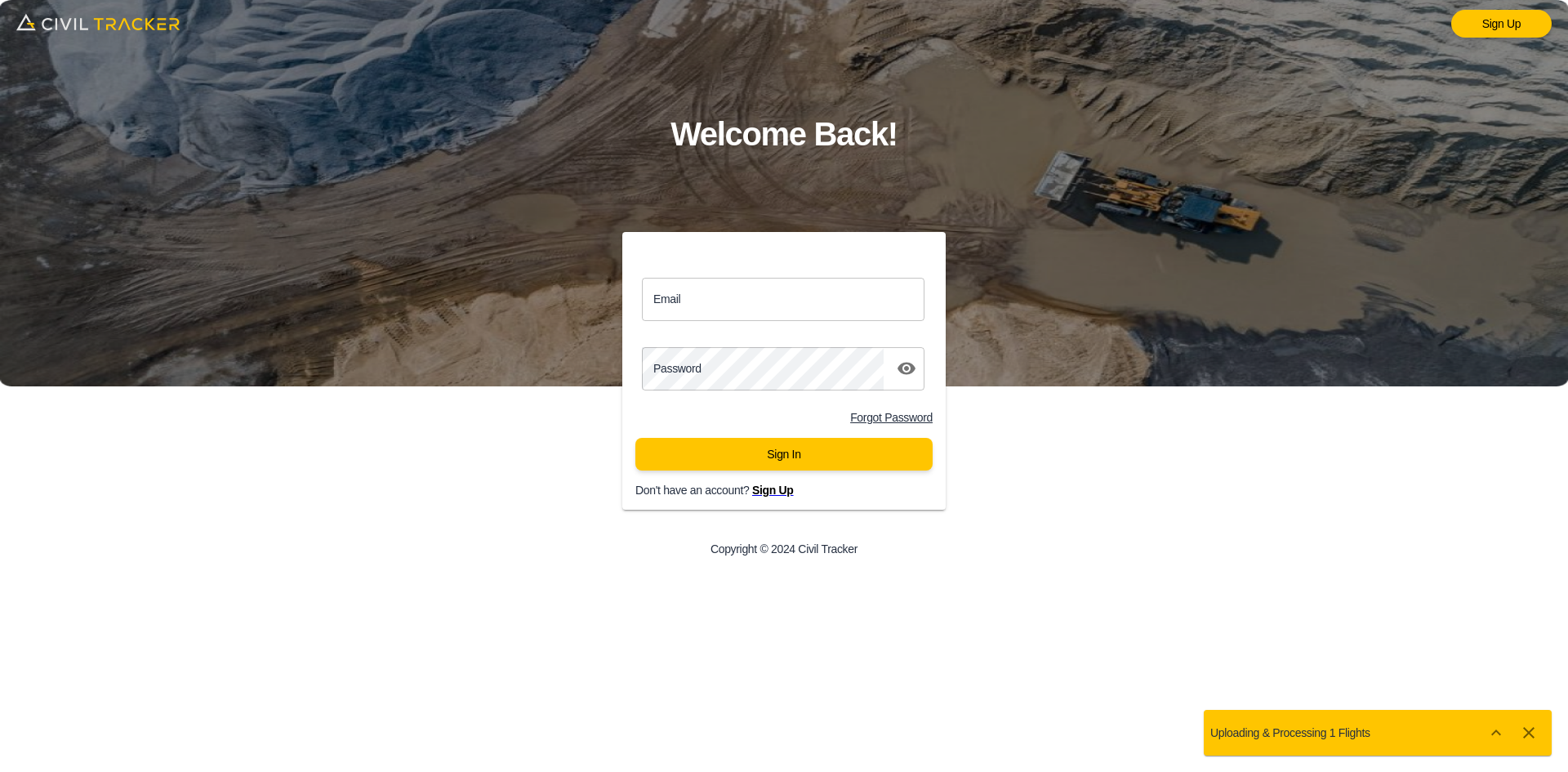
click at [1094, 583] on div "Sign Up Welcome Back! Email Email Password password Forgot Password Sign In Don…" at bounding box center [784, 386] width 1568 height 772
click at [766, 302] on input "Email" at bounding box center [783, 299] width 283 height 43
type input "[EMAIL_ADDRESS][DOMAIN_NAME]"
click button "Sign In" at bounding box center [784, 454] width 297 height 33
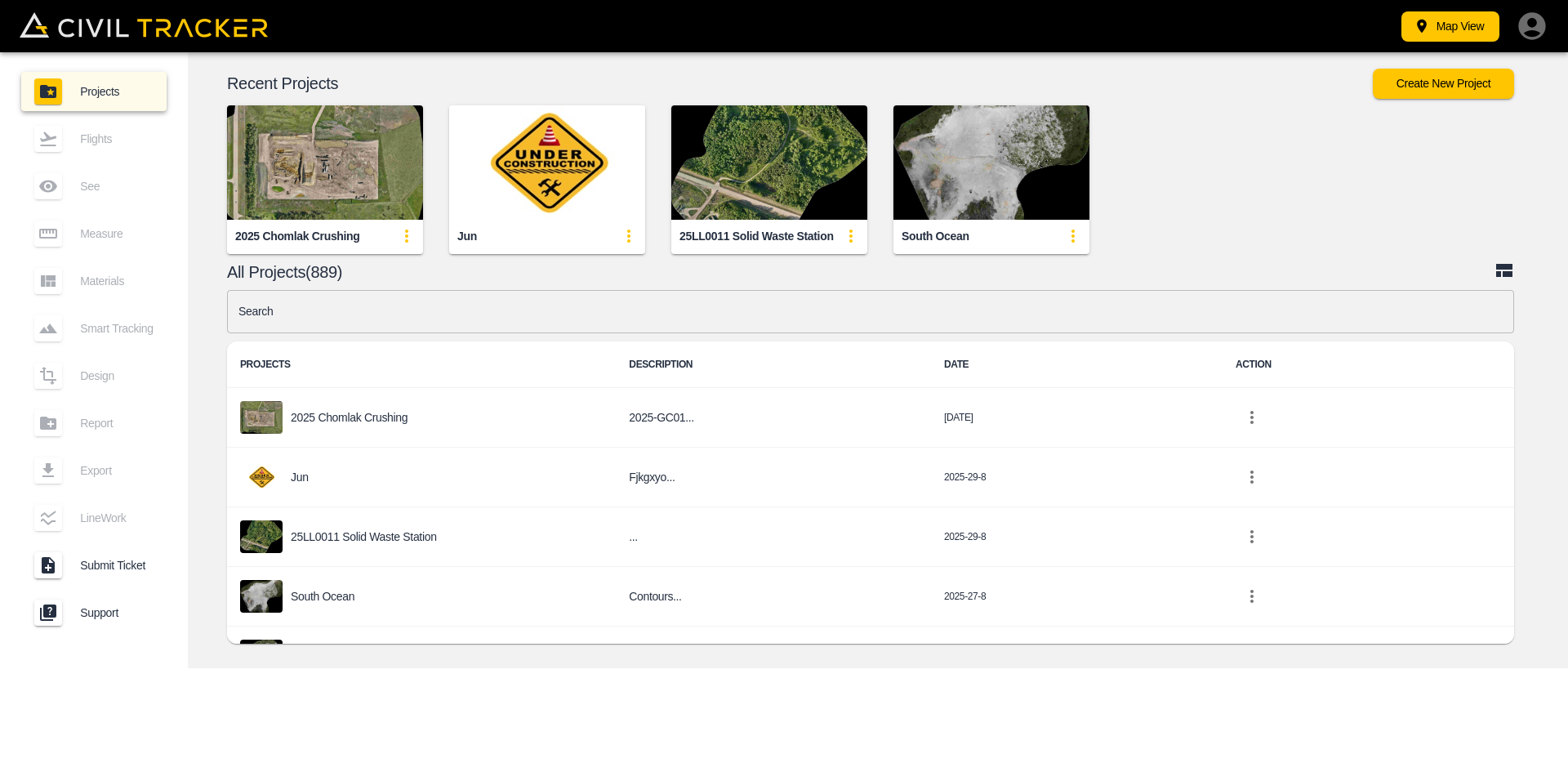
click at [1535, 17] on icon "button" at bounding box center [1532, 26] width 27 height 27
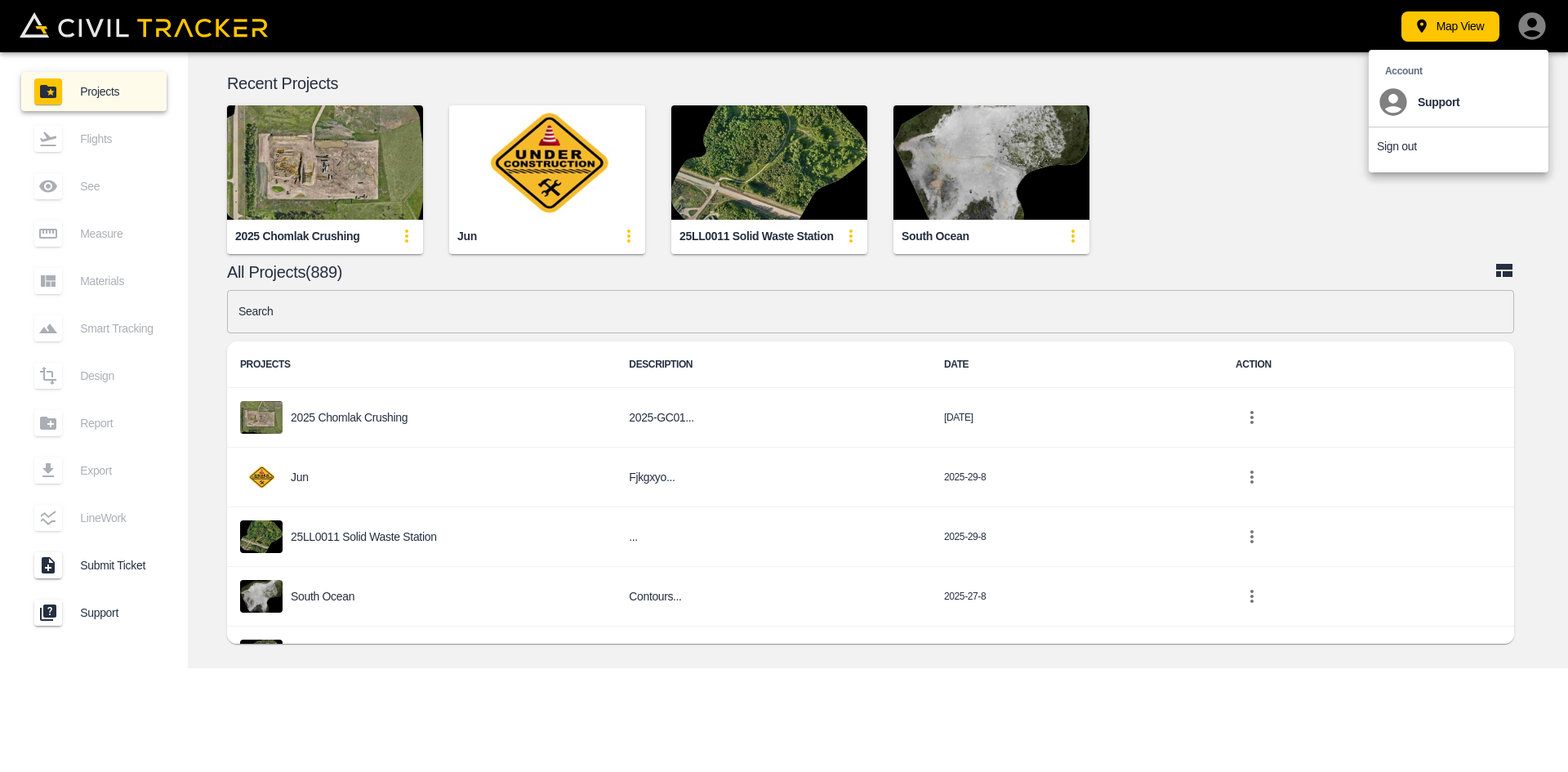
click at [1405, 139] on li "Sign out" at bounding box center [1459, 146] width 180 height 38
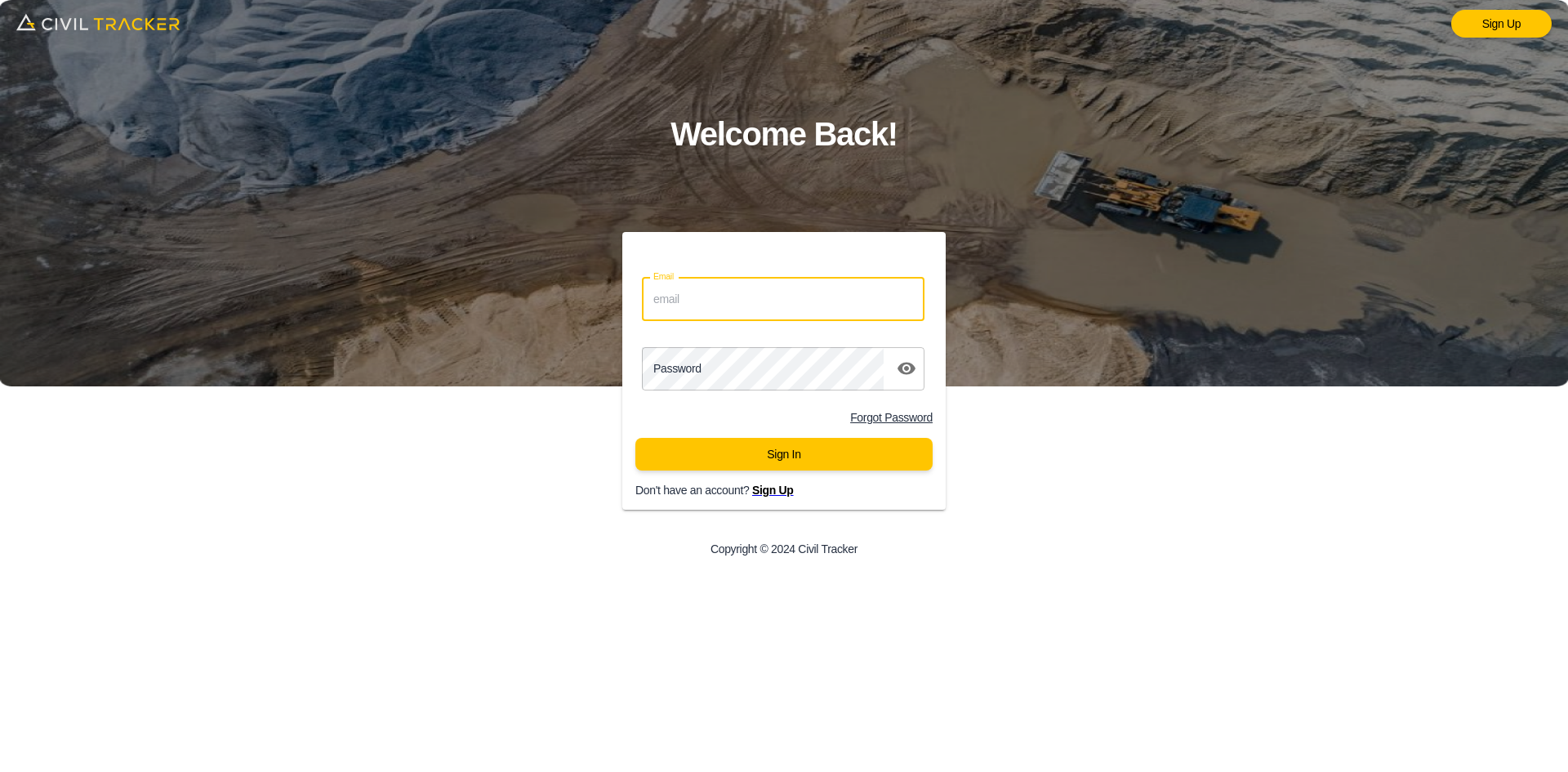
click at [744, 306] on input "Email" at bounding box center [783, 299] width 283 height 43
type input "support@civiltracker.xyz"
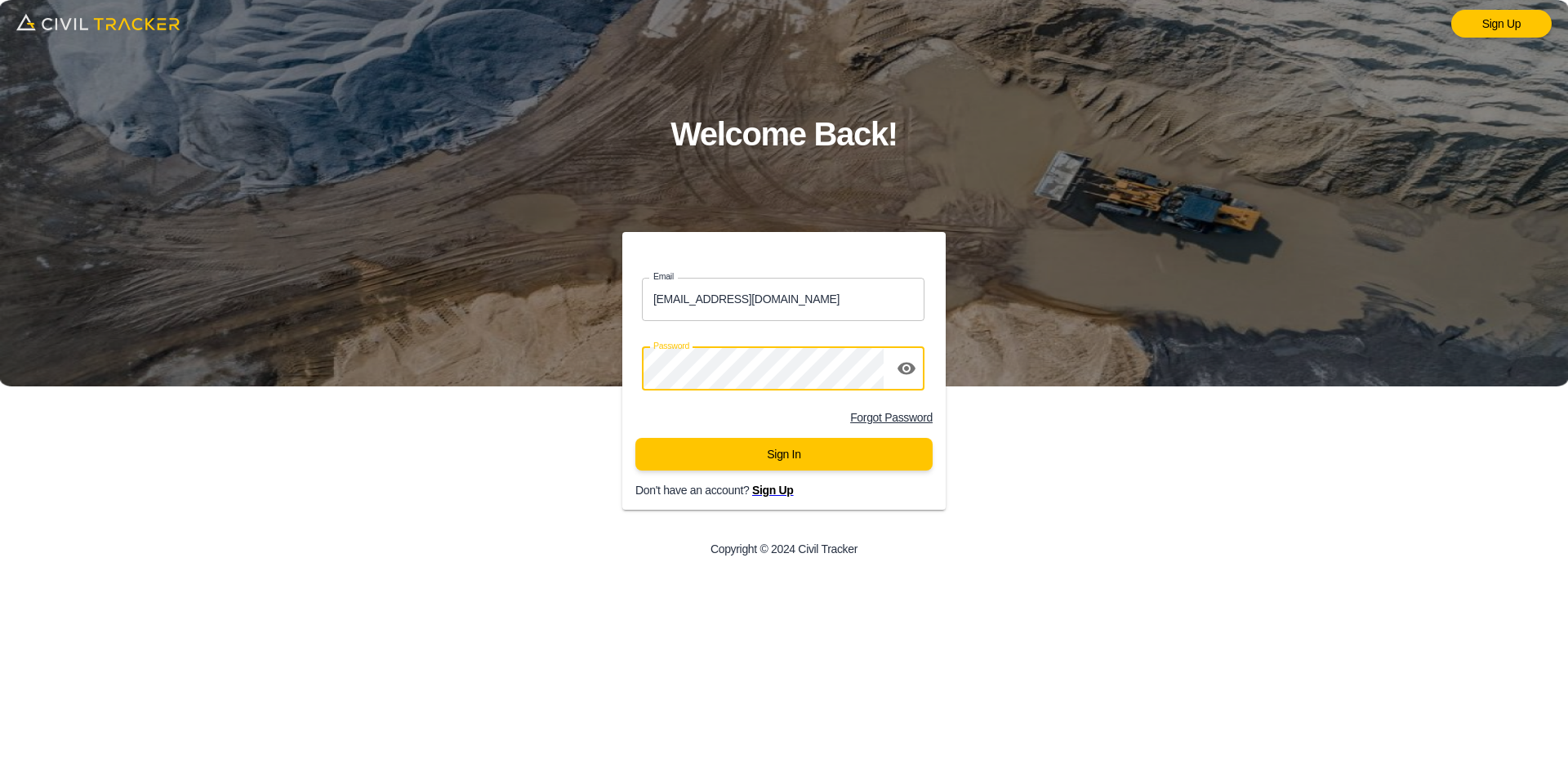
click at [678, 461] on button "Sign In" at bounding box center [784, 454] width 297 height 33
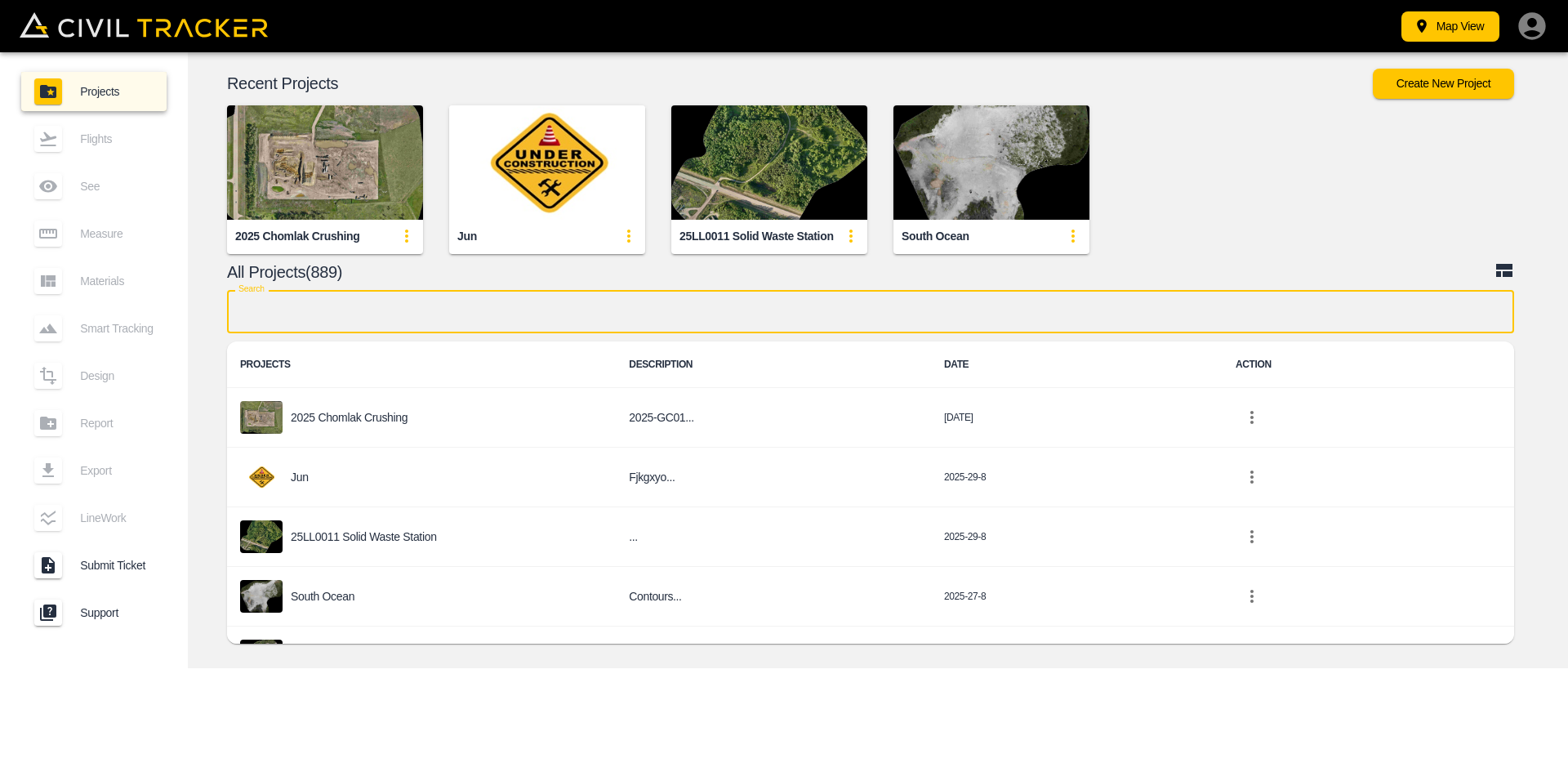
click at [526, 315] on input "text" at bounding box center [870, 312] width 1287 height 43
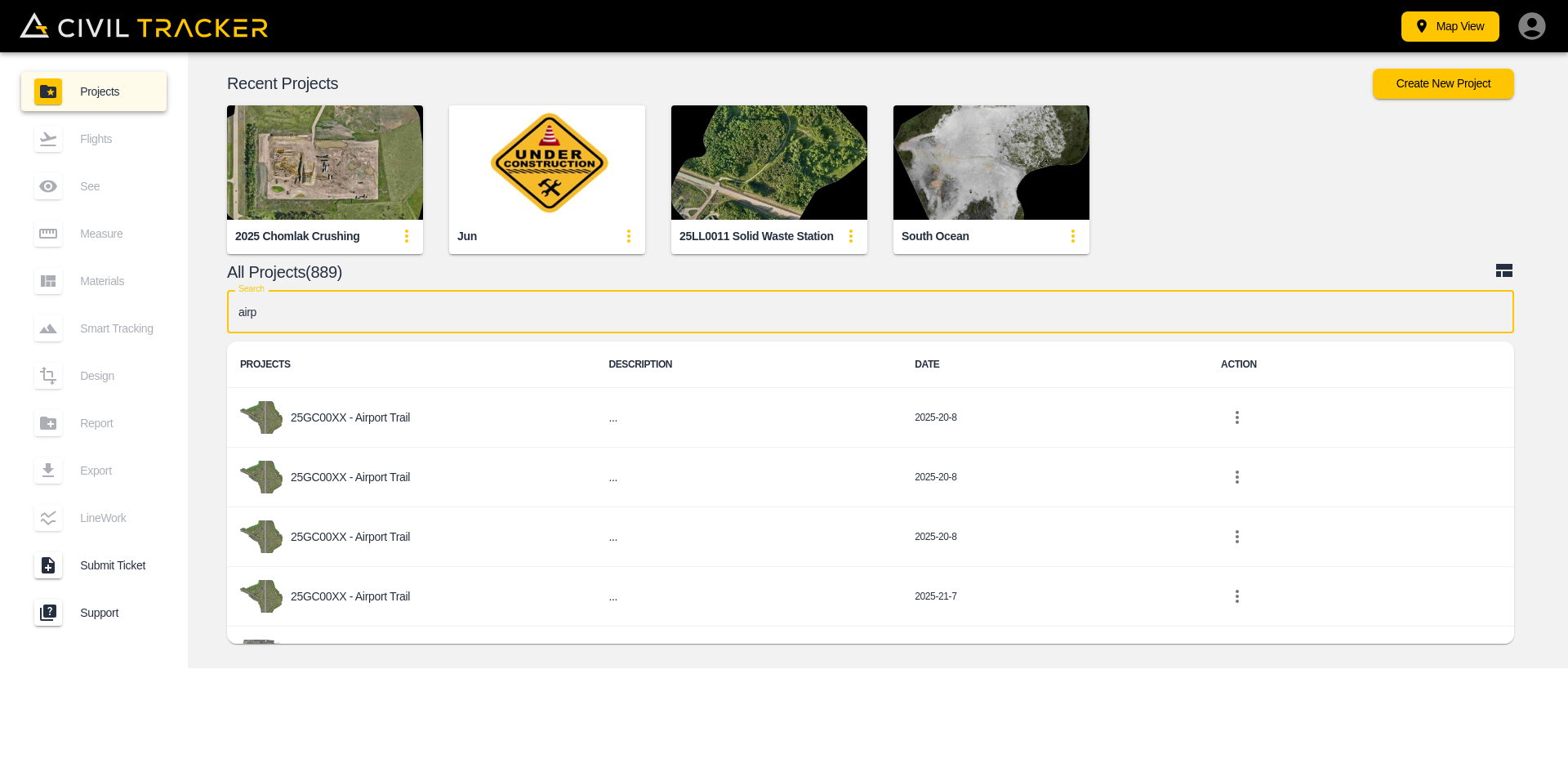
type input "airp"
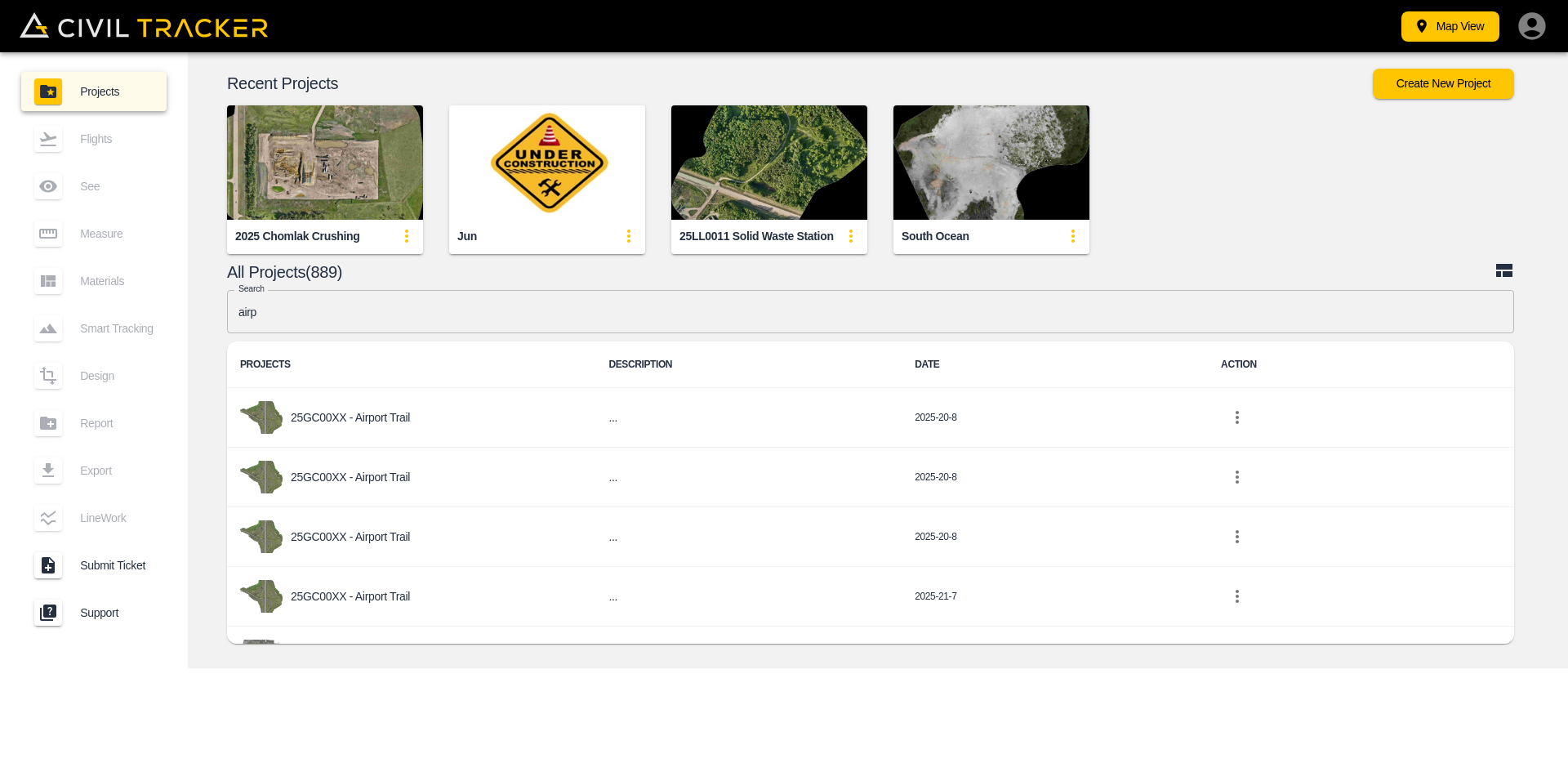
click at [381, 411] on p "25GC00XX - Airport Trail" at bounding box center [351, 418] width 119 height 13
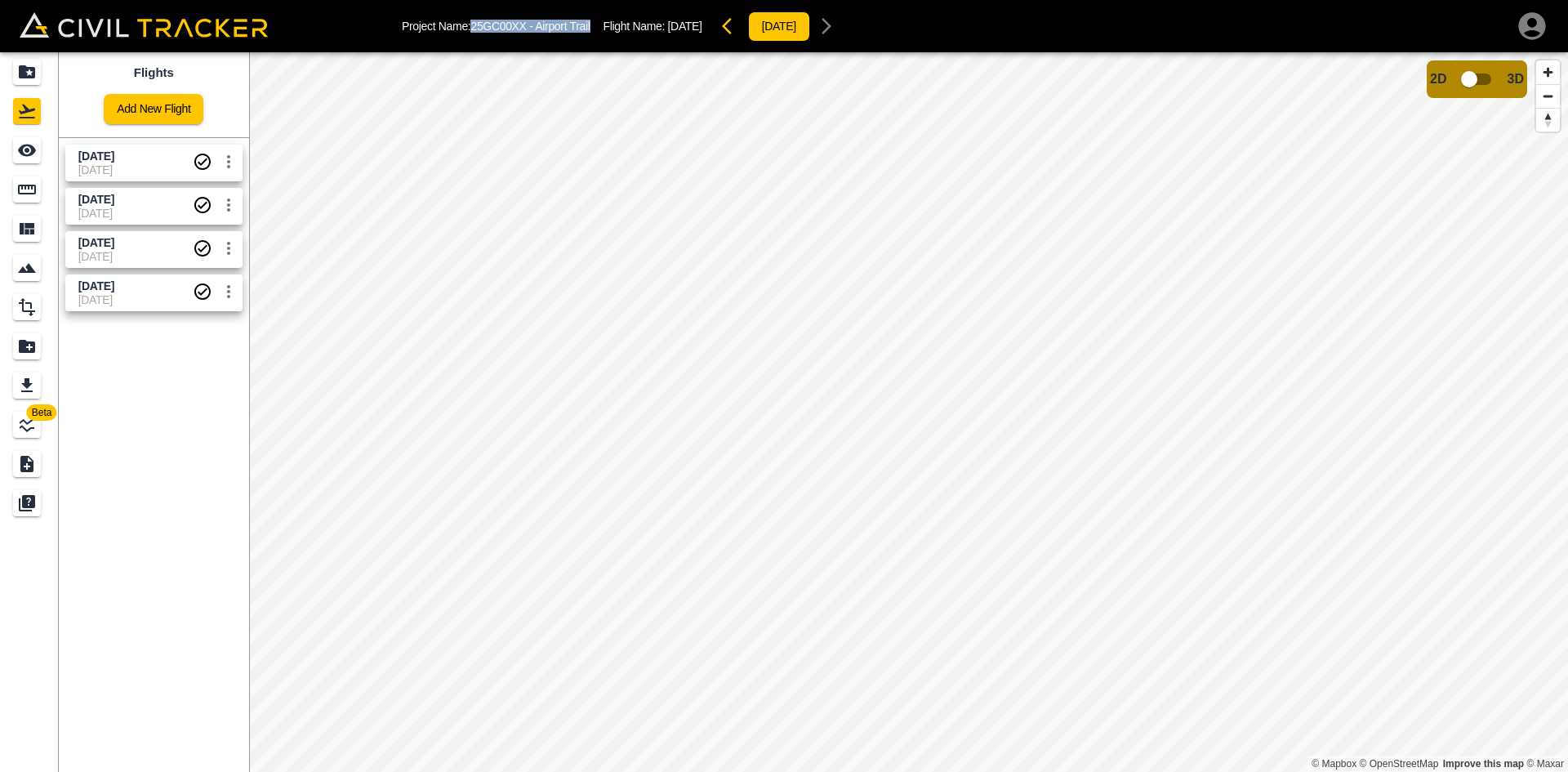
drag, startPoint x: 471, startPoint y: 26, endPoint x: 596, endPoint y: 26, distance: 125.0
click at [596, 26] on div "Project Name: 25GC00XX - Airport Trail Flight Name: Aug 27 2025 2025-3-9" at bounding box center [623, 26] width 441 height 33
copy p "25GC00XX - Airport Trail"
click at [30, 72] on icon "Projects" at bounding box center [27, 72] width 20 height 20
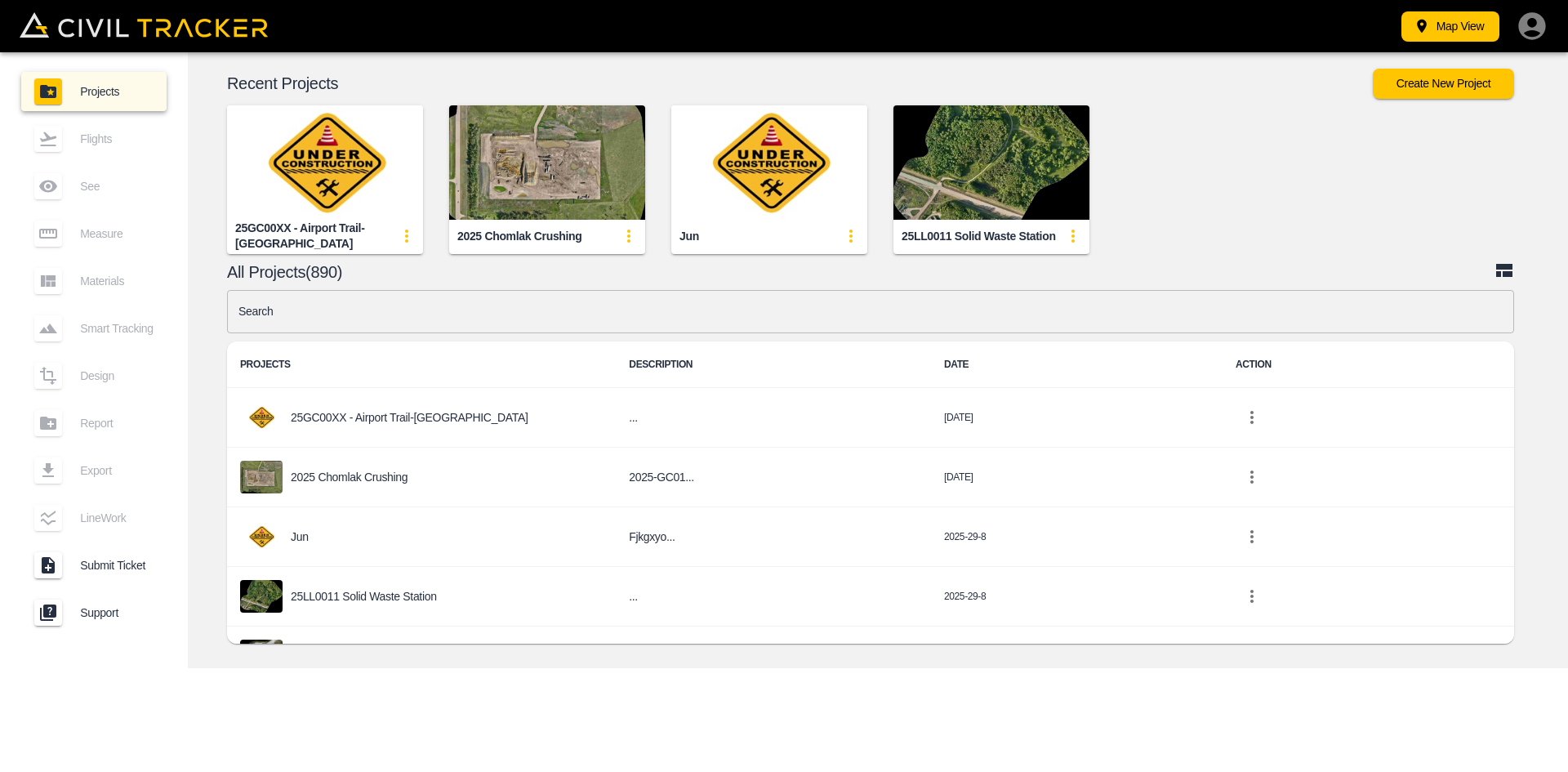
click at [368, 196] on img "button" at bounding box center [324, 163] width 196 height 115
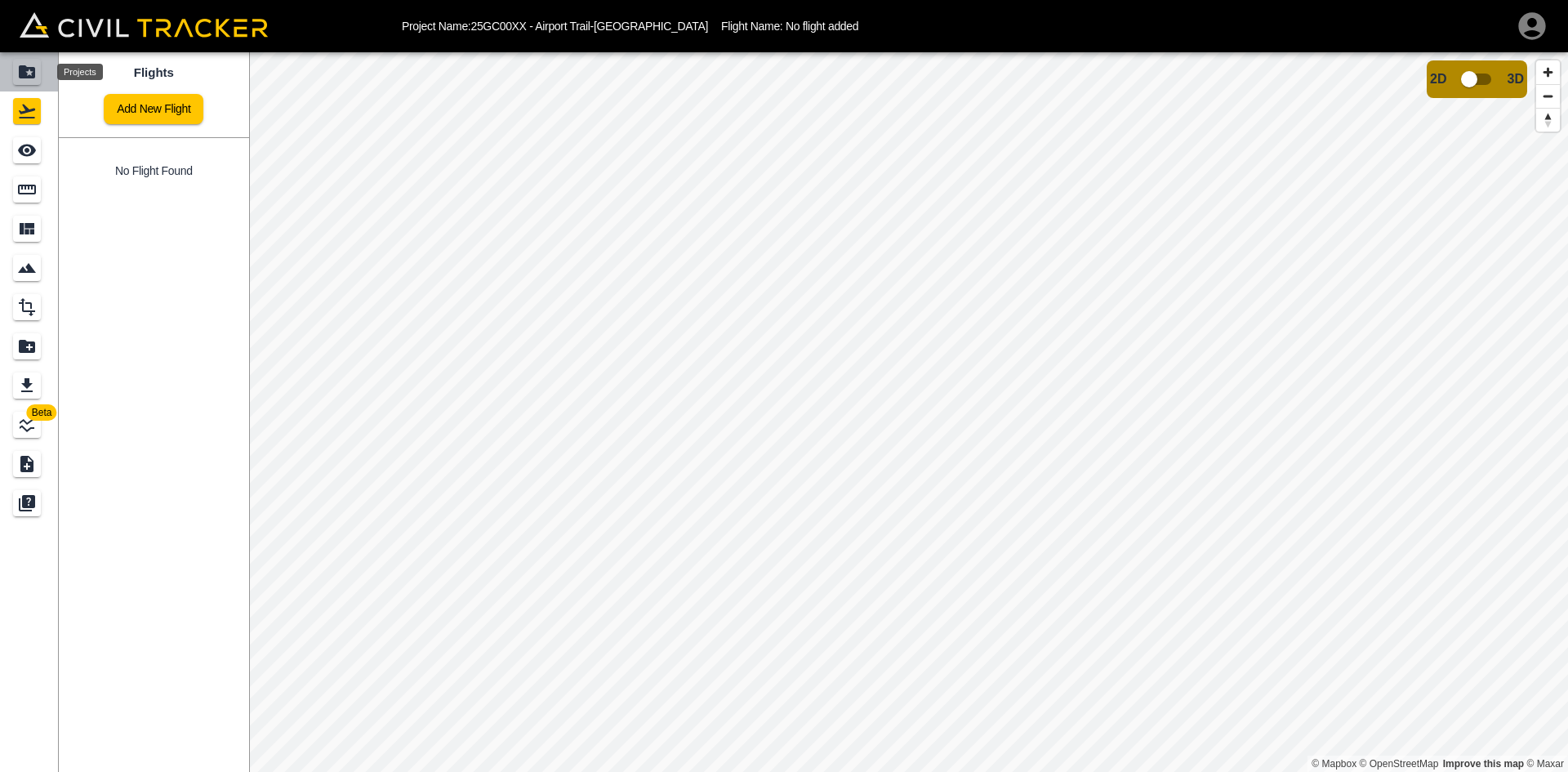
click at [42, 79] on div "Projects" at bounding box center [29, 71] width 33 height 26
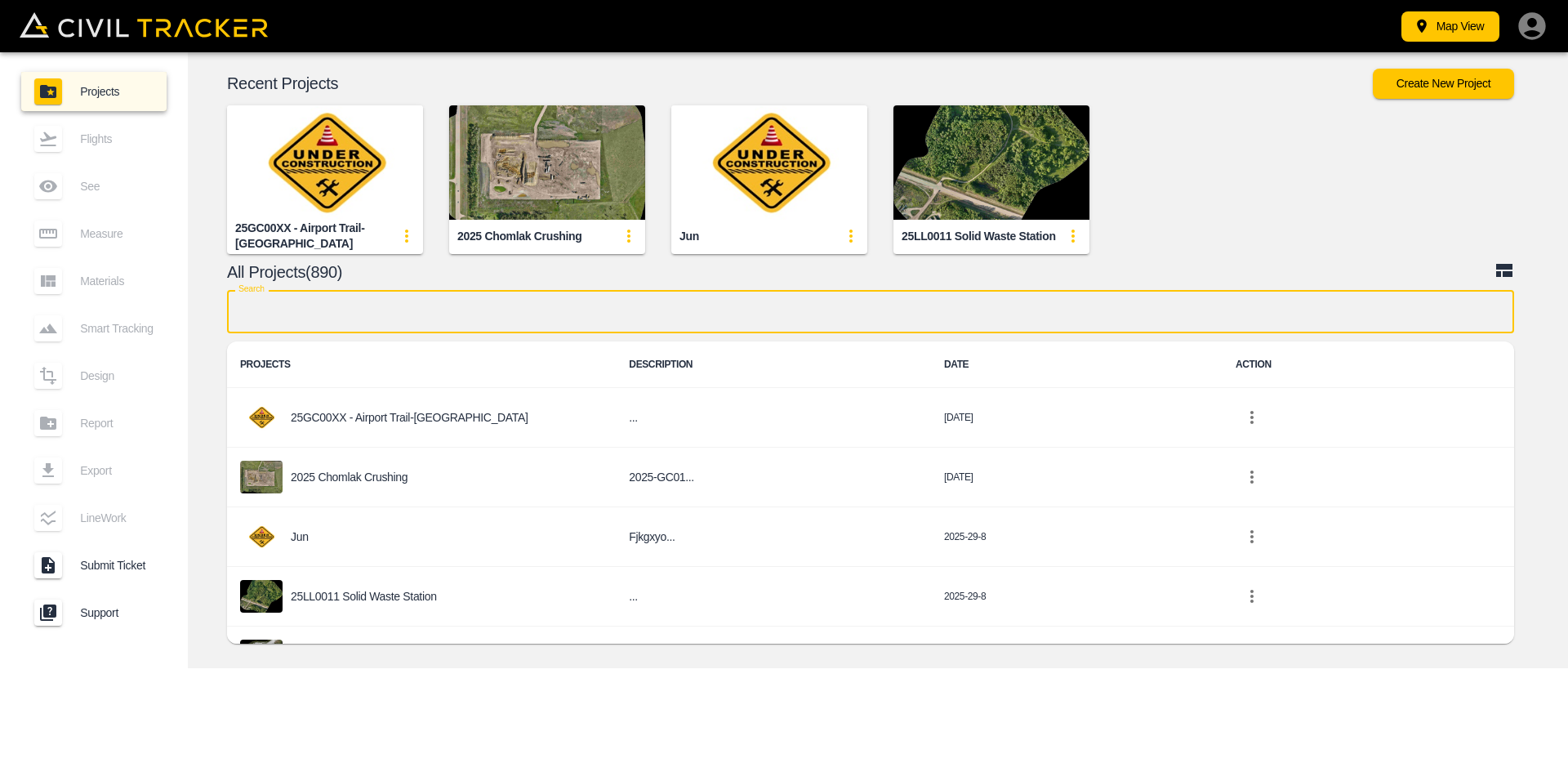
click at [636, 312] on input "text" at bounding box center [870, 312] width 1287 height 43
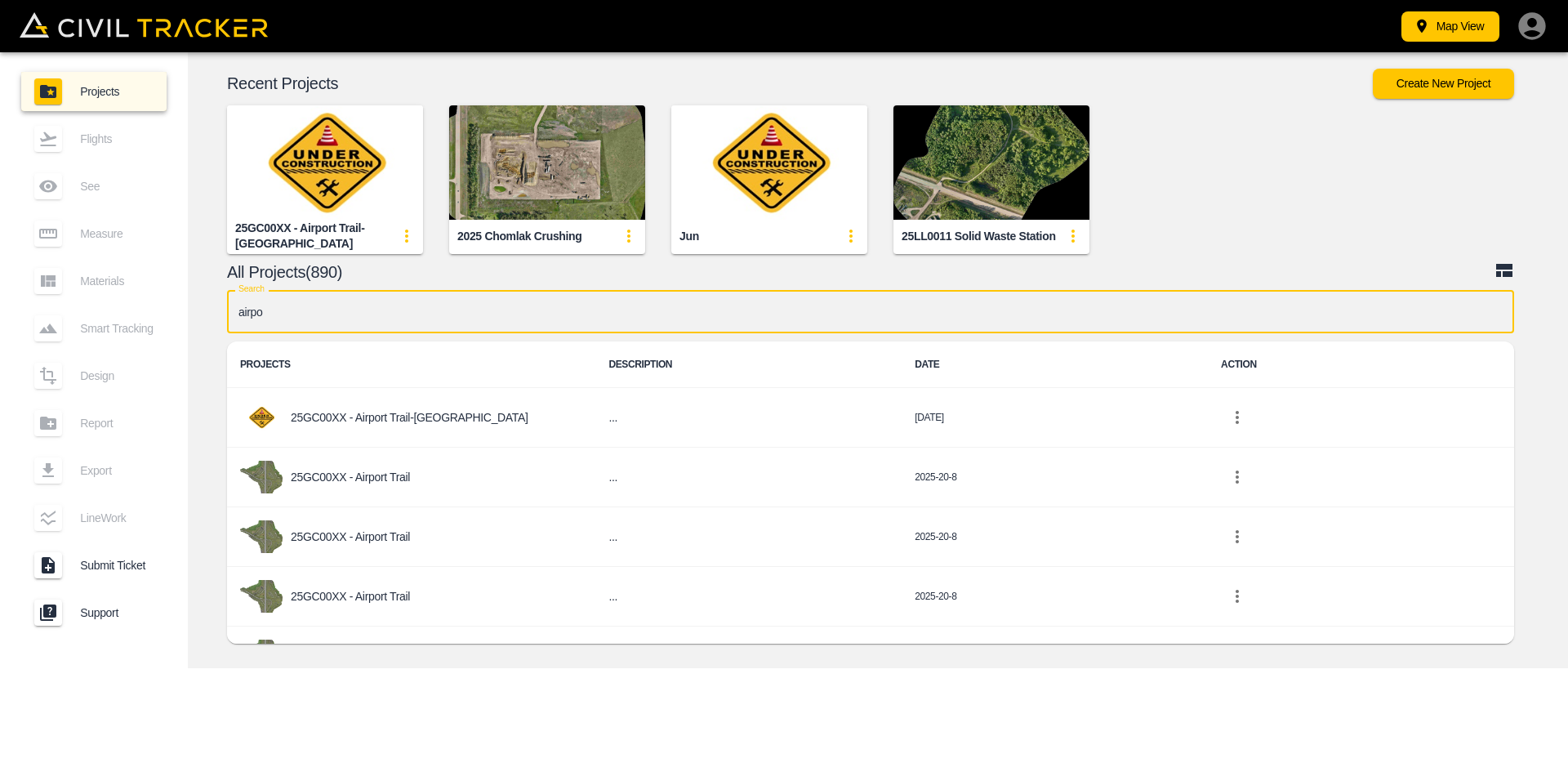
type input "airpo"
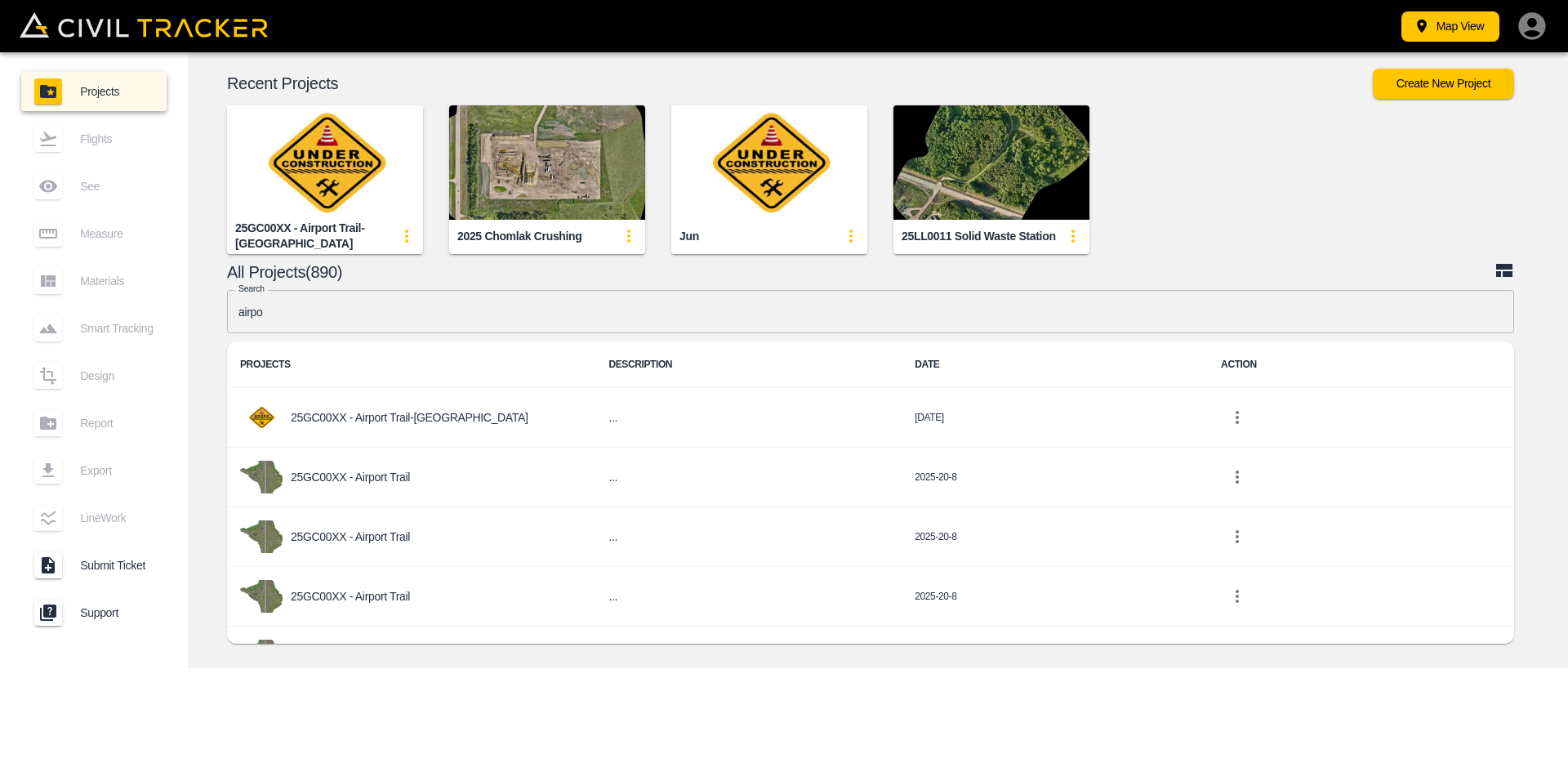
click at [320, 472] on p "25GC00XX - Airport Trail" at bounding box center [351, 477] width 119 height 13
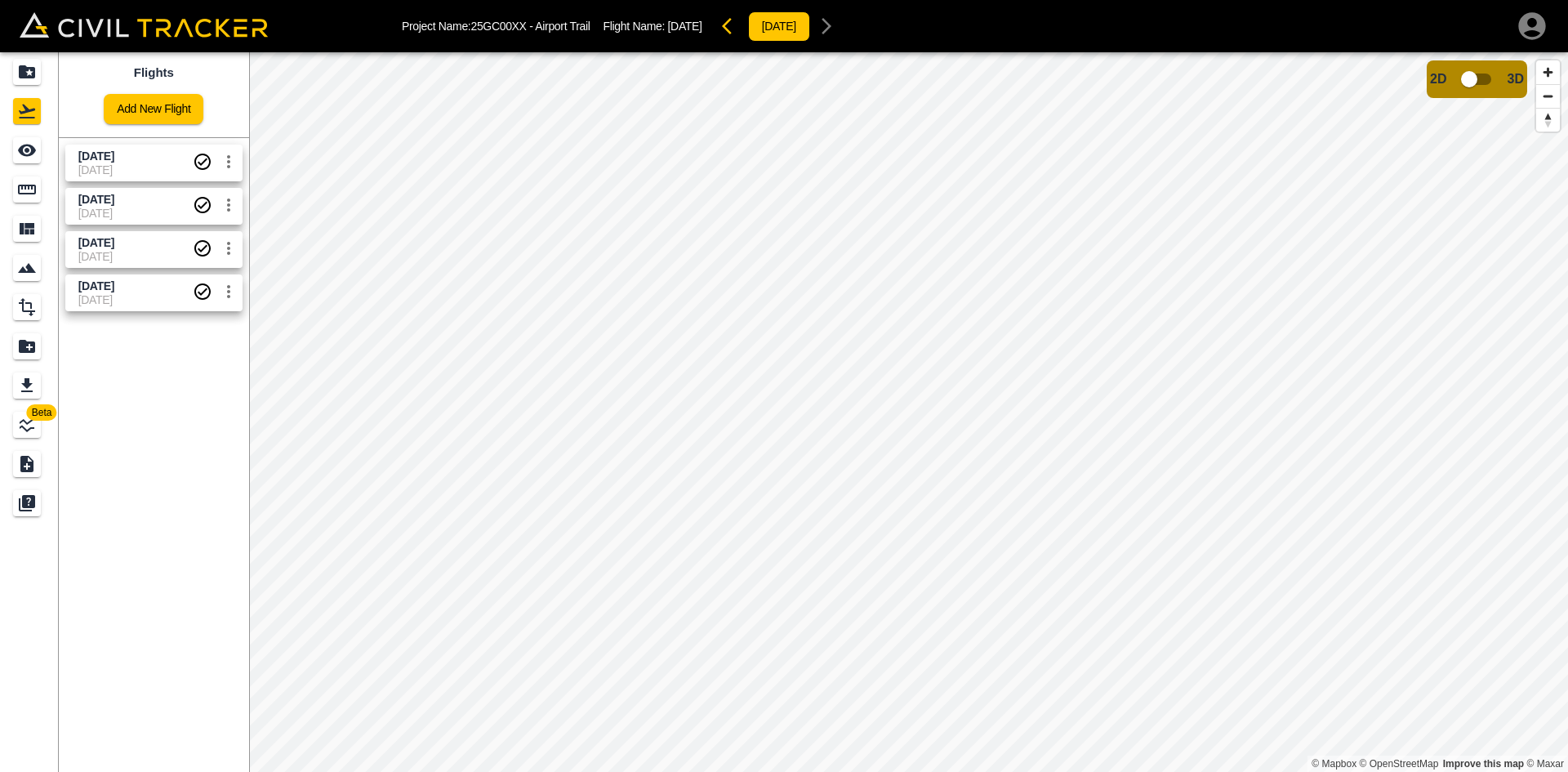
drag, startPoint x: 80, startPoint y: 289, endPoint x: 153, endPoint y: 282, distance: 73.3
click at [153, 282] on span "[DATE]" at bounding box center [136, 286] width 115 height 15
copy span "[DATE]"
click at [23, 78] on icon "Projects" at bounding box center [27, 71] width 16 height 13
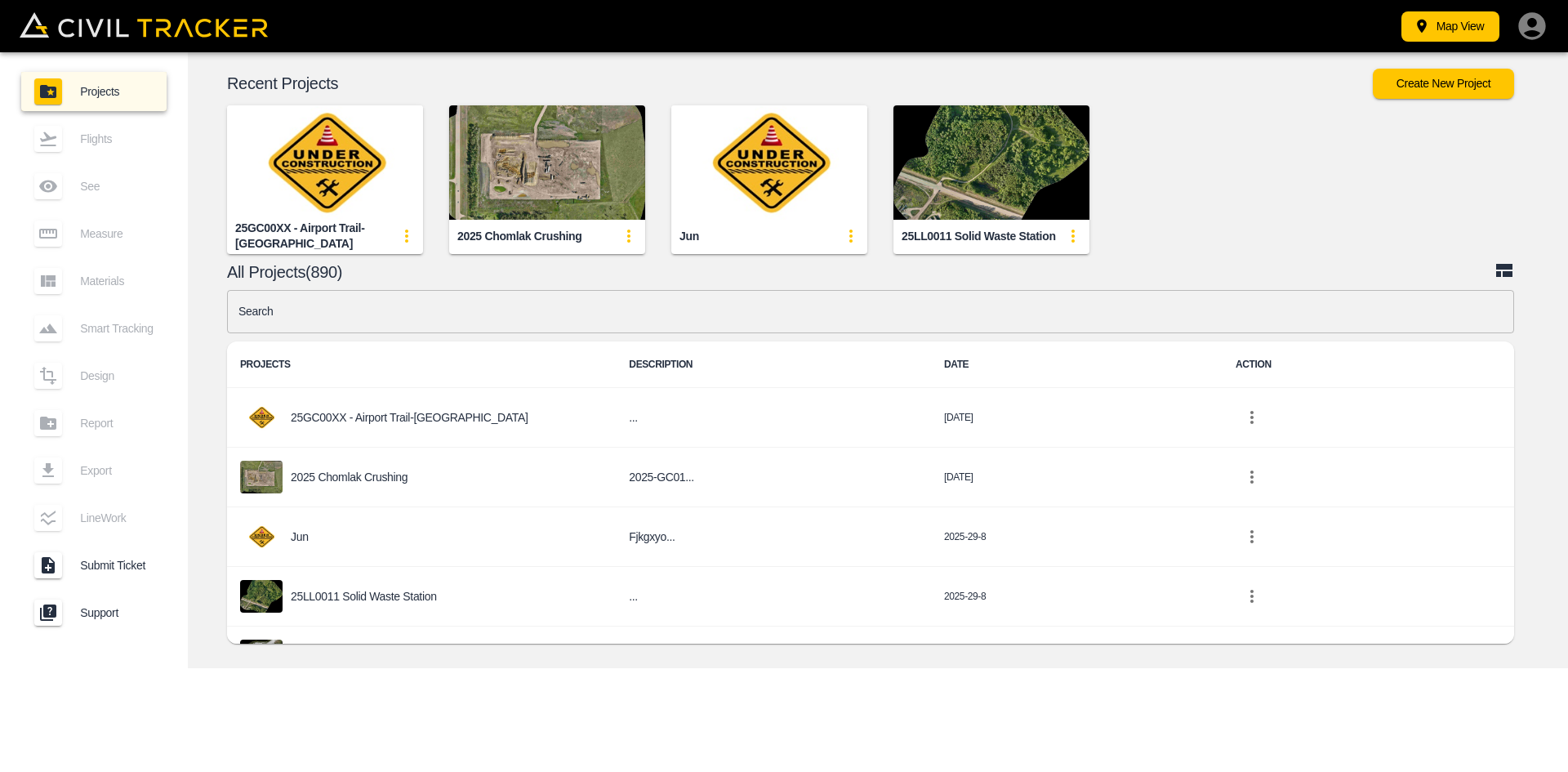
click at [335, 195] on img "button" at bounding box center [324, 163] width 196 height 115
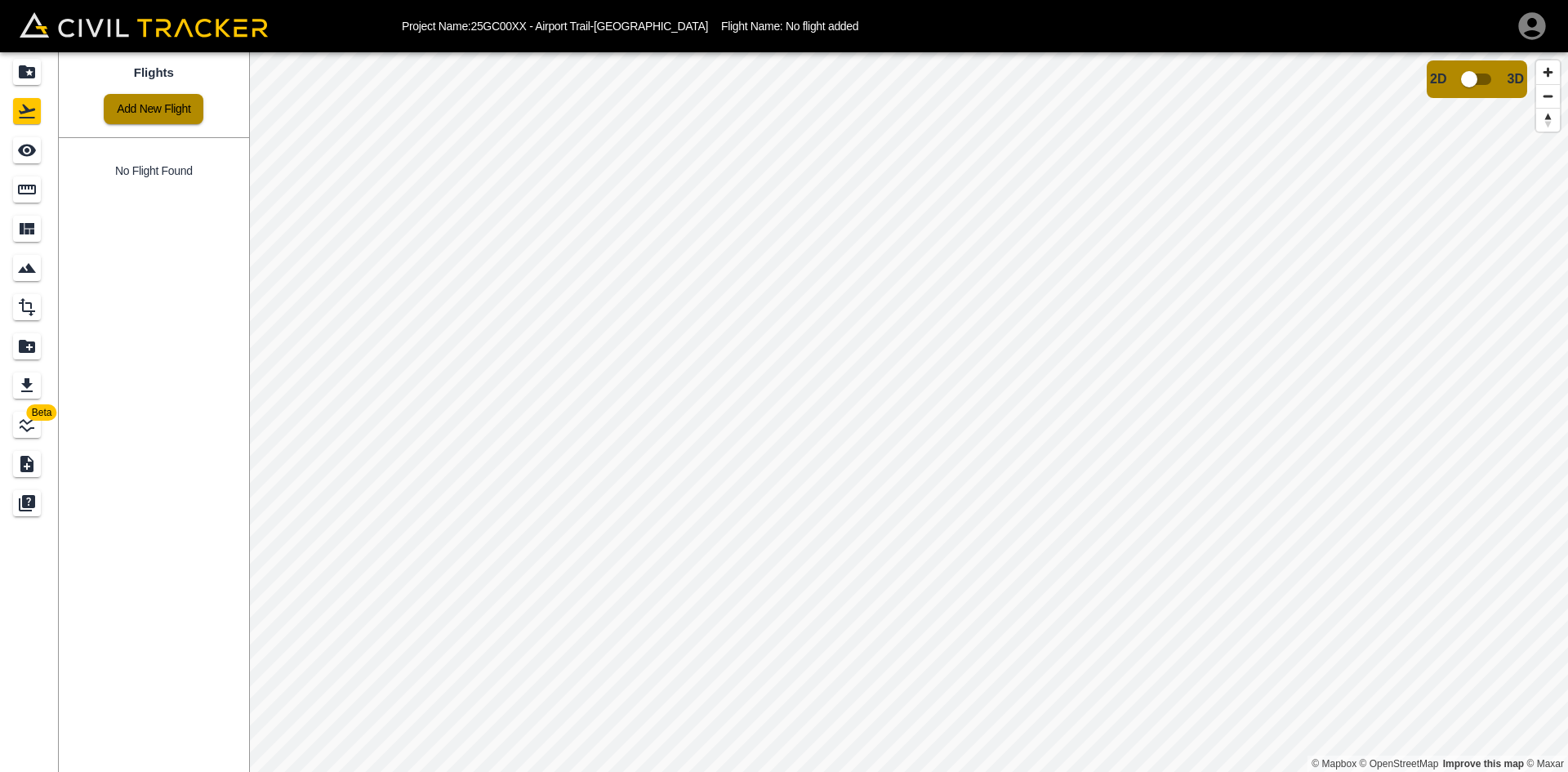
click at [164, 100] on link "Add New Flight" at bounding box center [154, 108] width 99 height 30
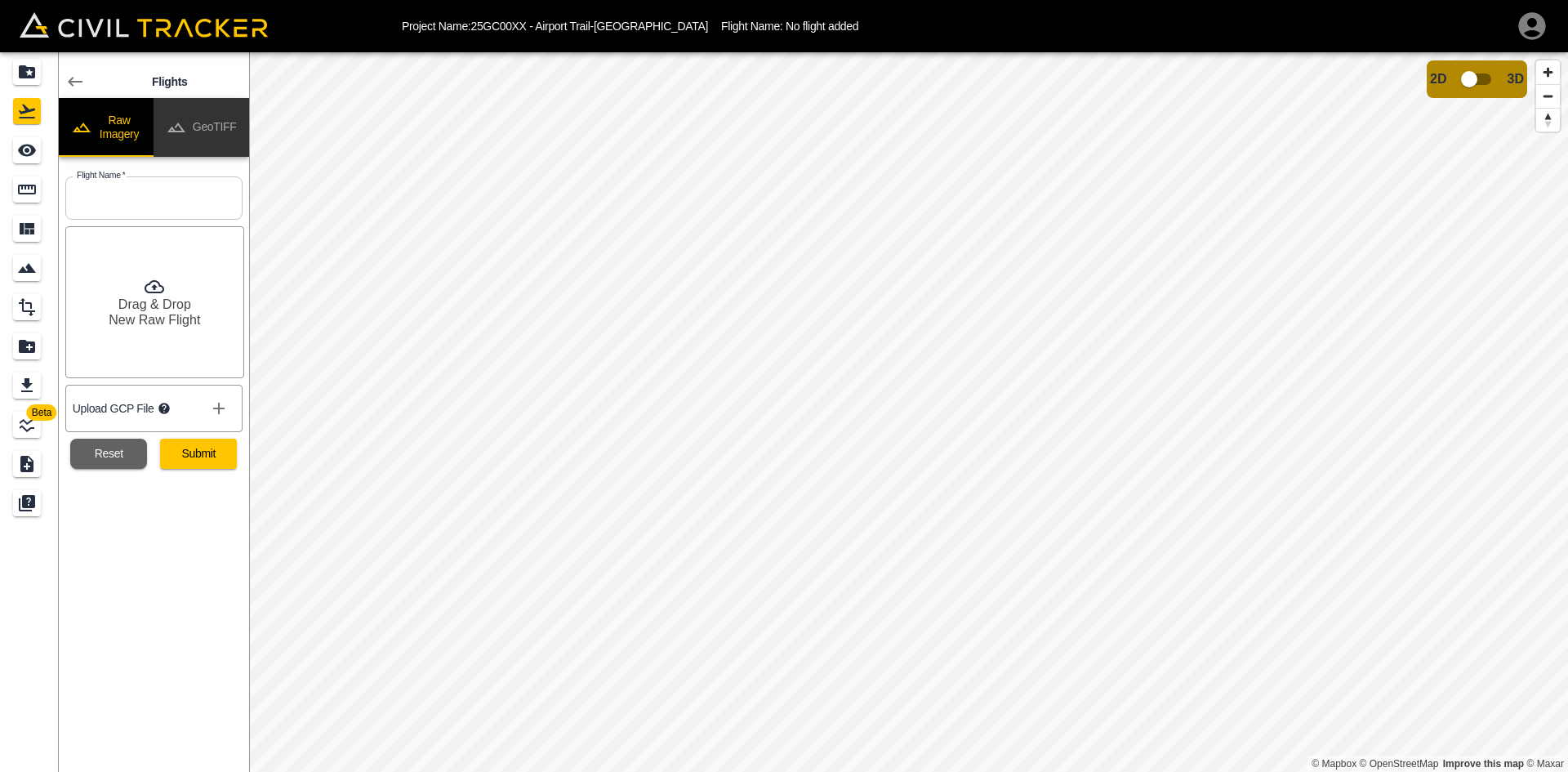
click at [221, 127] on button "GeoTIFF" at bounding box center [202, 127] width 96 height 59
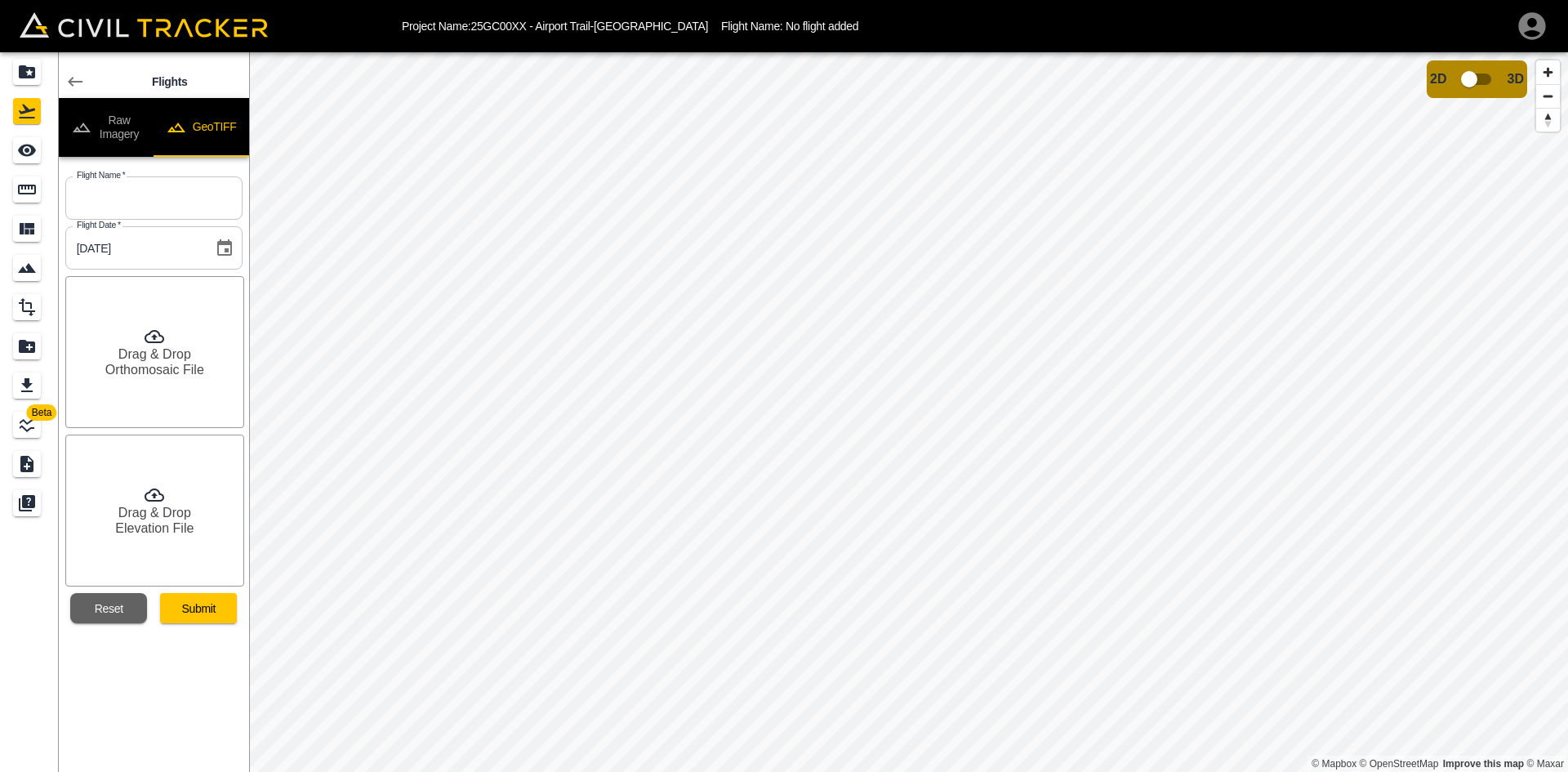
click at [189, 202] on input "text" at bounding box center [154, 198] width 177 height 43
paste input "[DATE]"
type input "[DATE]"
click at [165, 370] on h6 "Orthomosaic File" at bounding box center [155, 369] width 99 height 15
click at [165, 531] on h6 "Elevation File" at bounding box center [154, 528] width 79 height 15
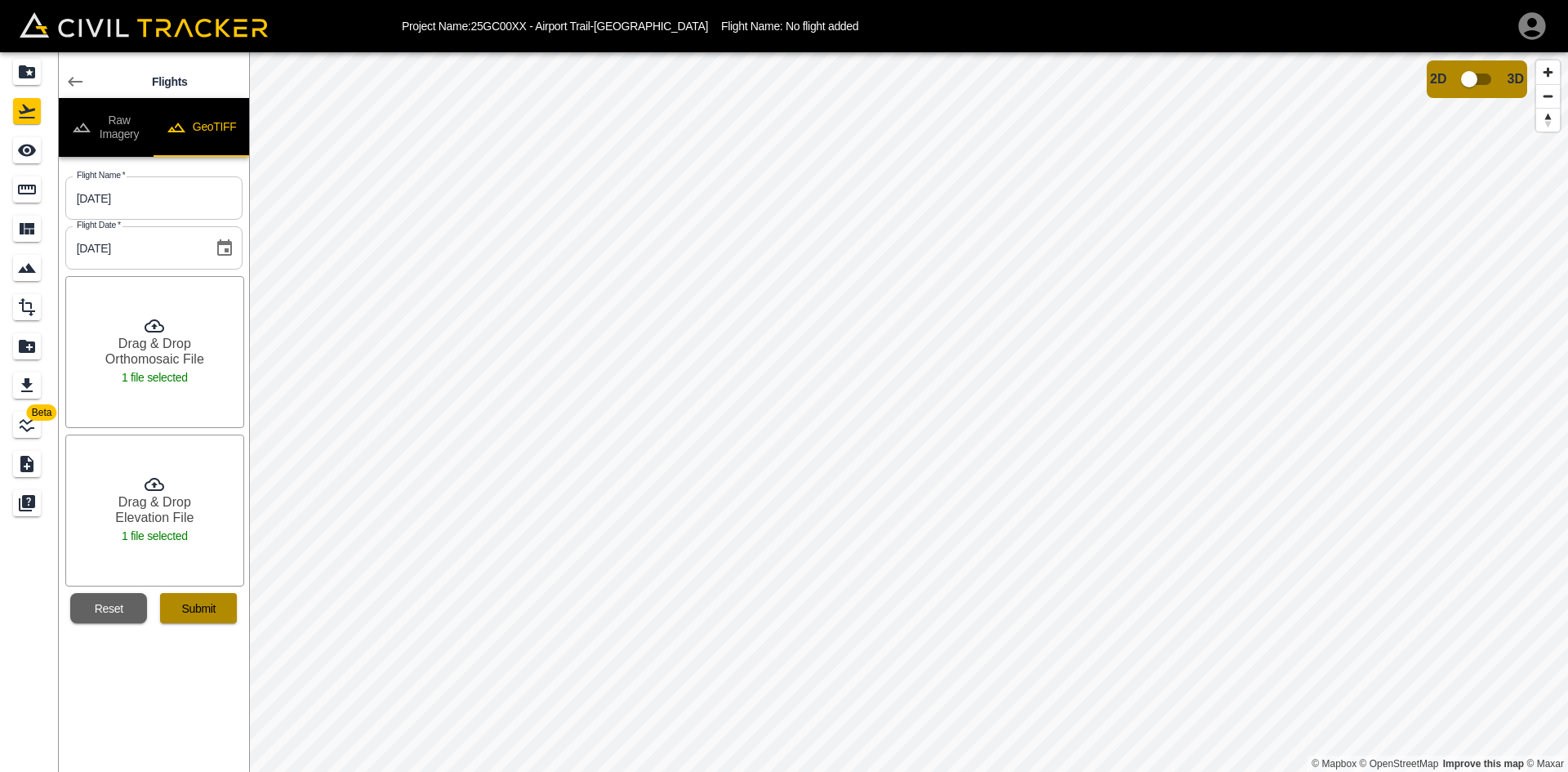
click at [219, 599] on button "Submit" at bounding box center [198, 607] width 77 height 30
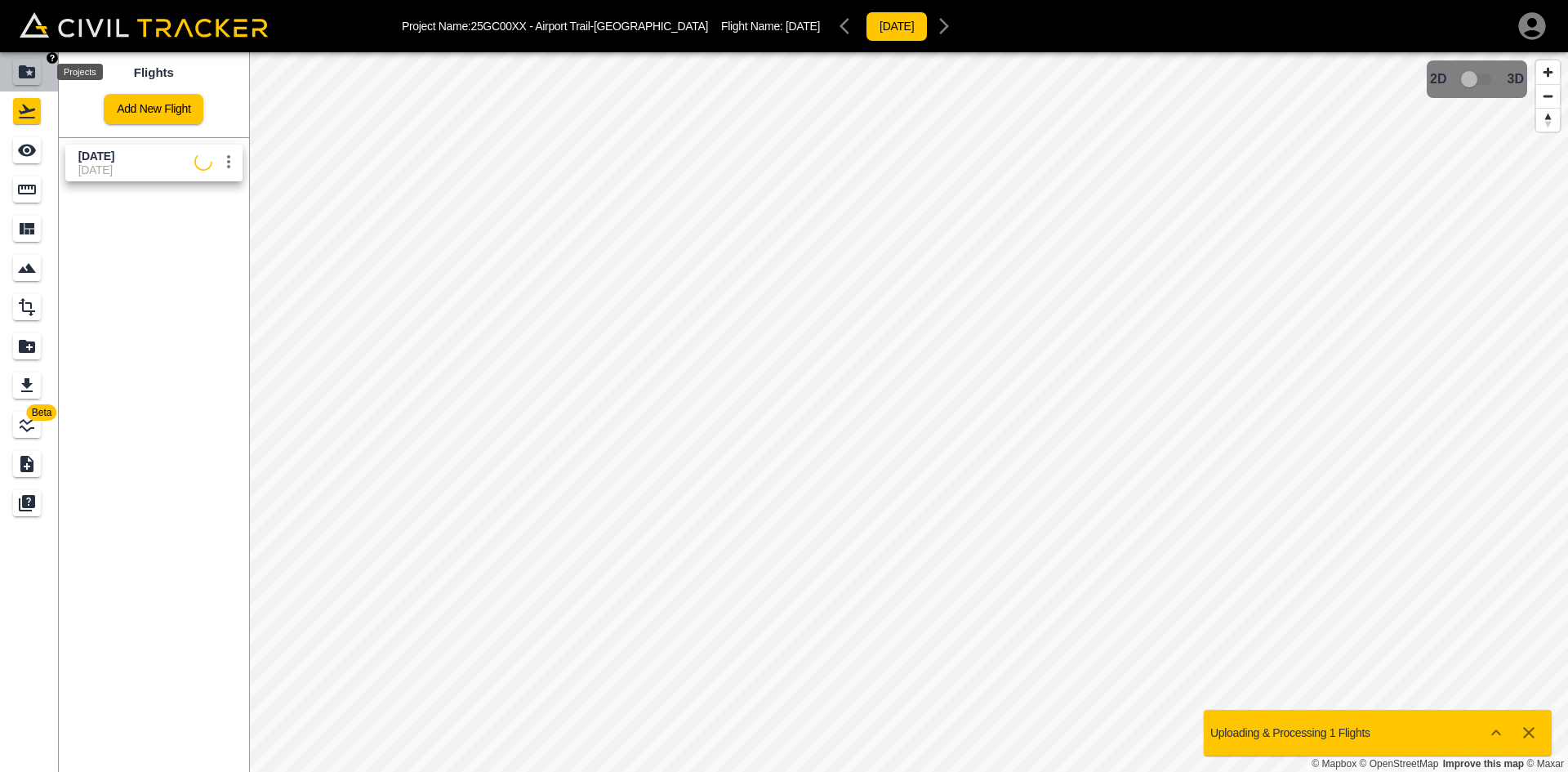
click at [17, 78] on icon "Projects" at bounding box center [27, 72] width 20 height 20
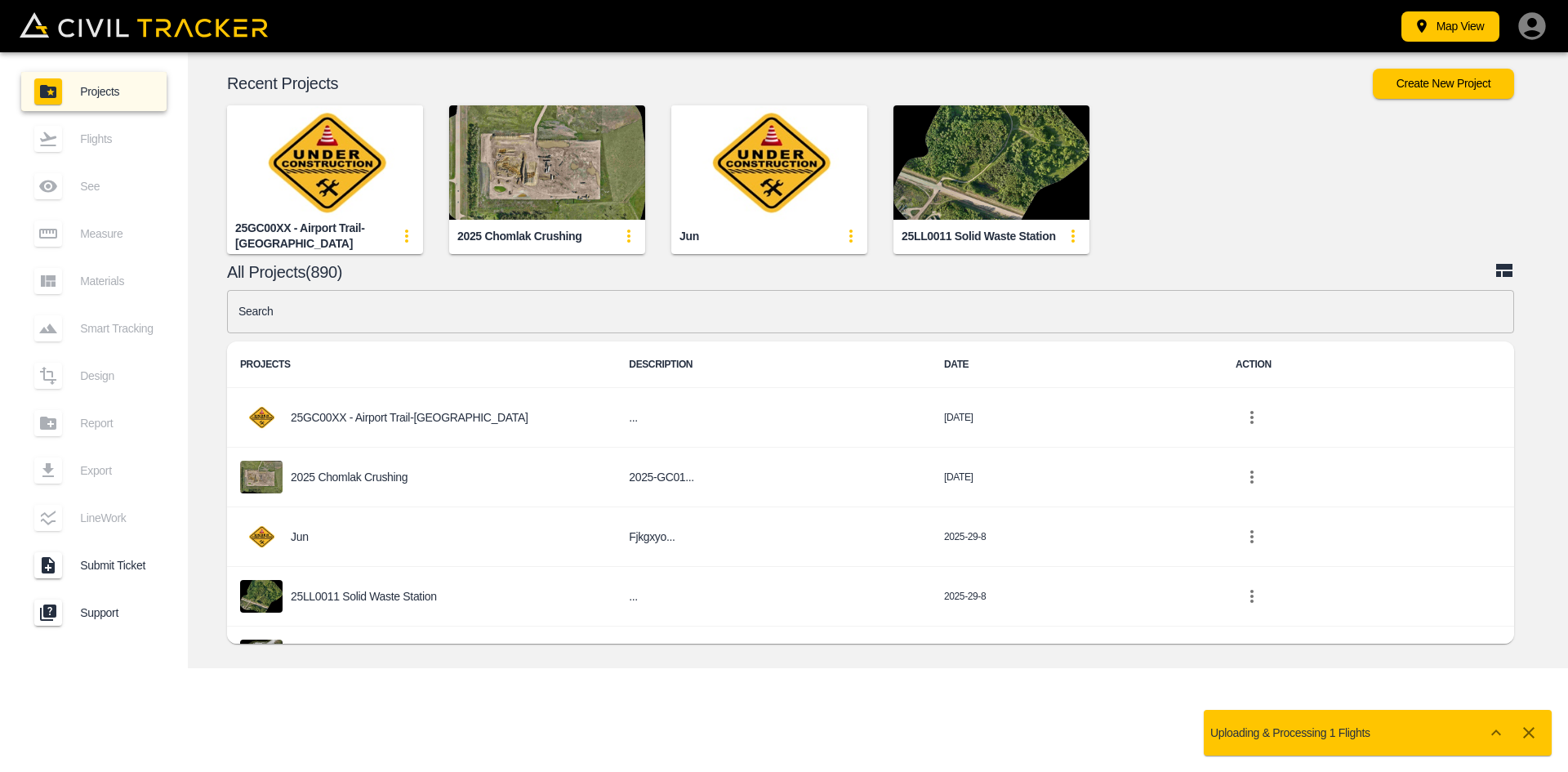
click at [373, 183] on img "button" at bounding box center [324, 163] width 196 height 115
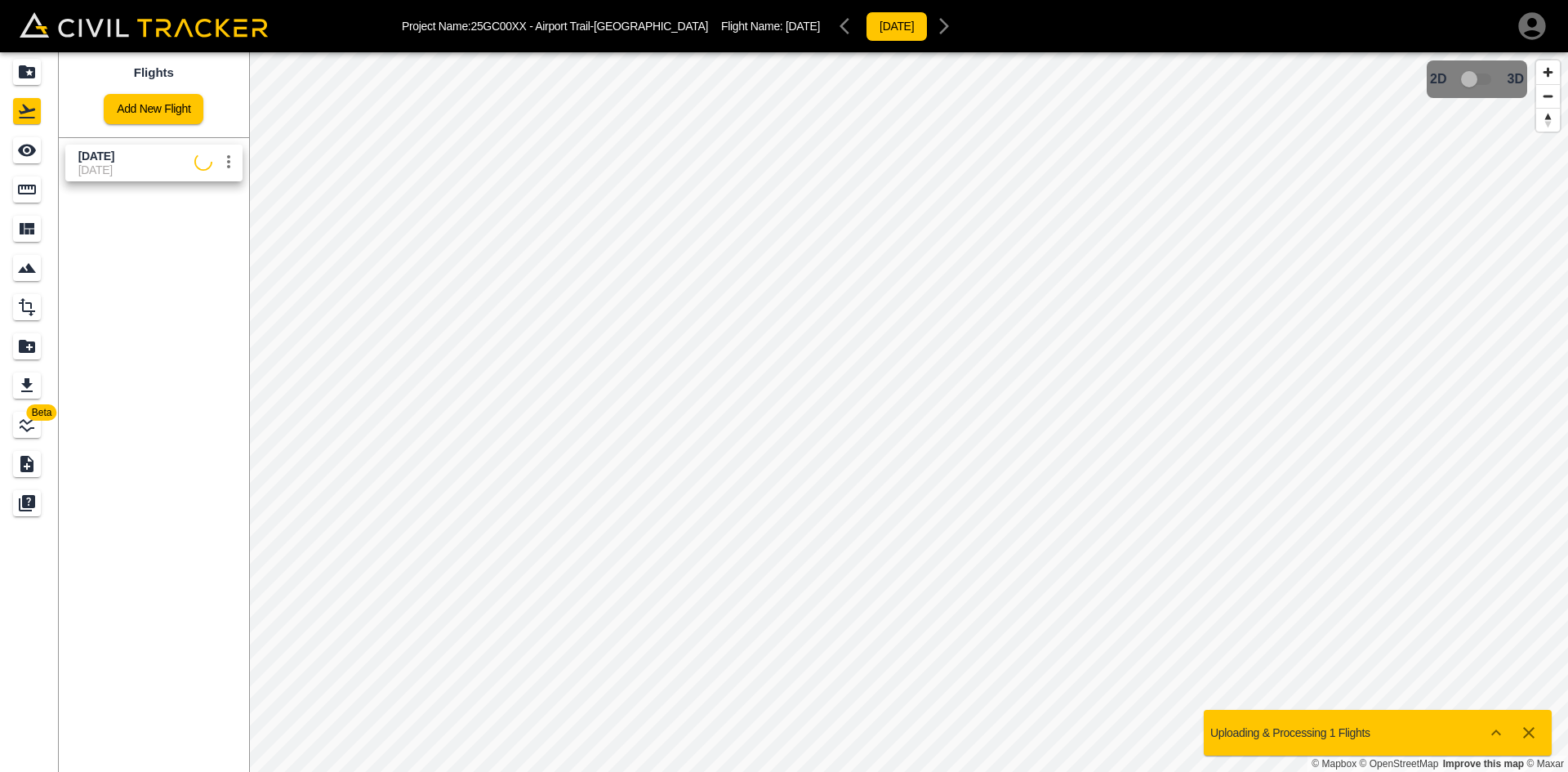
click at [1529, 30] on icon "button" at bounding box center [1532, 26] width 27 height 27
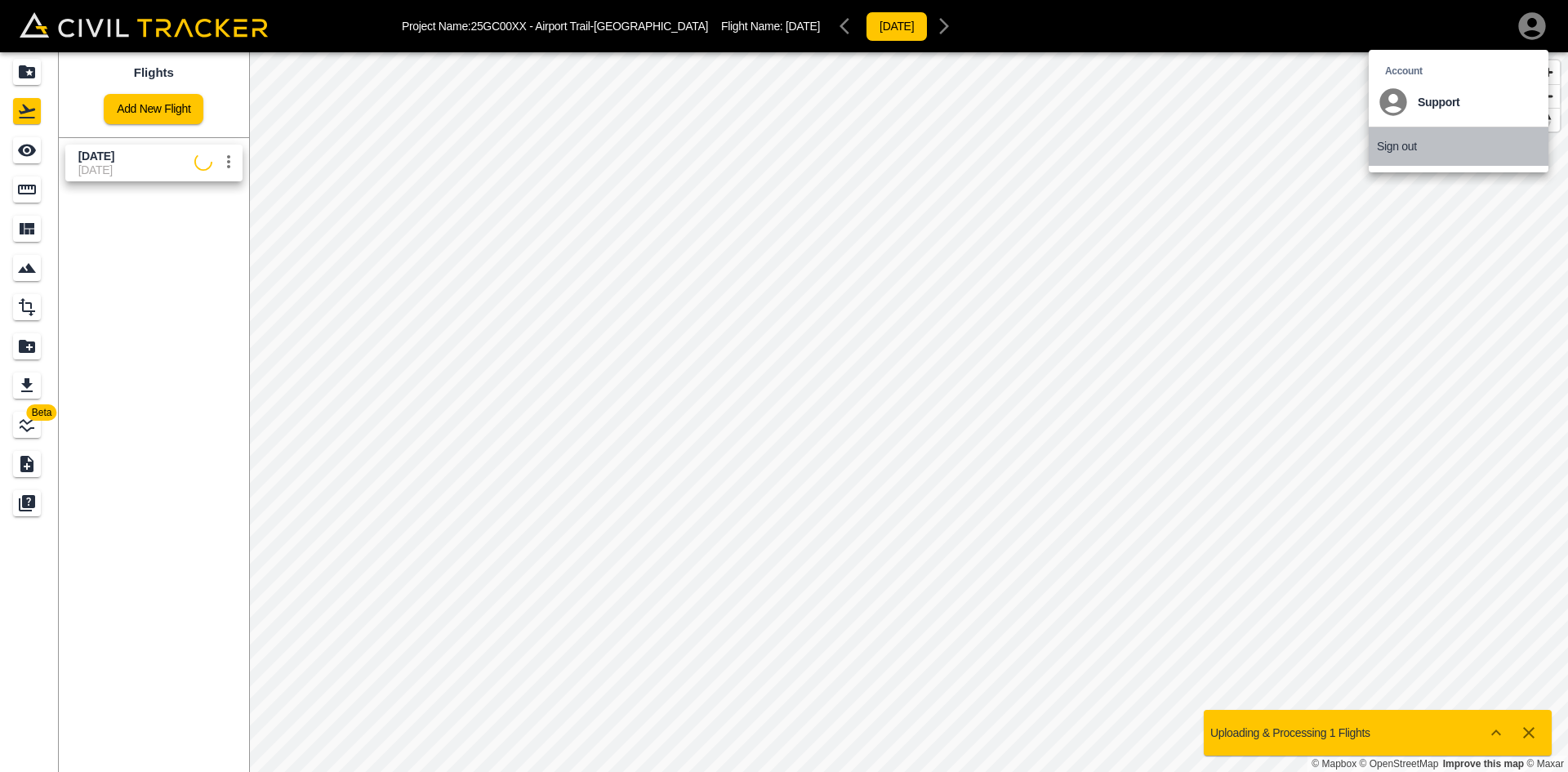
click at [1408, 146] on p "Sign out" at bounding box center [1397, 146] width 40 height 13
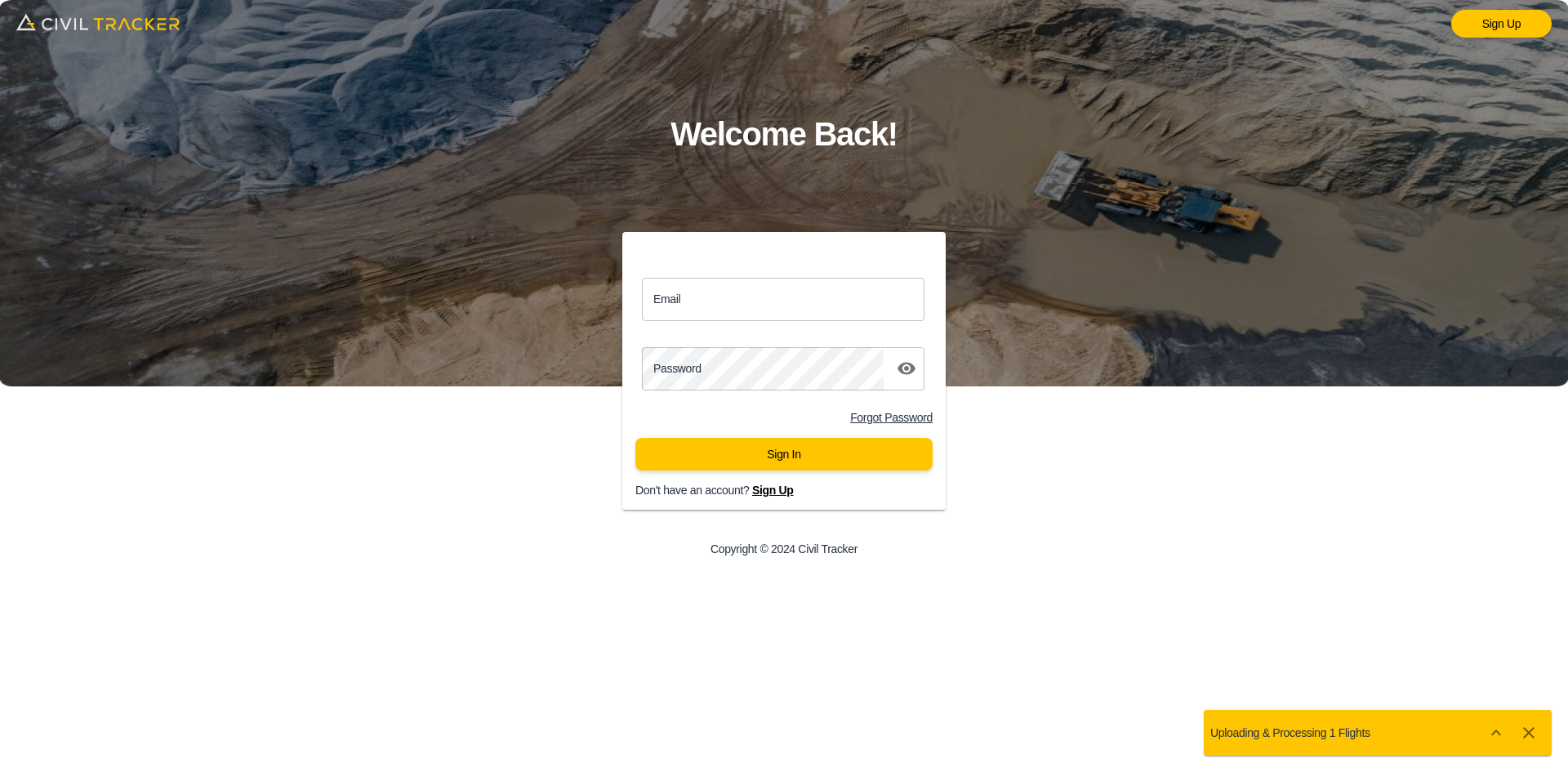
click at [1404, 337] on img at bounding box center [784, 193] width 1568 height 386
click at [776, 307] on input "Email" at bounding box center [783, 299] width 283 height 43
type input "jason.dewit@graham.ca"
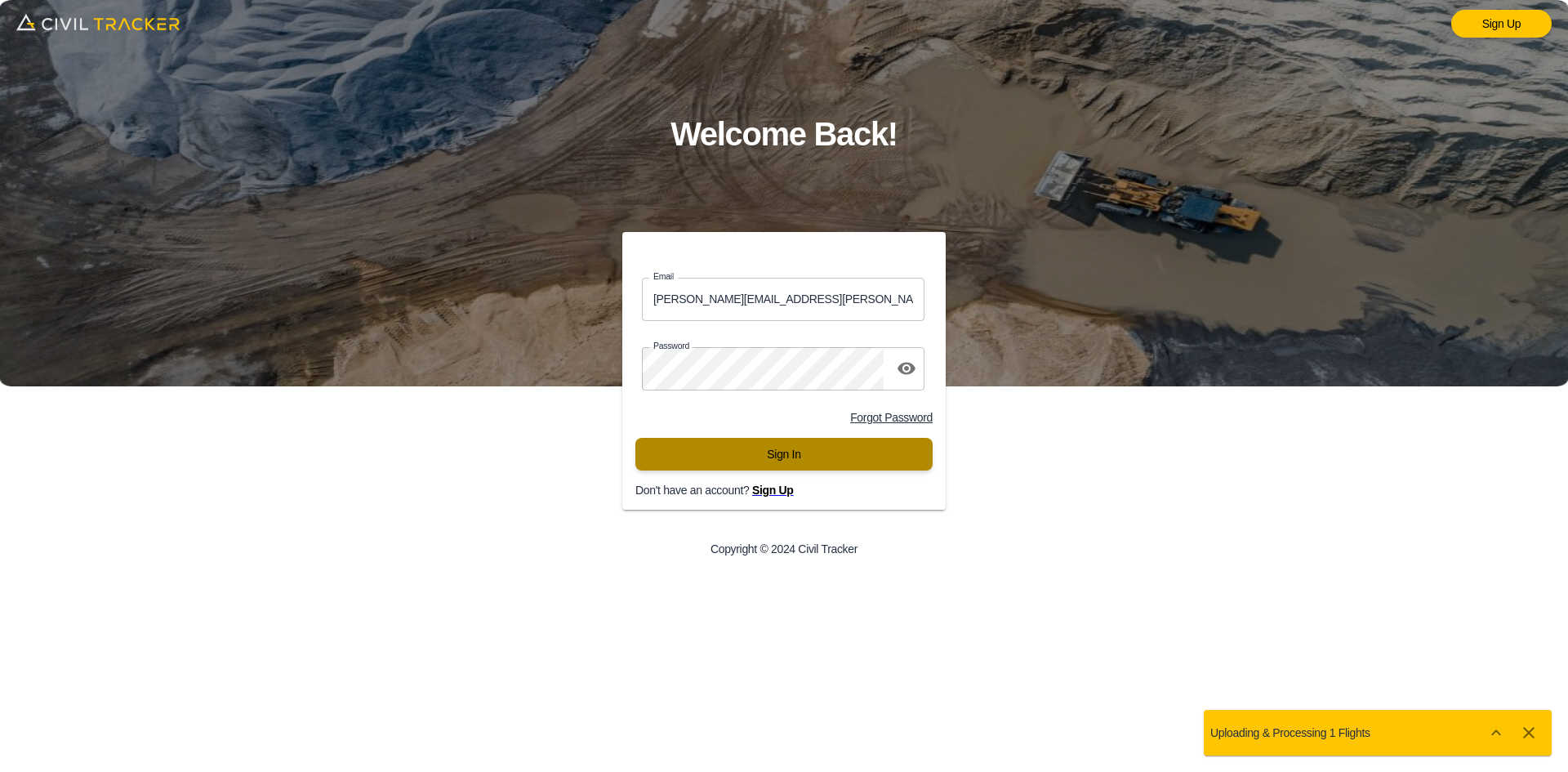
click at [710, 449] on button "Sign In" at bounding box center [784, 454] width 297 height 33
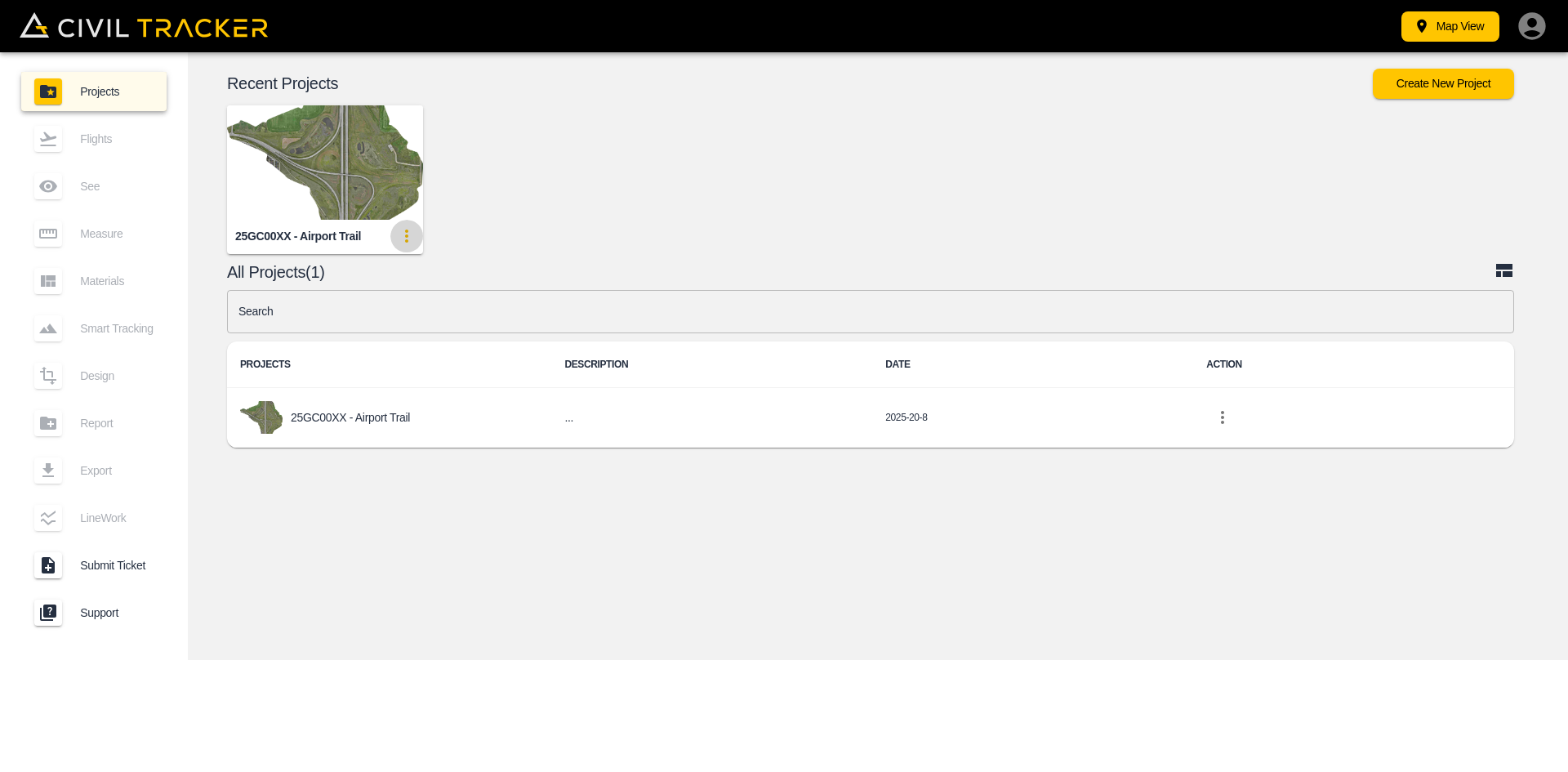
click at [408, 237] on icon "update-card-details" at bounding box center [407, 236] width 20 height 20
click at [384, 295] on div at bounding box center [366, 298] width 46 height 33
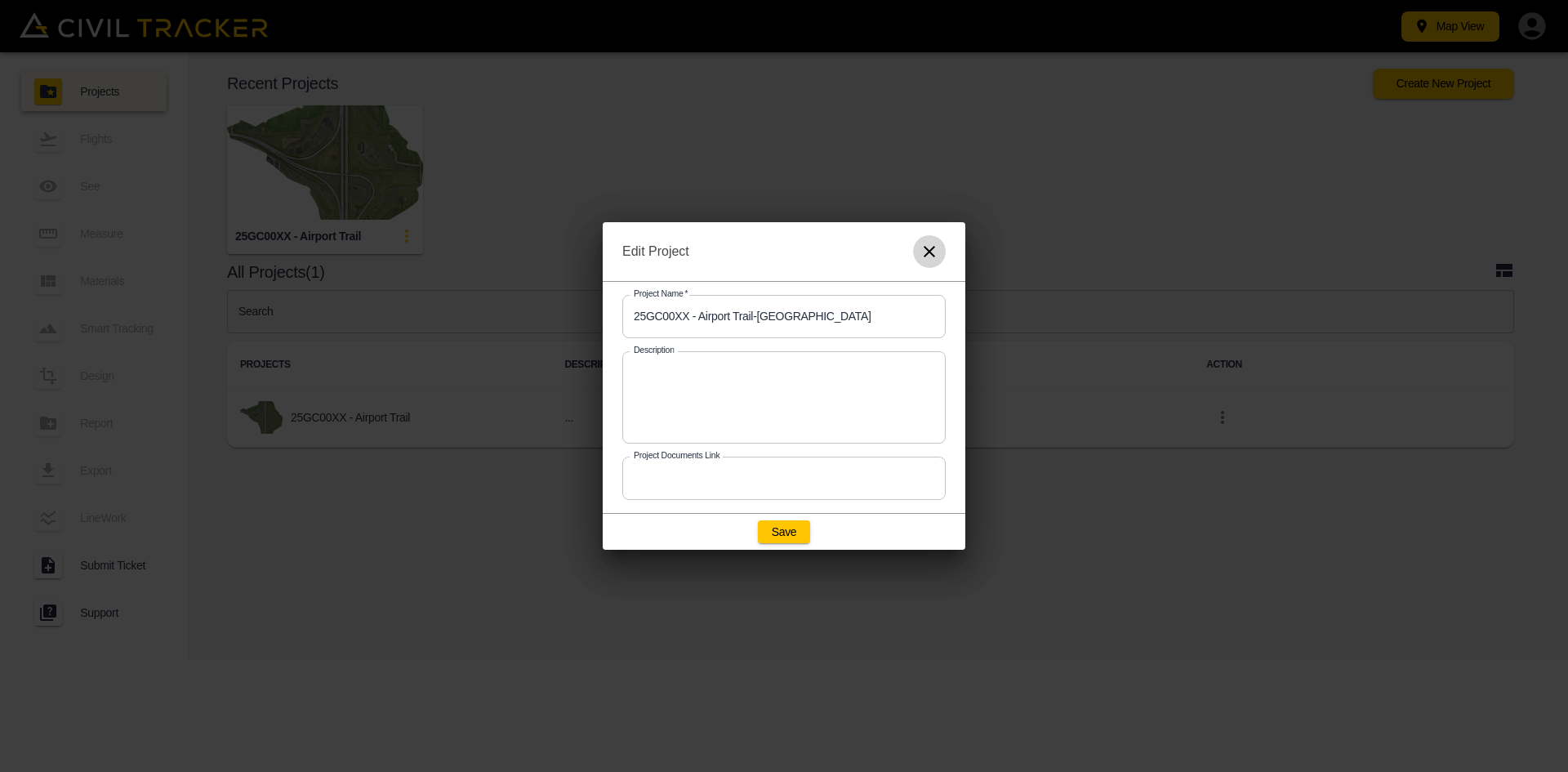
click at [932, 249] on icon "button" at bounding box center [929, 251] width 12 height 12
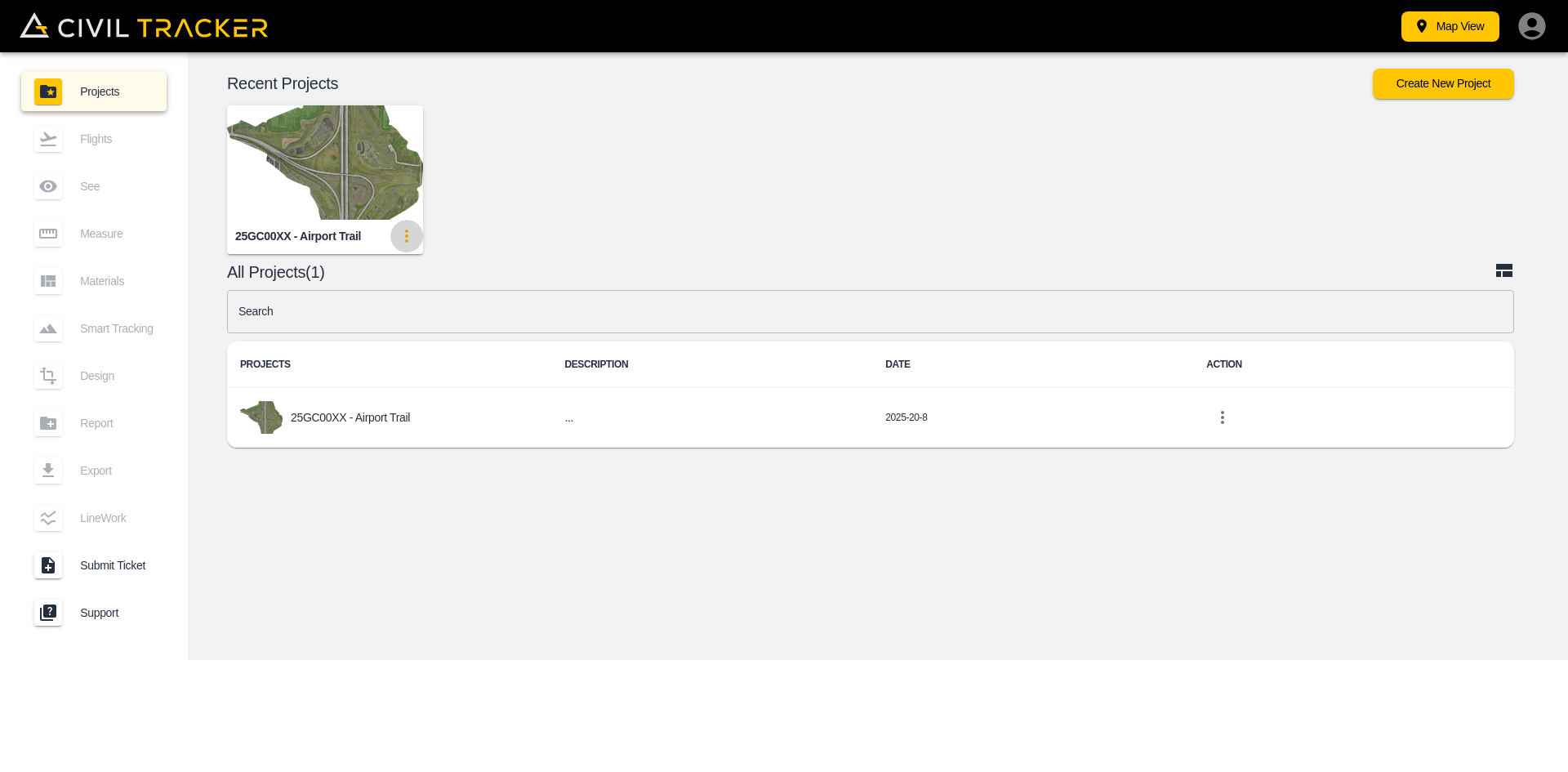
click at [411, 241] on icon "update-card-details" at bounding box center [407, 236] width 20 height 20
click at [391, 293] on li "Edit" at bounding box center [376, 297] width 93 height 26
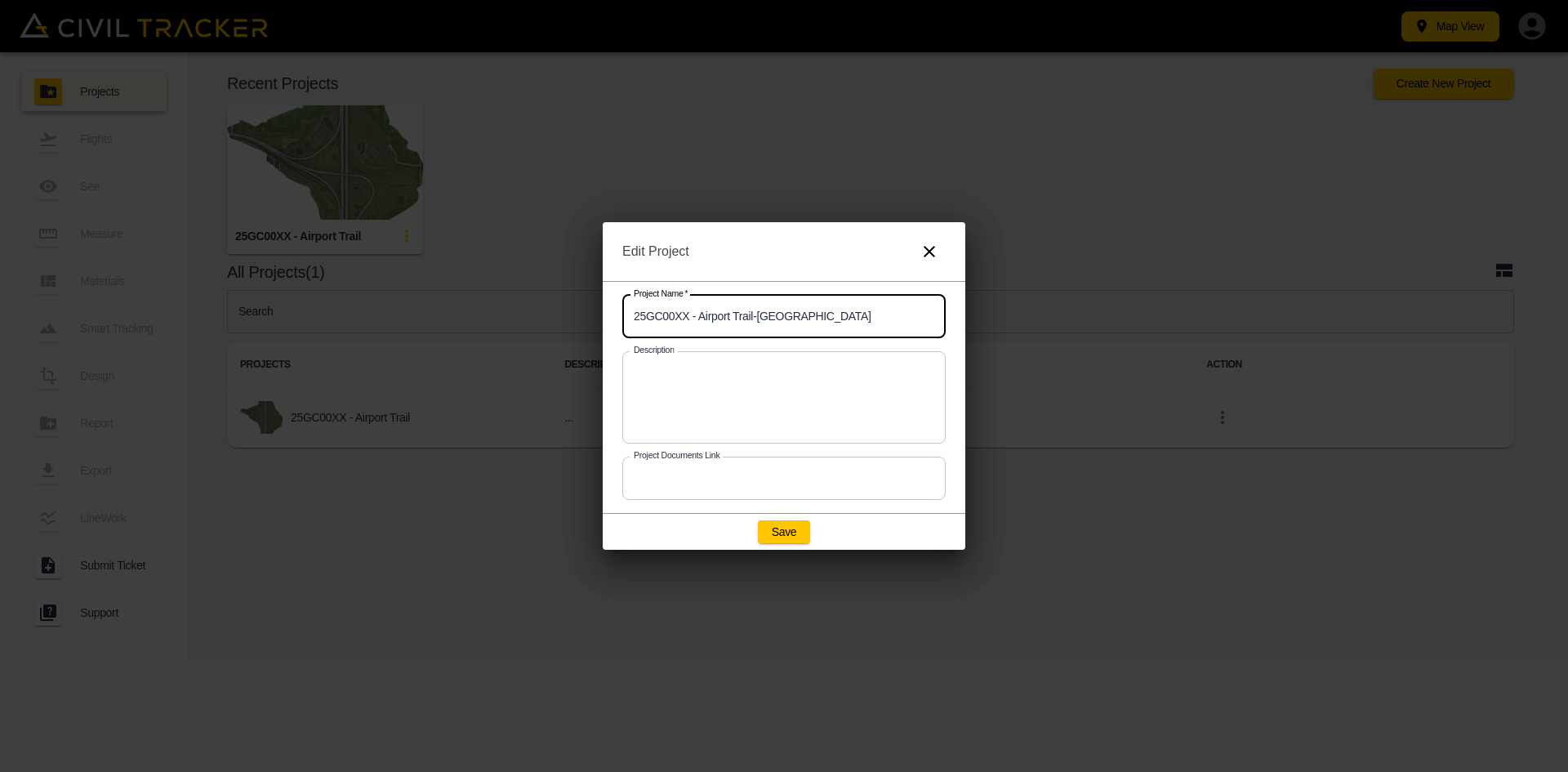
click at [792, 310] on input "25GC00XX - Airport Trail-[GEOGRAPHIC_DATA]" at bounding box center [784, 316] width 324 height 43
click at [777, 530] on button "Save" at bounding box center [784, 532] width 52 height 23
type input "25GC00XX - Airport Trail"
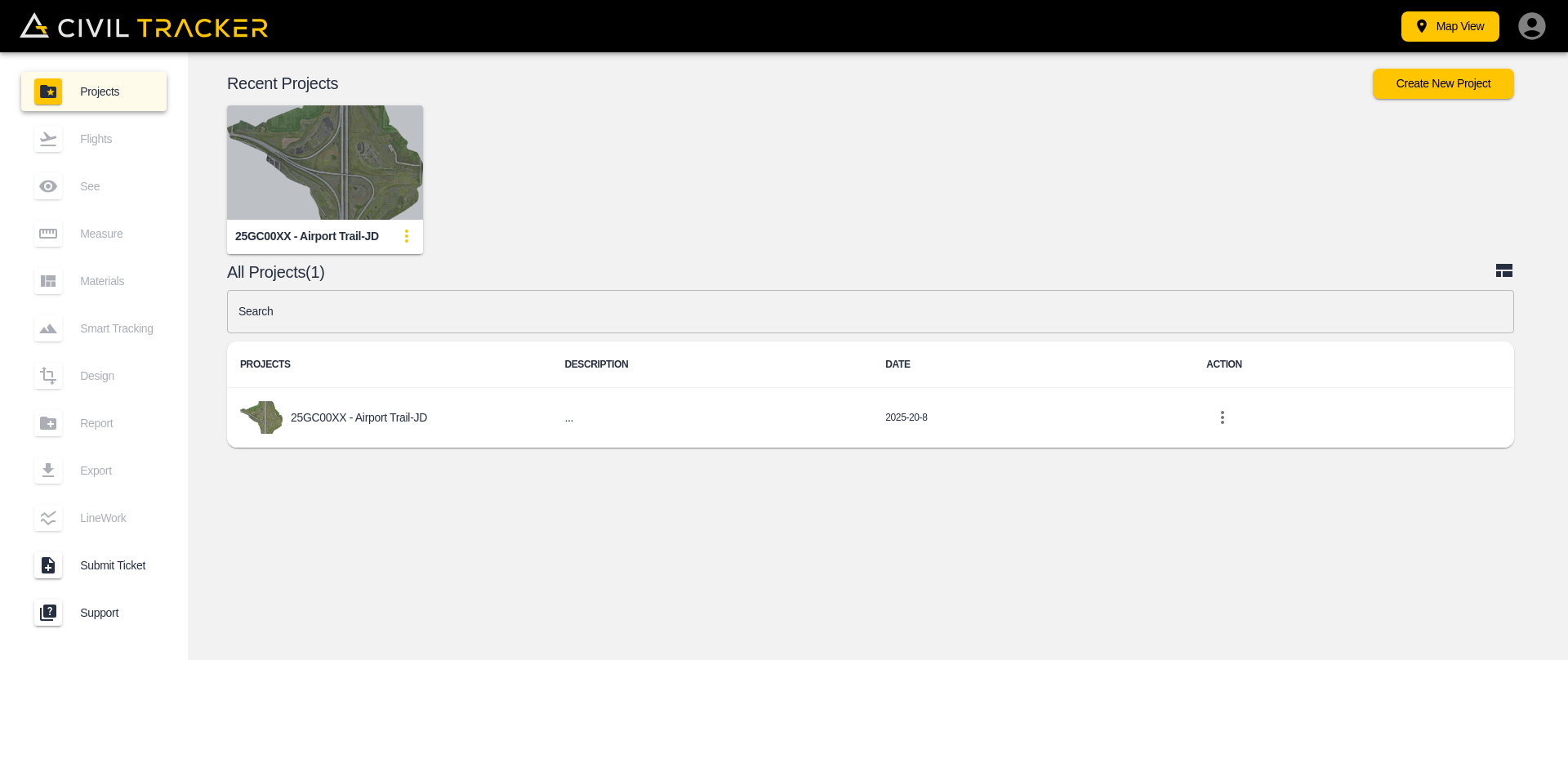
click at [360, 154] on img "button" at bounding box center [324, 163] width 196 height 115
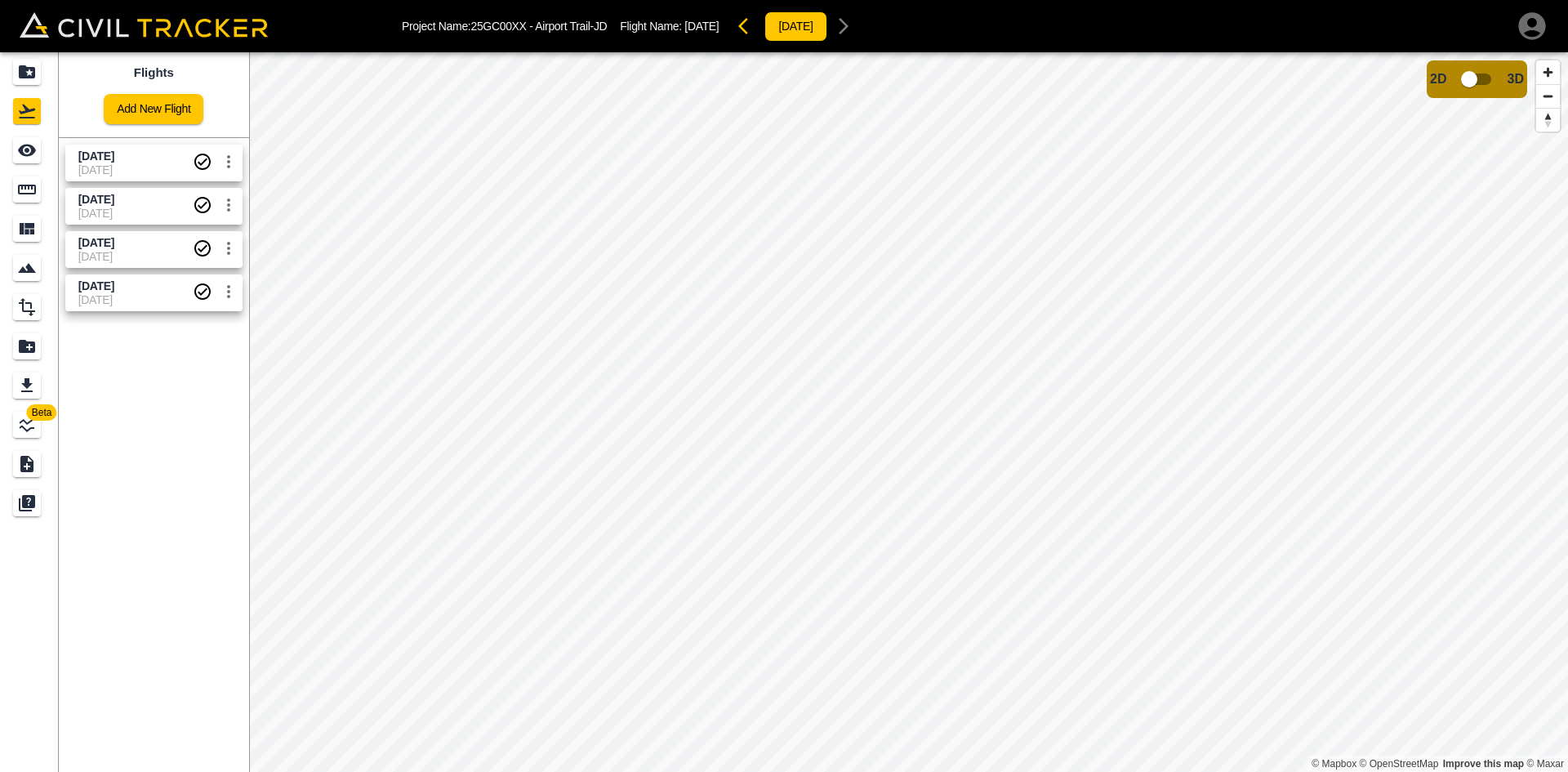
click at [1537, 26] on icon "button" at bounding box center [1532, 26] width 27 height 27
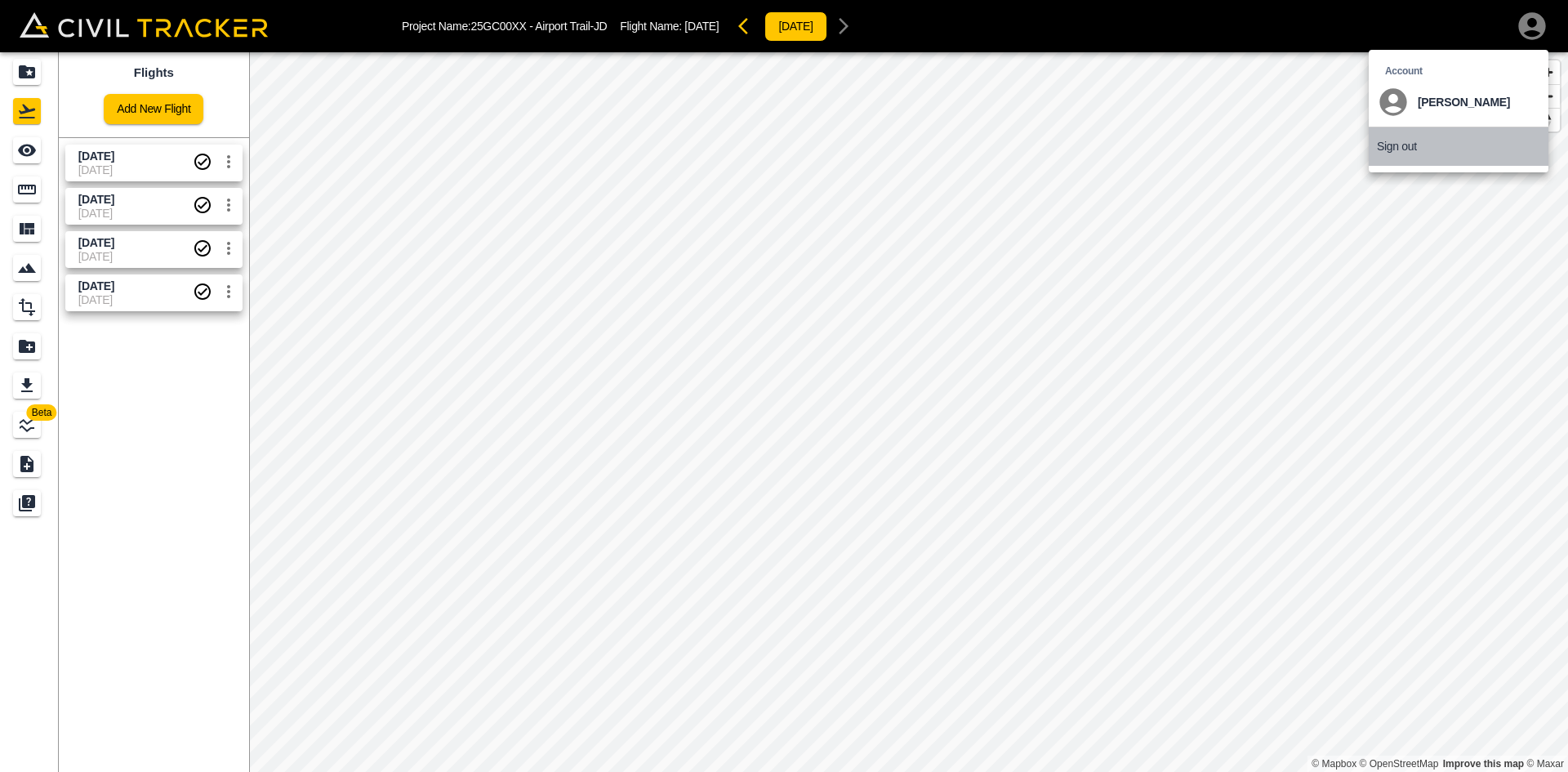
click at [1392, 145] on p "Sign out" at bounding box center [1397, 146] width 40 height 13
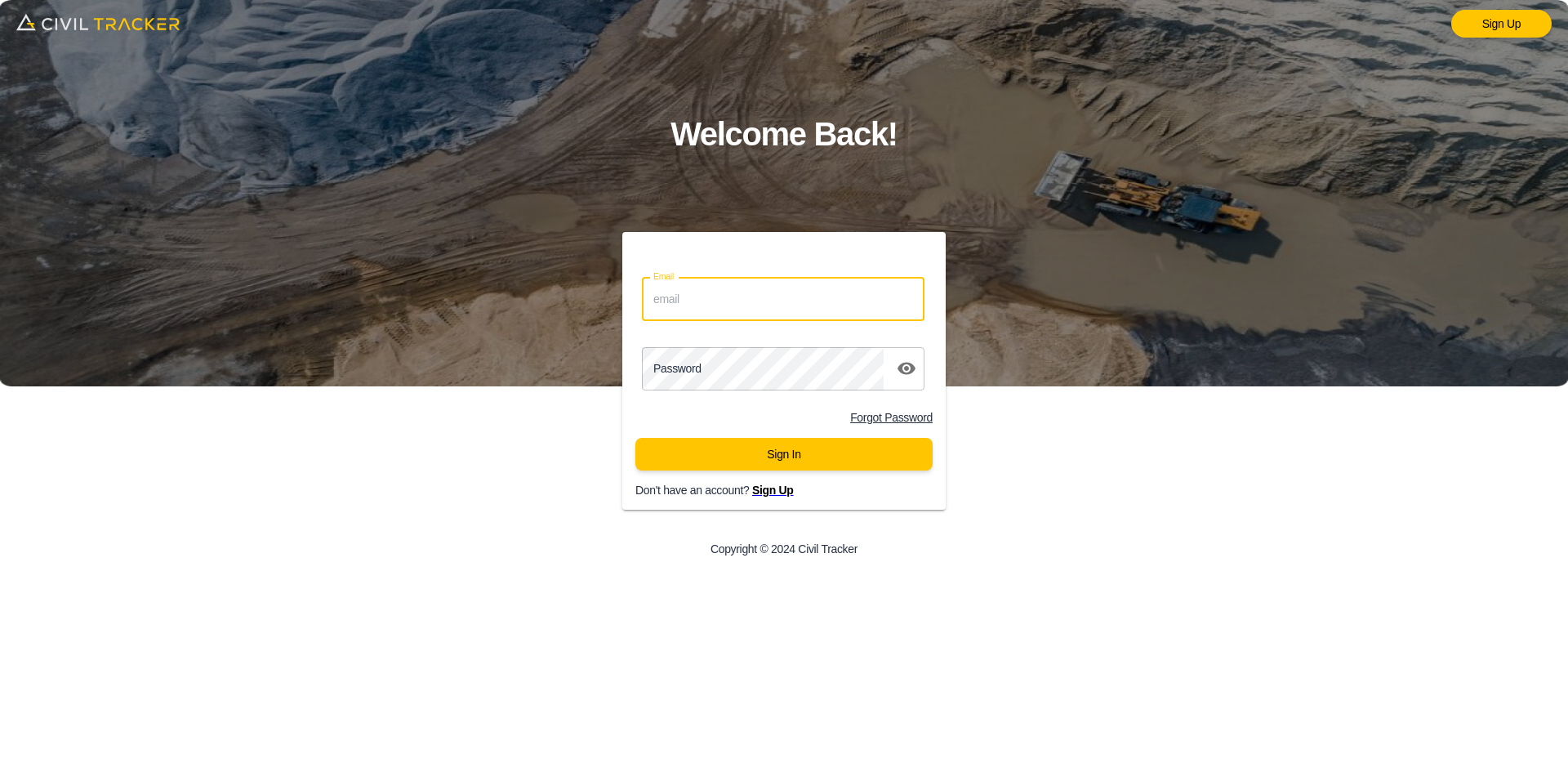
click at [797, 304] on input "Email" at bounding box center [783, 299] width 283 height 43
type input "justin.grenier@graham.ca"
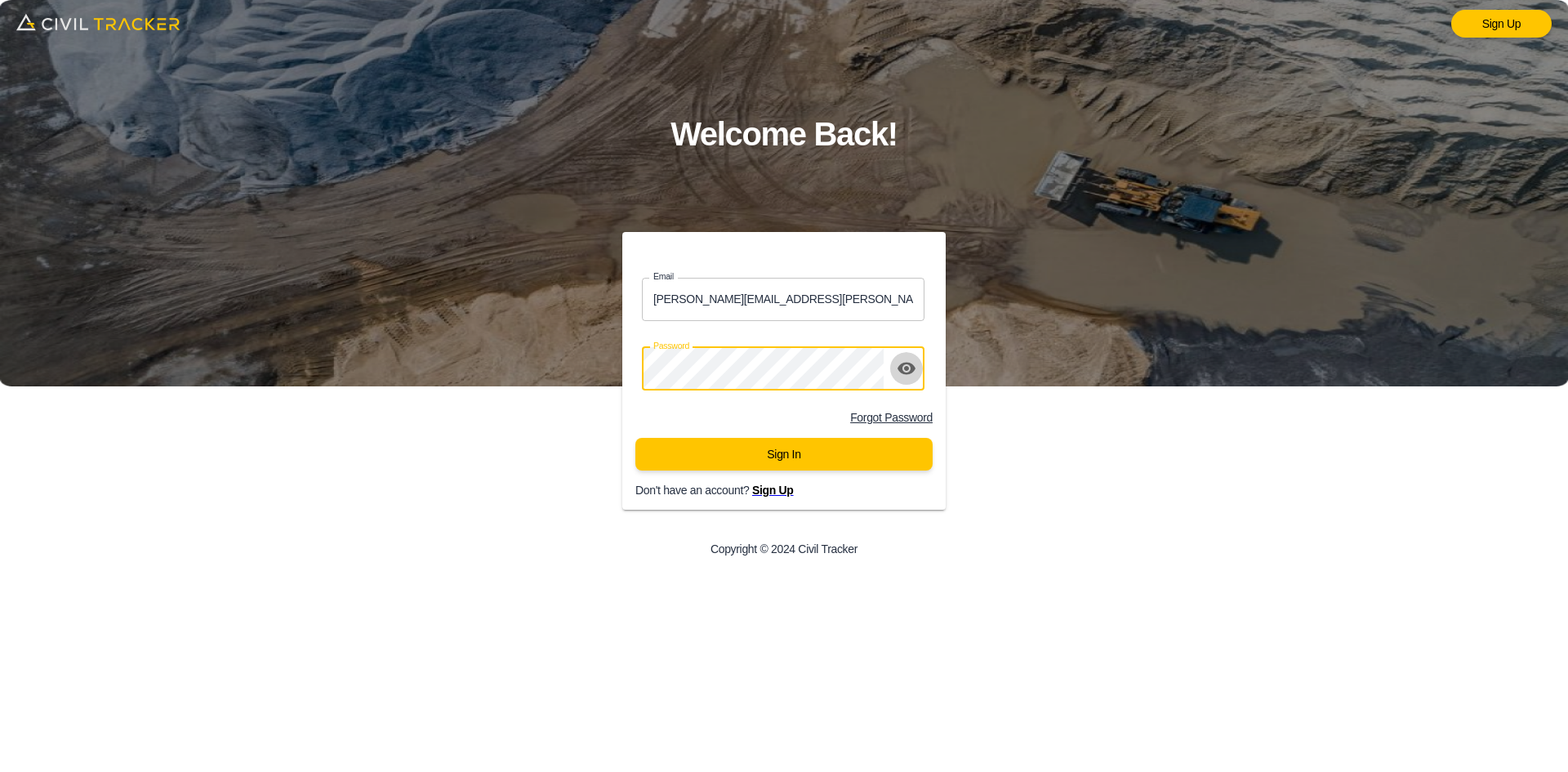
click at [909, 369] on icon "toggle password visibility" at bounding box center [906, 369] width 20 height 20
click button "Sign In" at bounding box center [784, 454] width 297 height 33
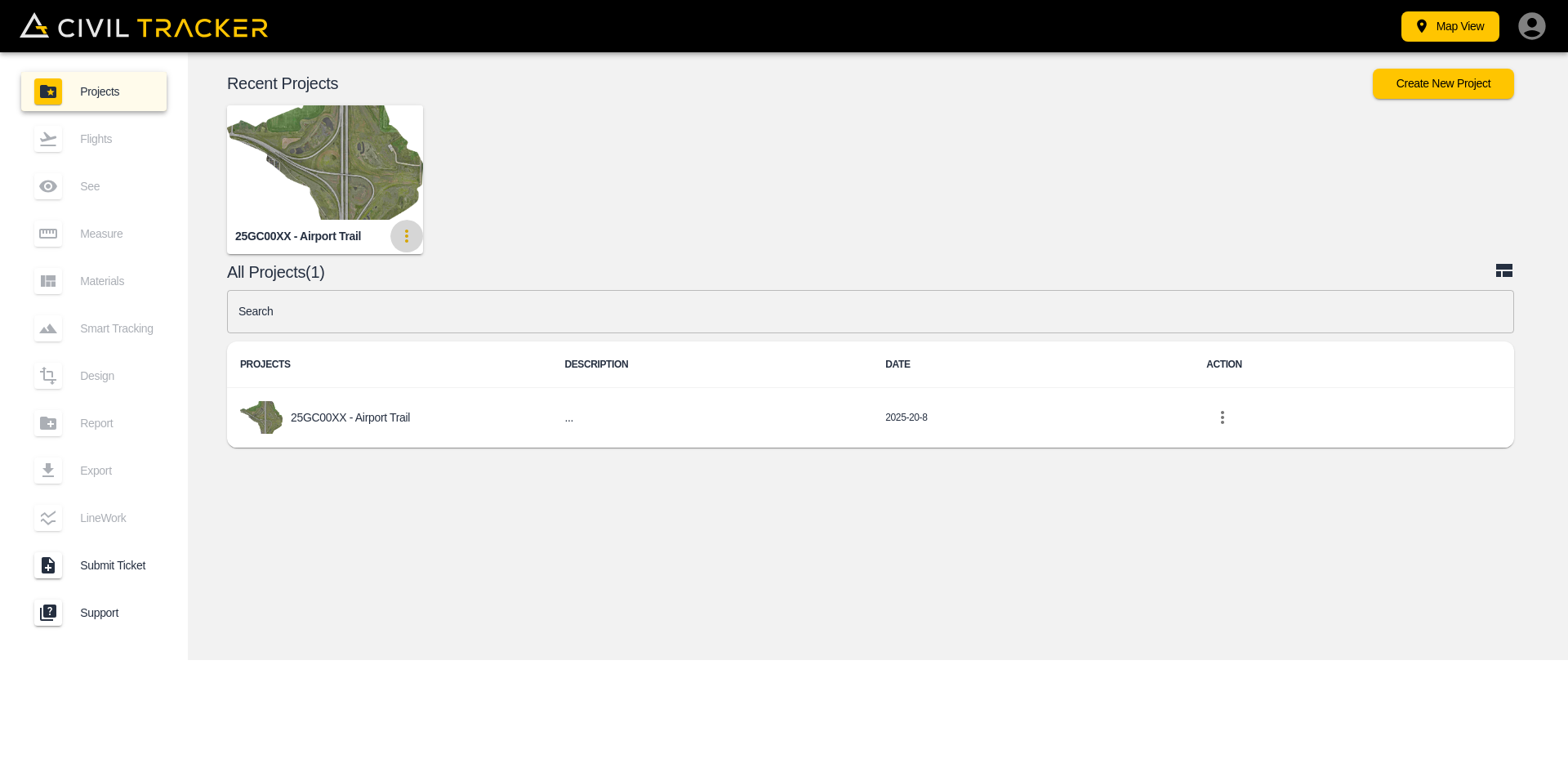
click at [408, 235] on icon "update-card-details" at bounding box center [407, 236] width 20 height 20
click at [394, 293] on li "Edit" at bounding box center [376, 297] width 93 height 26
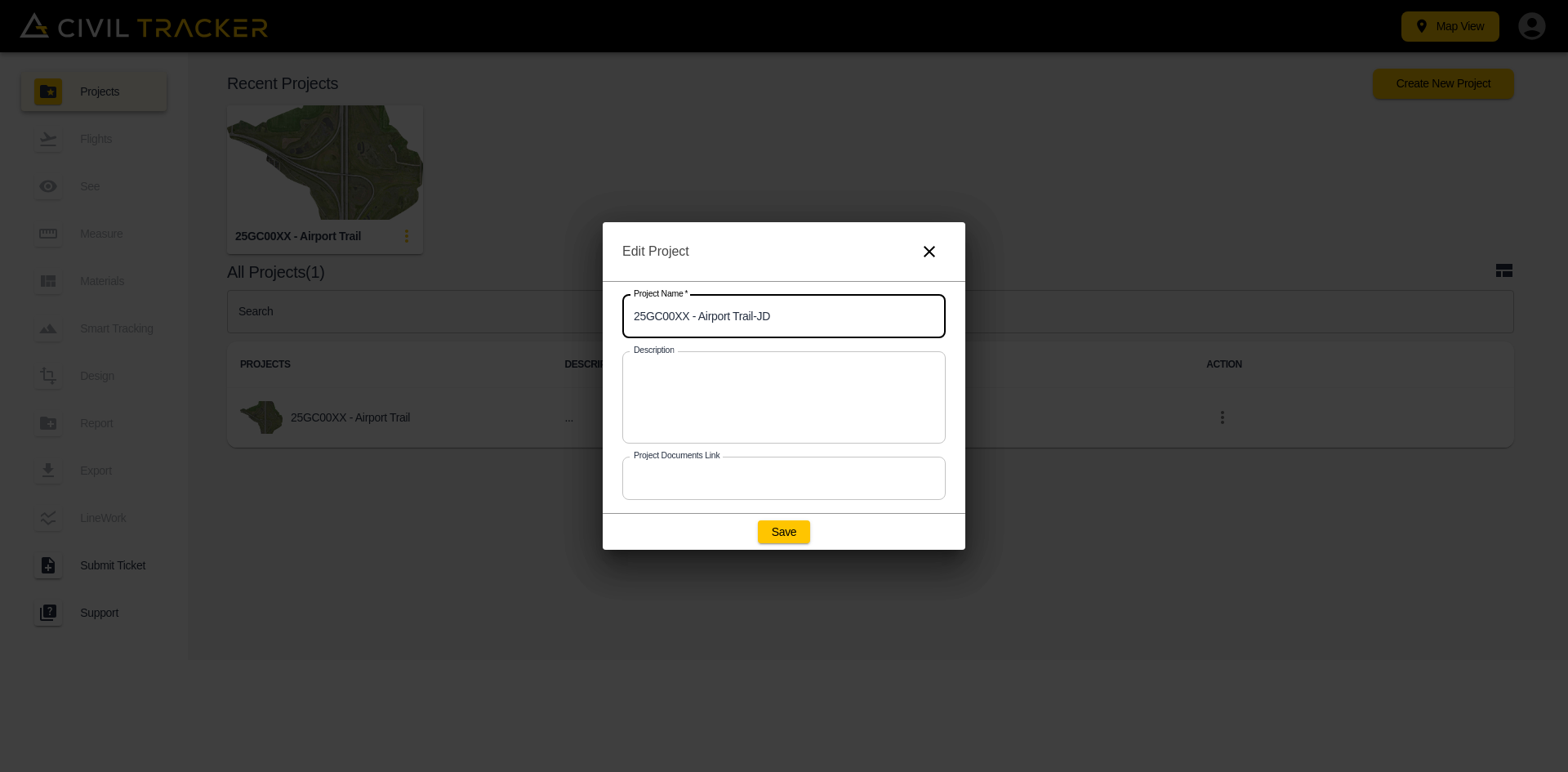
click at [792, 310] on input "25GC00XX - Airport Trail-JD" at bounding box center [784, 316] width 324 height 43
click at [803, 531] on button "Save" at bounding box center [784, 532] width 52 height 23
type input "25GC00XX - Airport Trail"
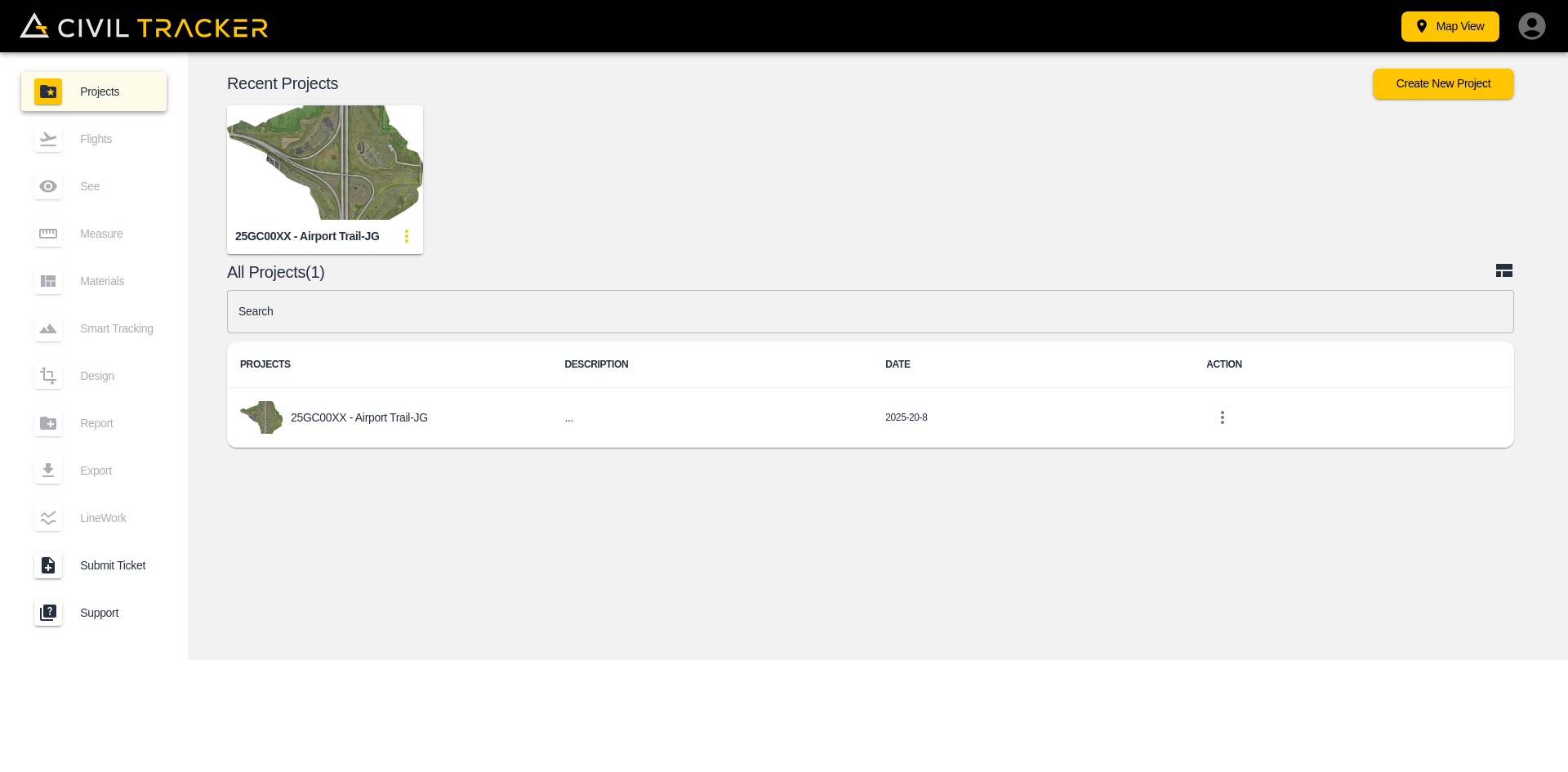
click at [1536, 24] on icon "button" at bounding box center [1532, 26] width 33 height 33
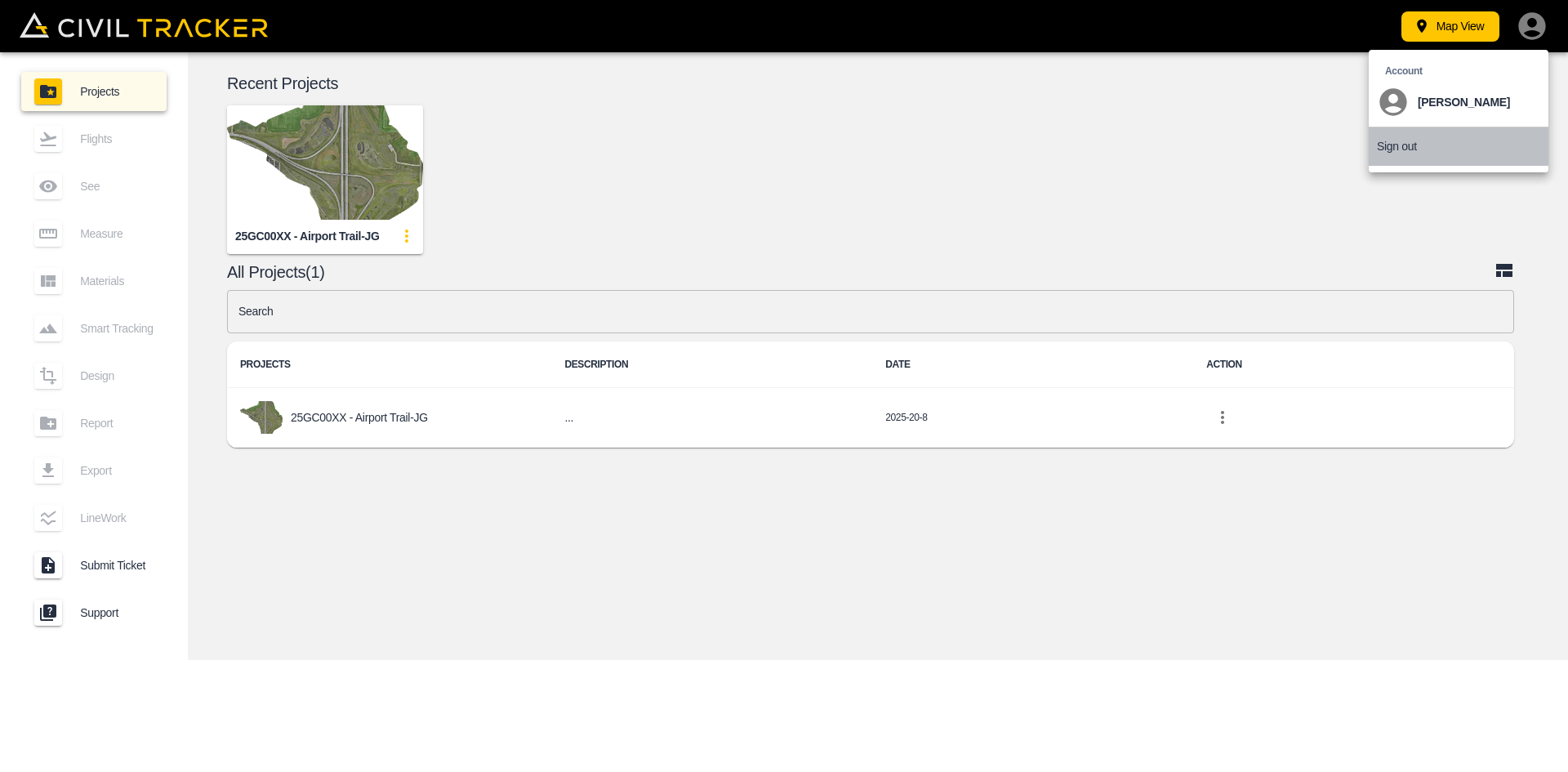
click at [1400, 144] on p "Sign out" at bounding box center [1397, 146] width 40 height 13
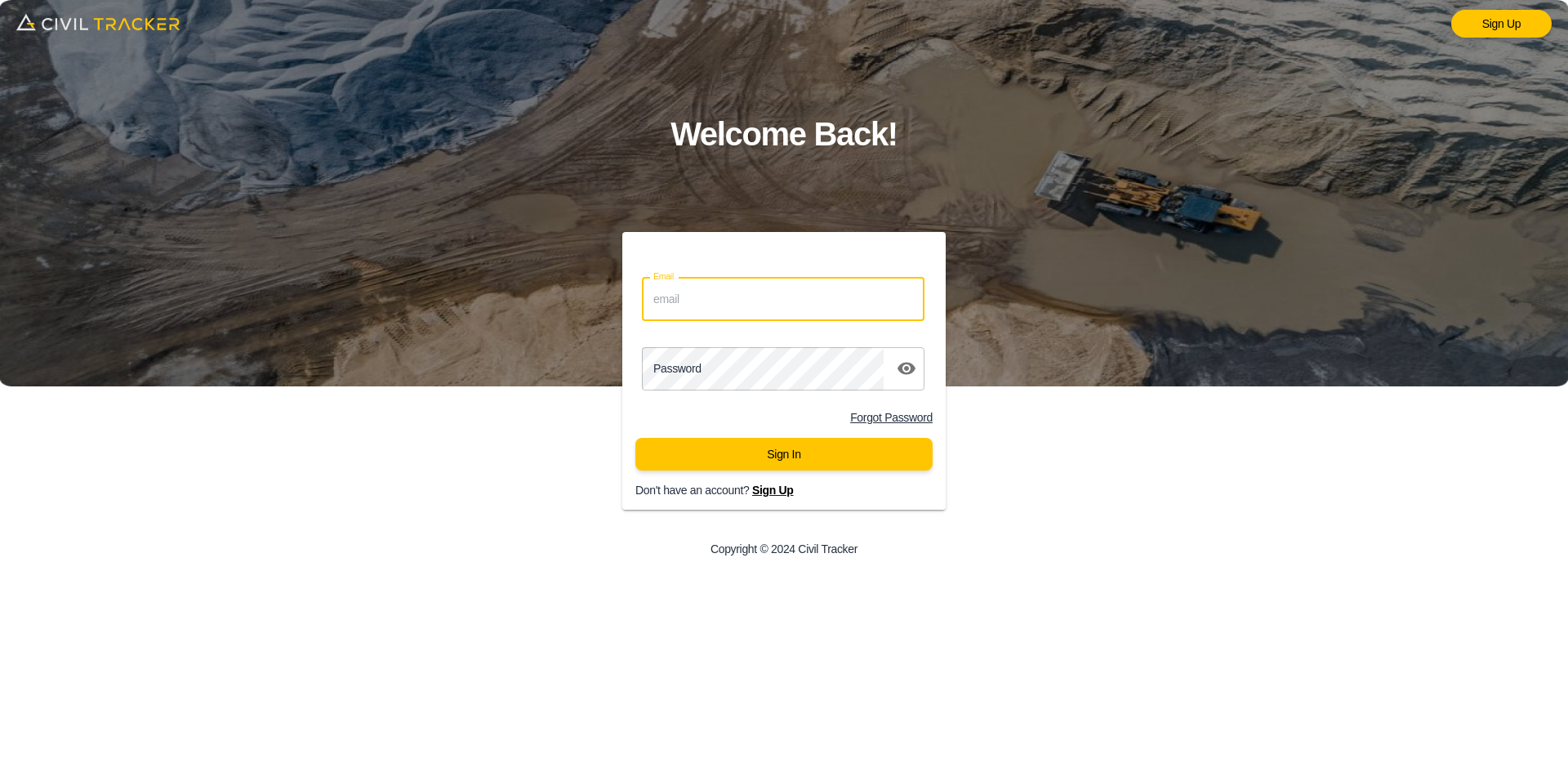
click at [754, 320] on input "Email" at bounding box center [783, 299] width 283 height 43
type input "jason.dewit@graham.ca"
drag, startPoint x: 783, startPoint y: 300, endPoint x: 506, endPoint y: 326, distance: 278.2
click at [506, 326] on div "Email jason.dewit@graham.ca Email Password password Forgot Password Sign In Don…" at bounding box center [784, 402] width 627 height 341
click at [691, 286] on input "Email" at bounding box center [783, 299] width 283 height 43
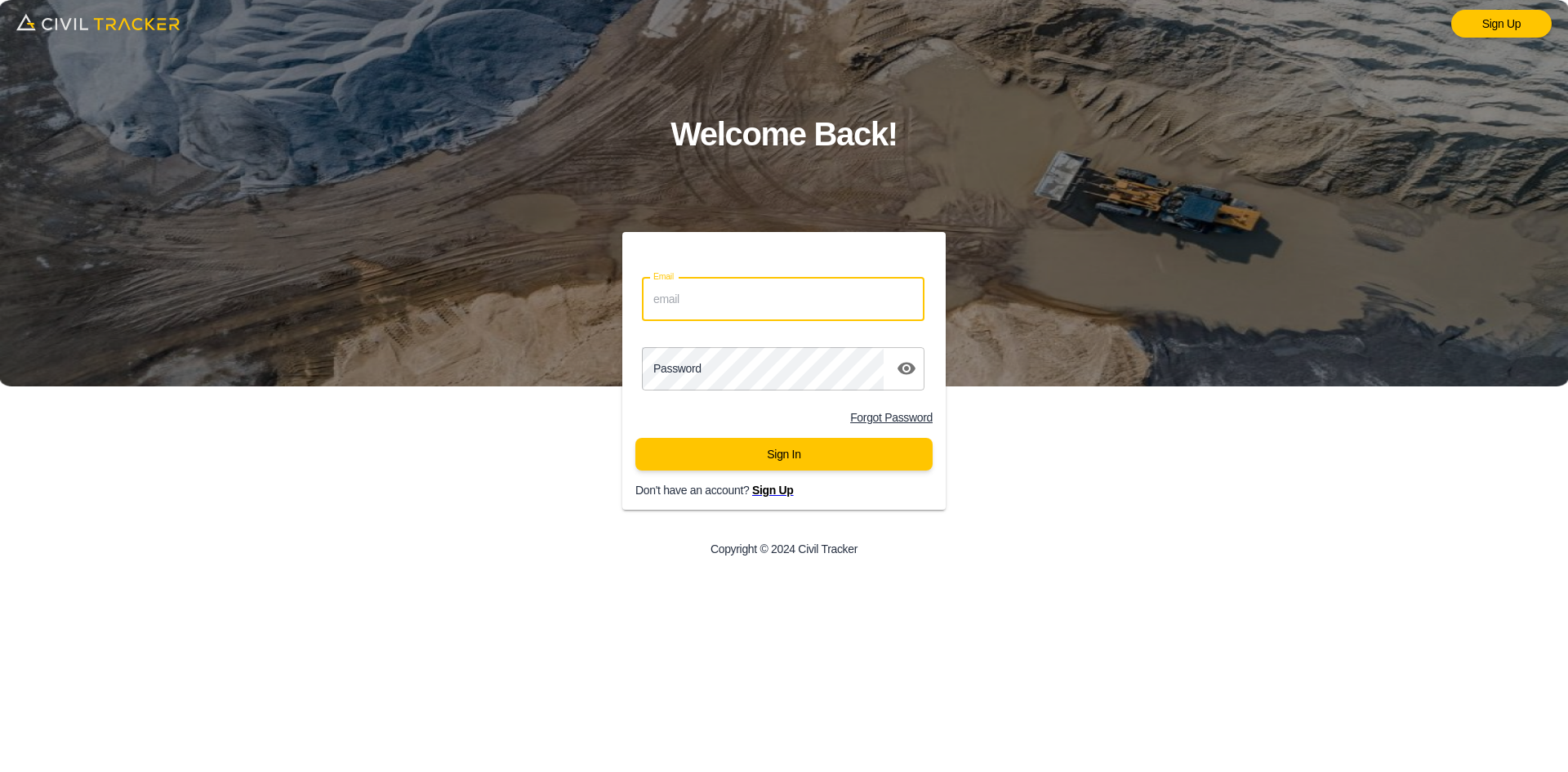
type input "matthew.burgess@graham.ca"
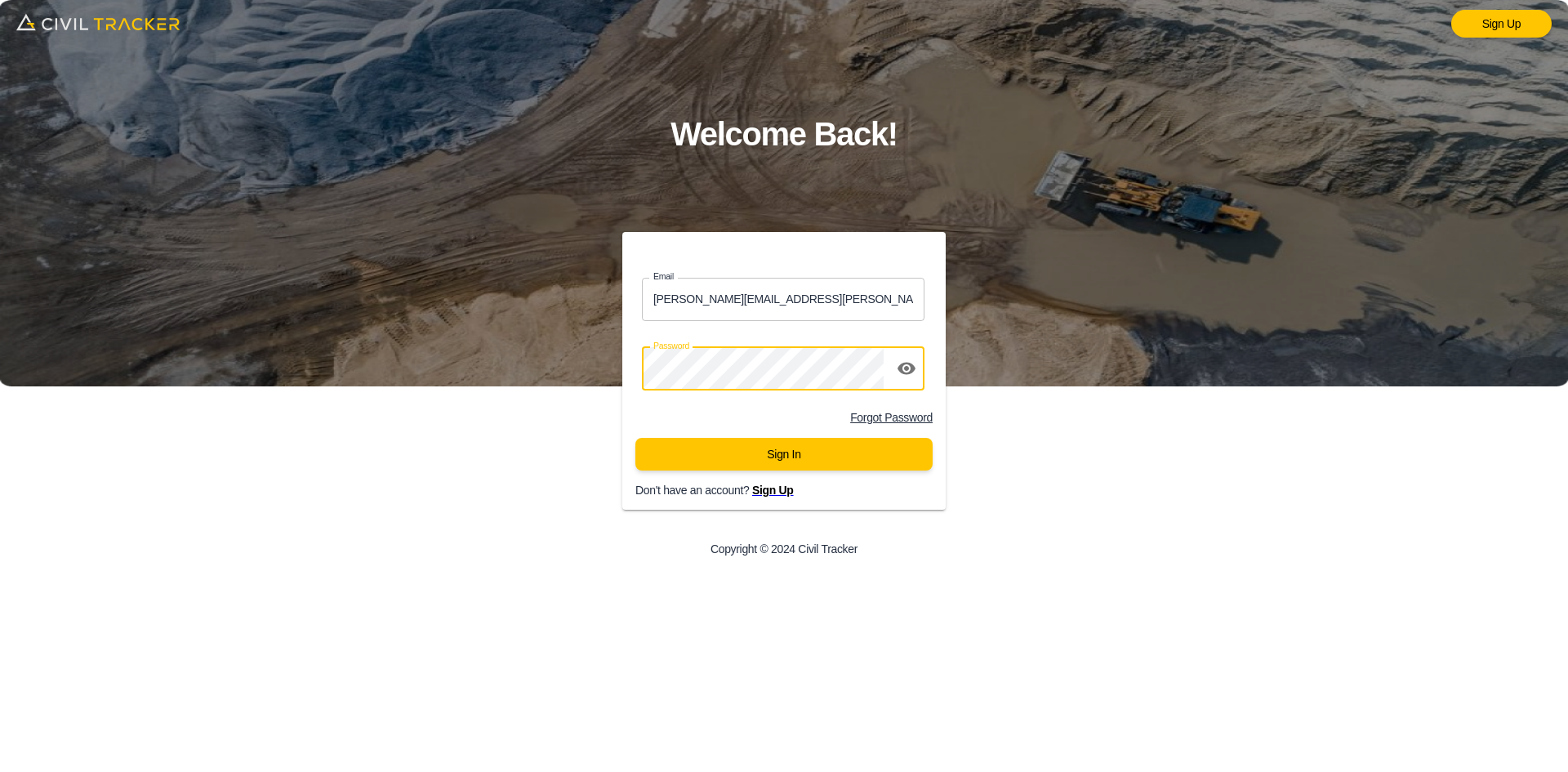
click button "Sign In" at bounding box center [784, 454] width 297 height 33
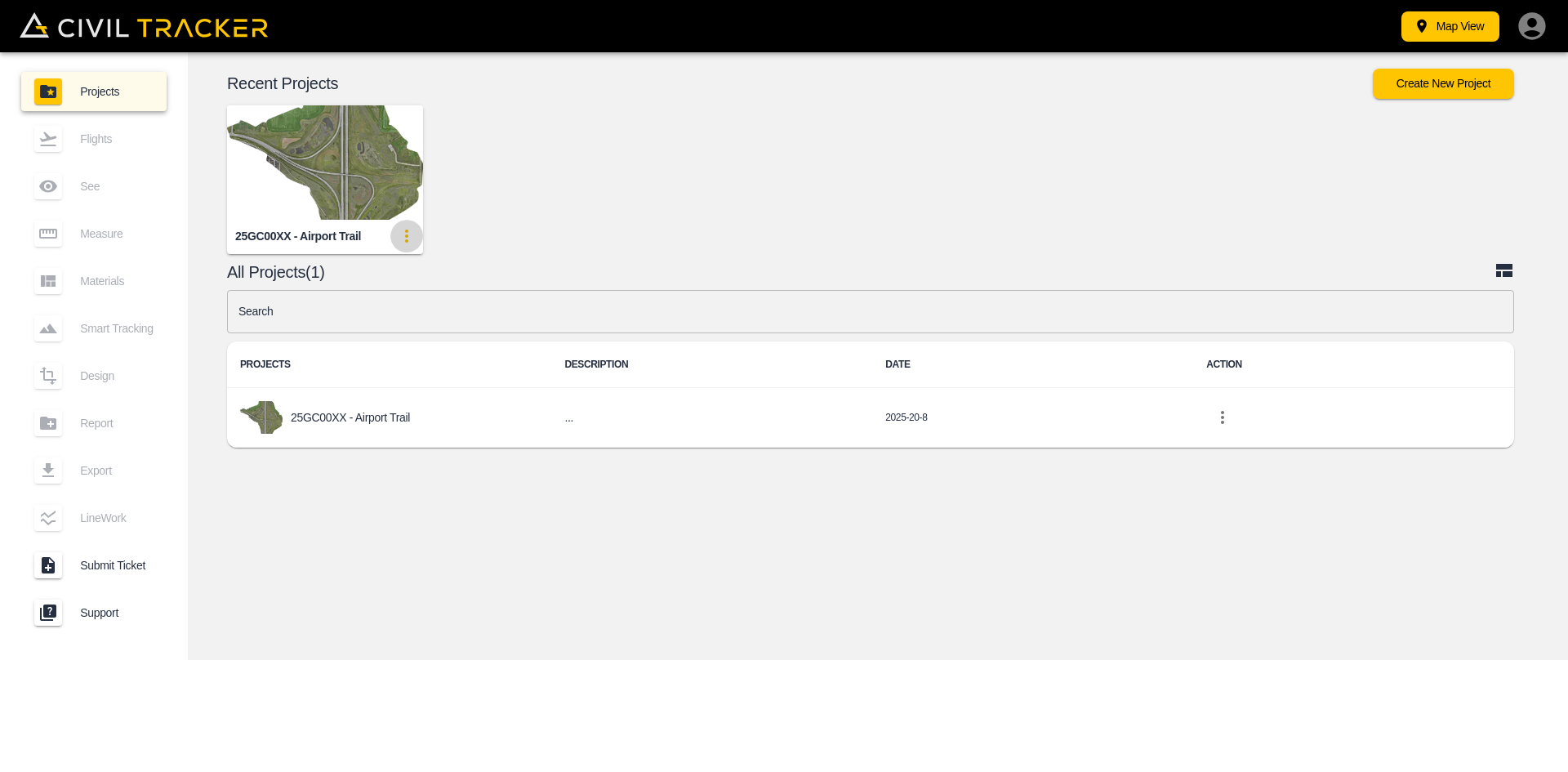
click at [403, 241] on icon "update-card-details" at bounding box center [407, 236] width 20 height 20
click at [403, 301] on h6 "Edit" at bounding box center [399, 297] width 21 height 10
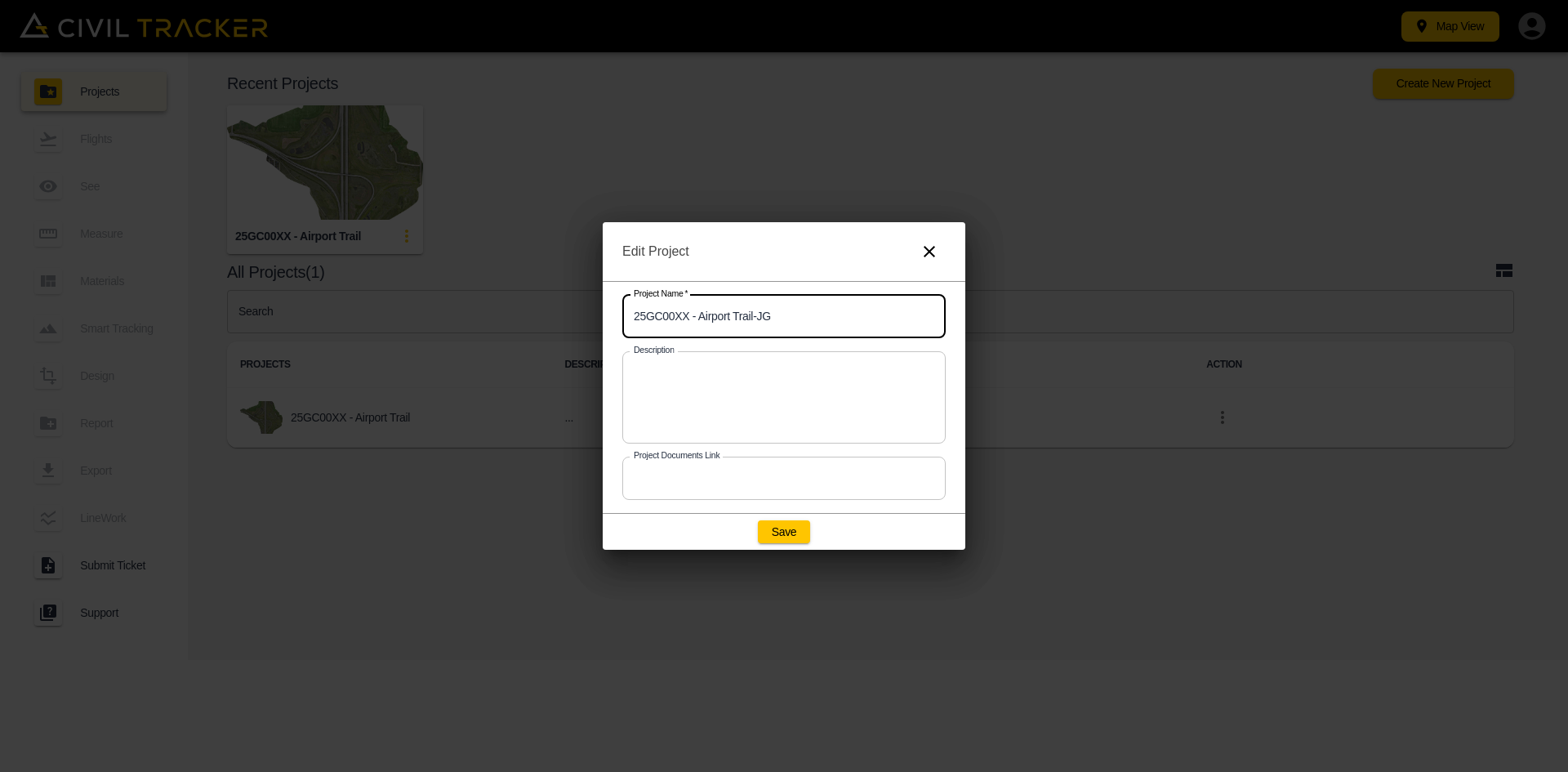
click at [781, 314] on input "25GC00XX - Airport Trail-JG" at bounding box center [784, 316] width 324 height 43
click at [795, 526] on button "Save" at bounding box center [784, 532] width 52 height 23
type input "25GC00XX - Airport Trail"
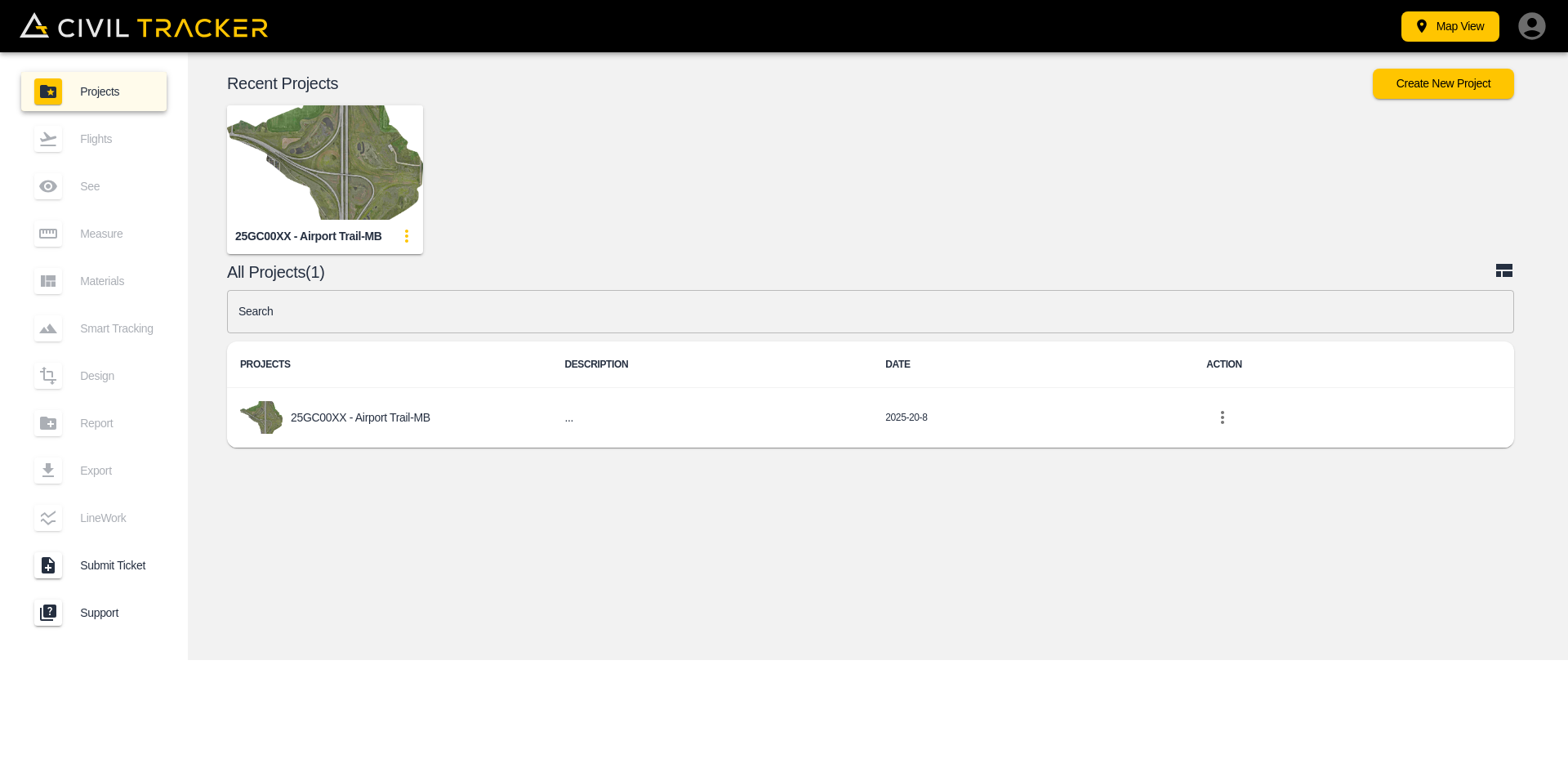
click at [1535, 19] on icon "button" at bounding box center [1532, 26] width 33 height 33
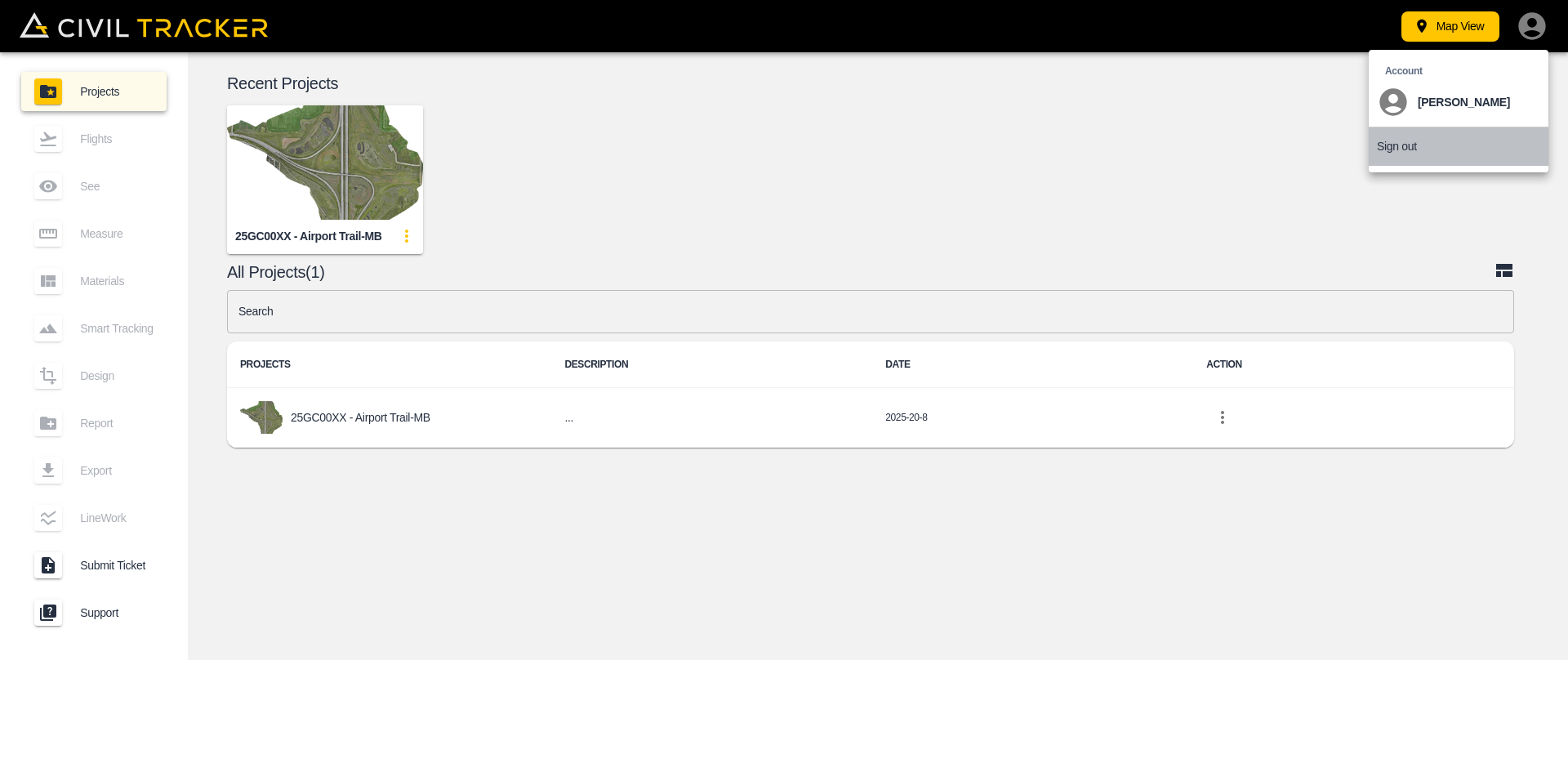
click at [1390, 142] on p "Sign out" at bounding box center [1397, 146] width 40 height 13
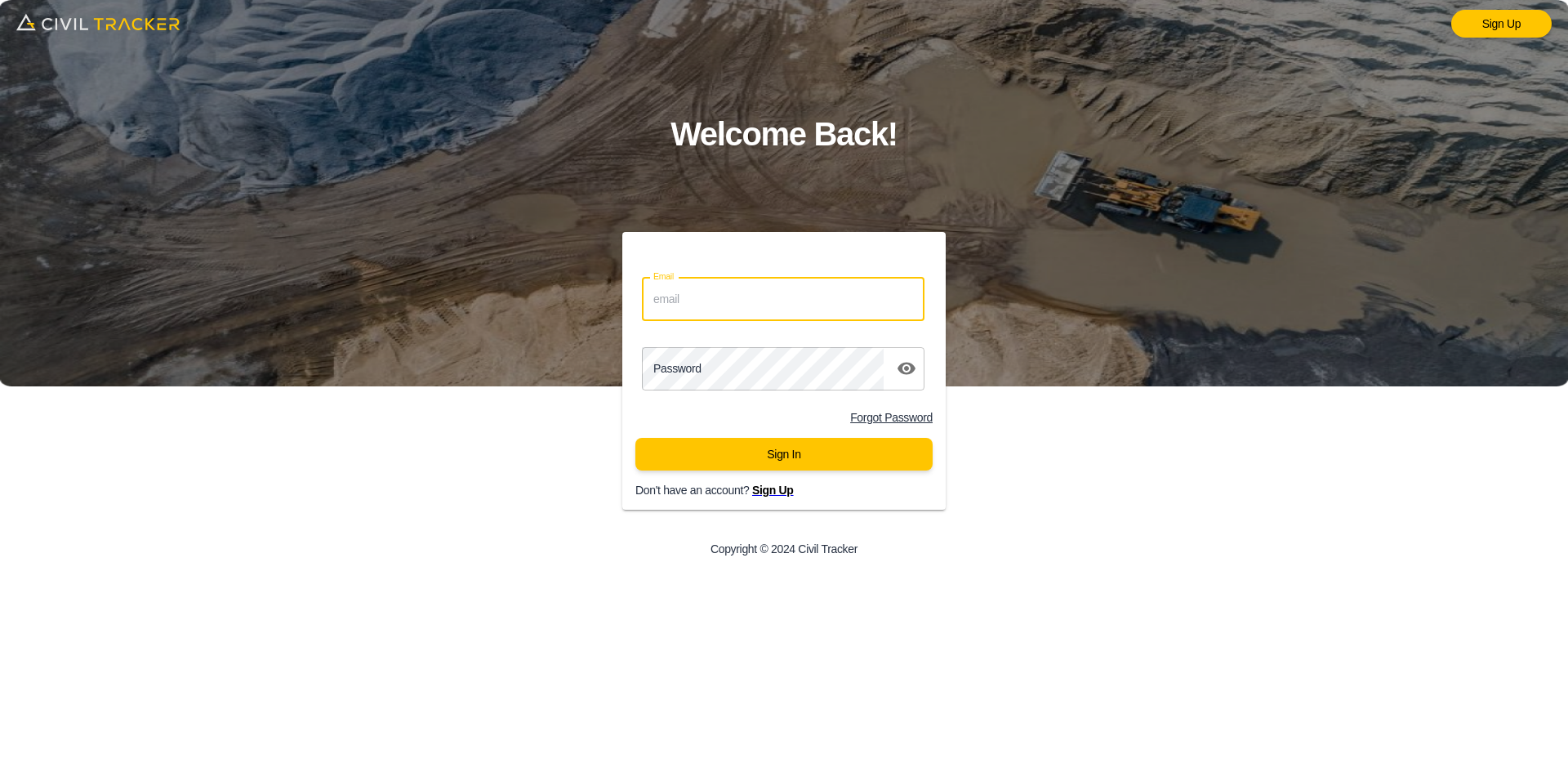
click at [713, 297] on input "Email" at bounding box center [783, 299] width 283 height 43
type input "support@civiltracker.xyz"
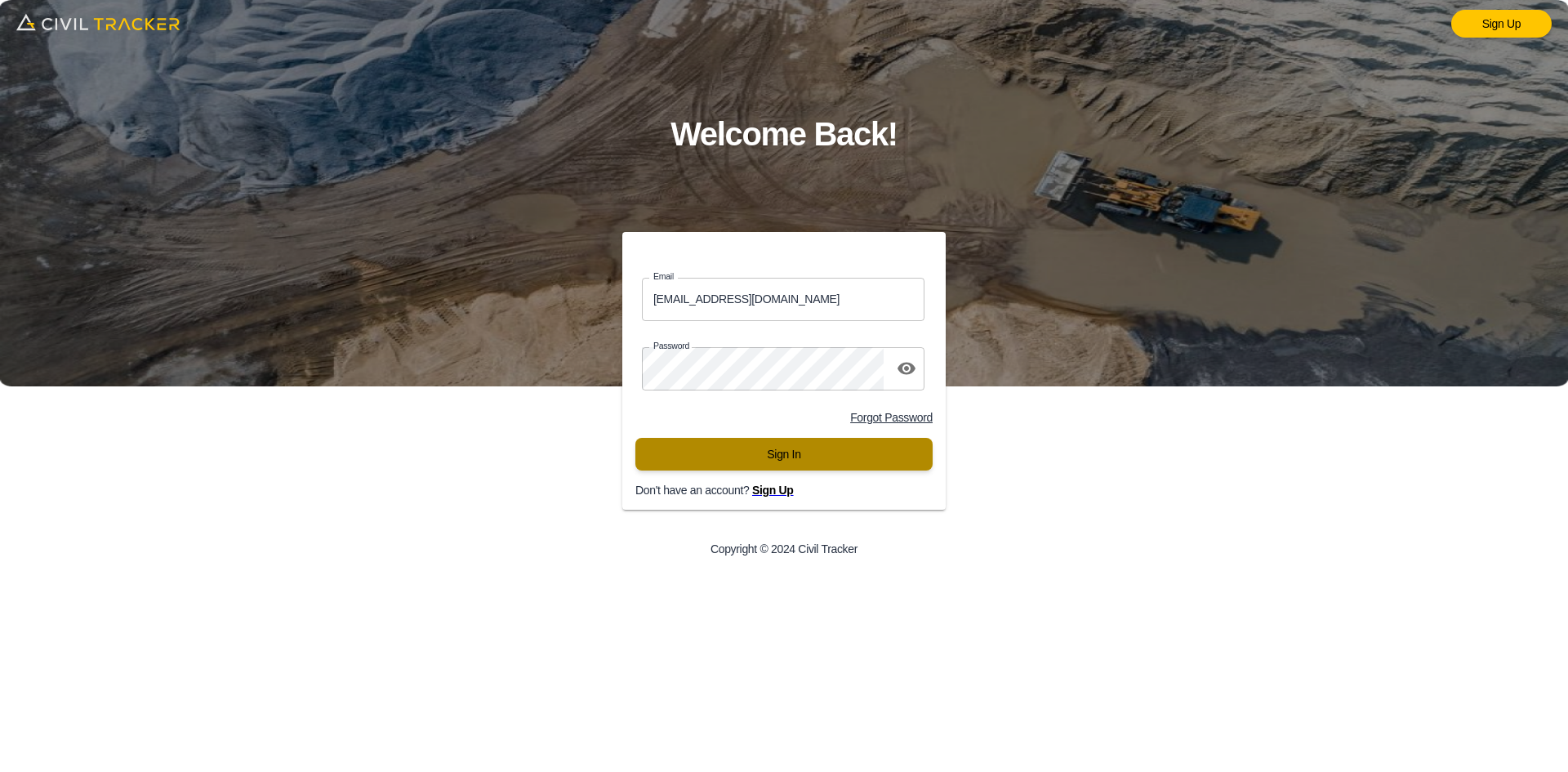
click at [713, 457] on button "Sign In" at bounding box center [784, 454] width 297 height 33
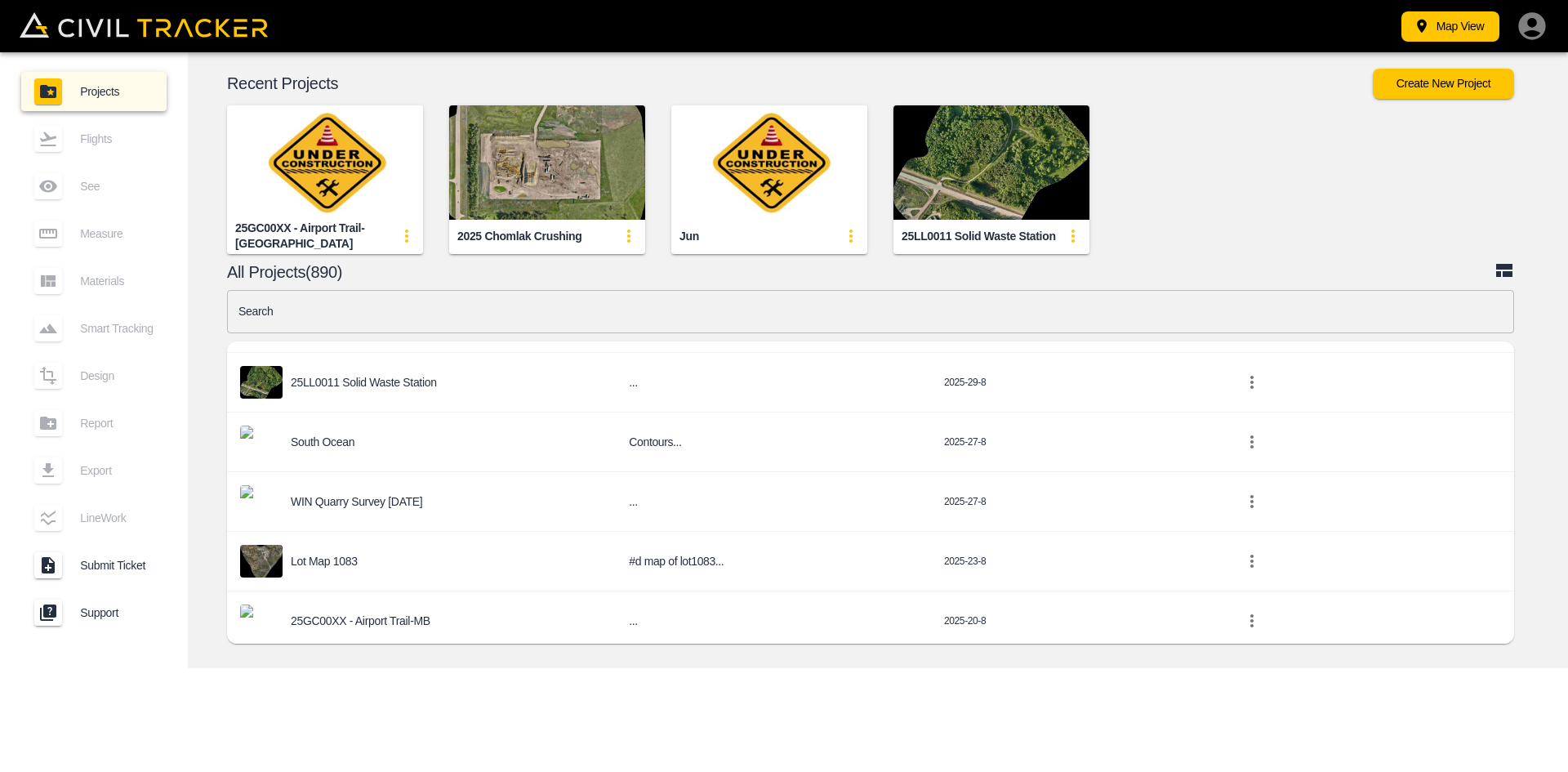
scroll to position [448, 0]
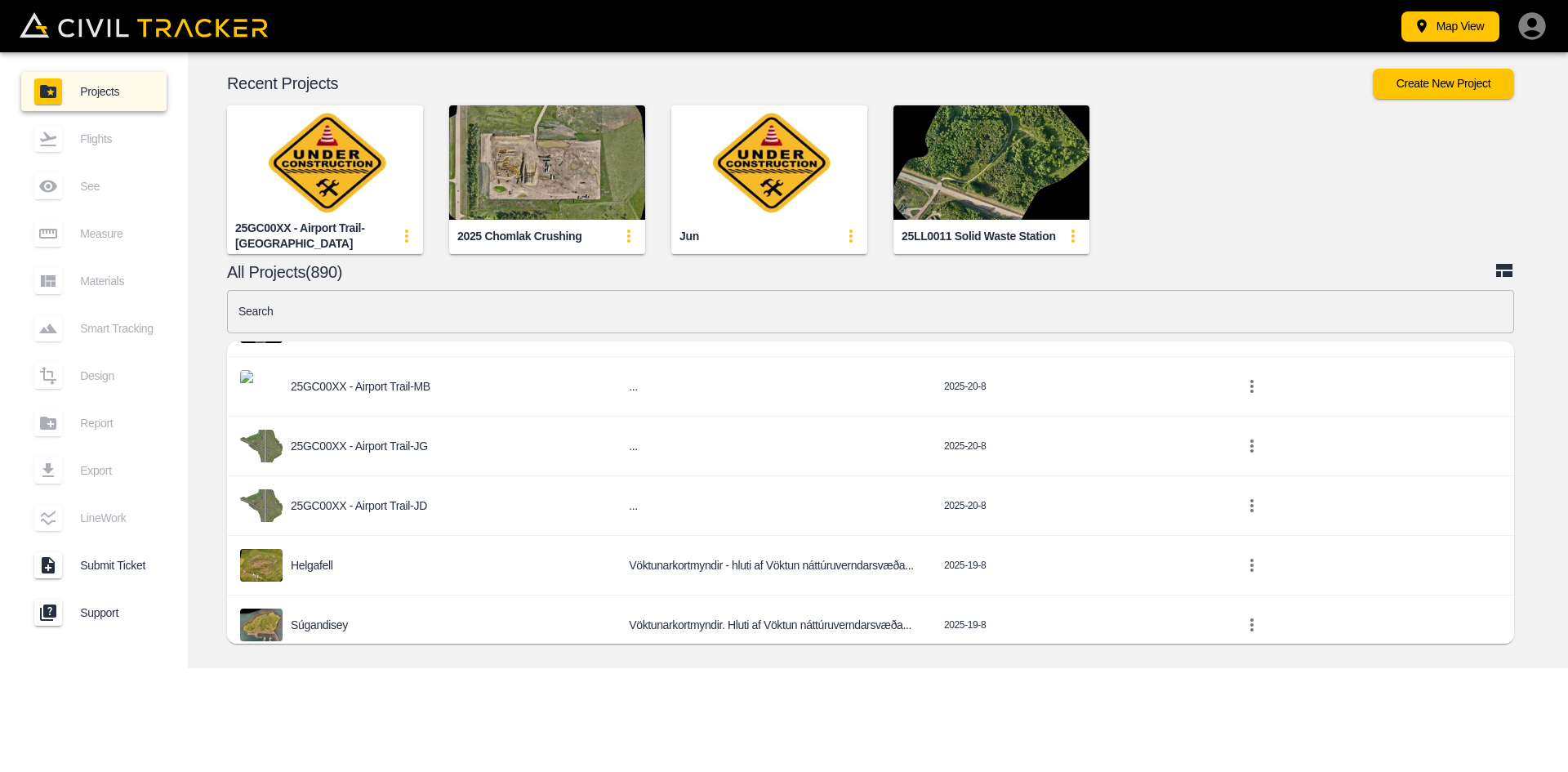
click at [390, 172] on img "button" at bounding box center [324, 163] width 196 height 115
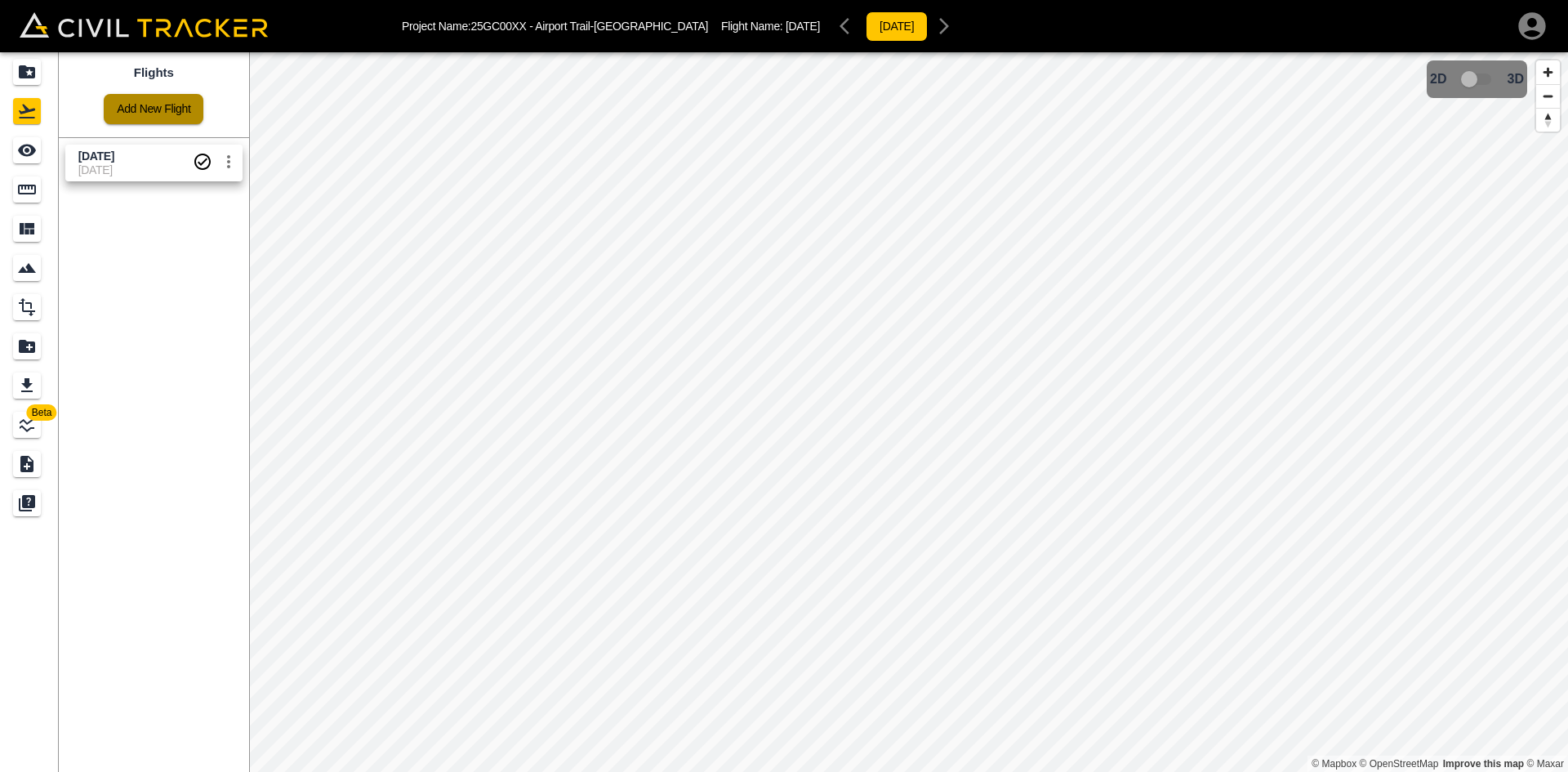
click at [181, 103] on link "Add New Flight" at bounding box center [154, 108] width 99 height 30
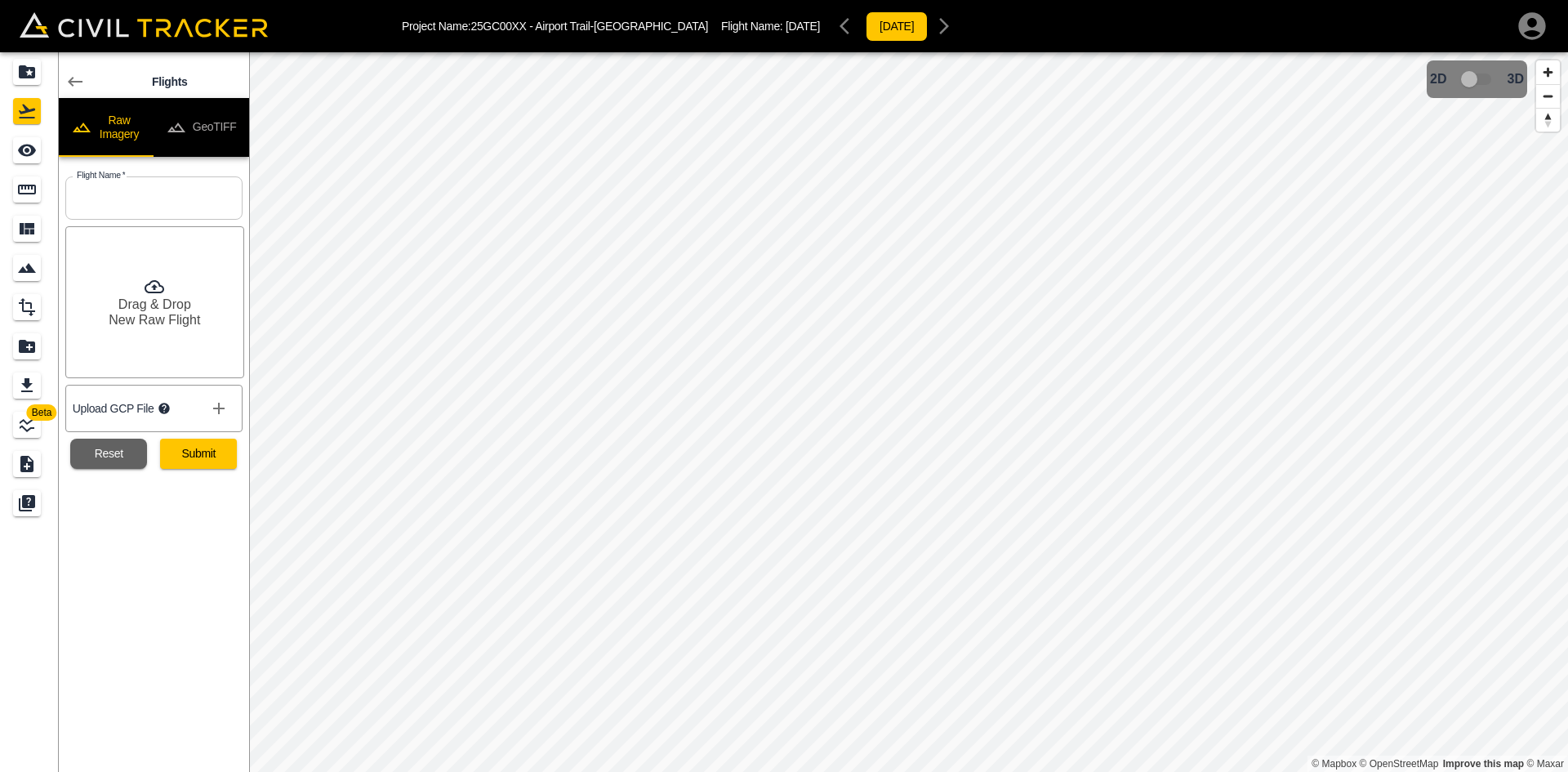
click at [219, 115] on button "GeoTIFF" at bounding box center [202, 127] width 96 height 59
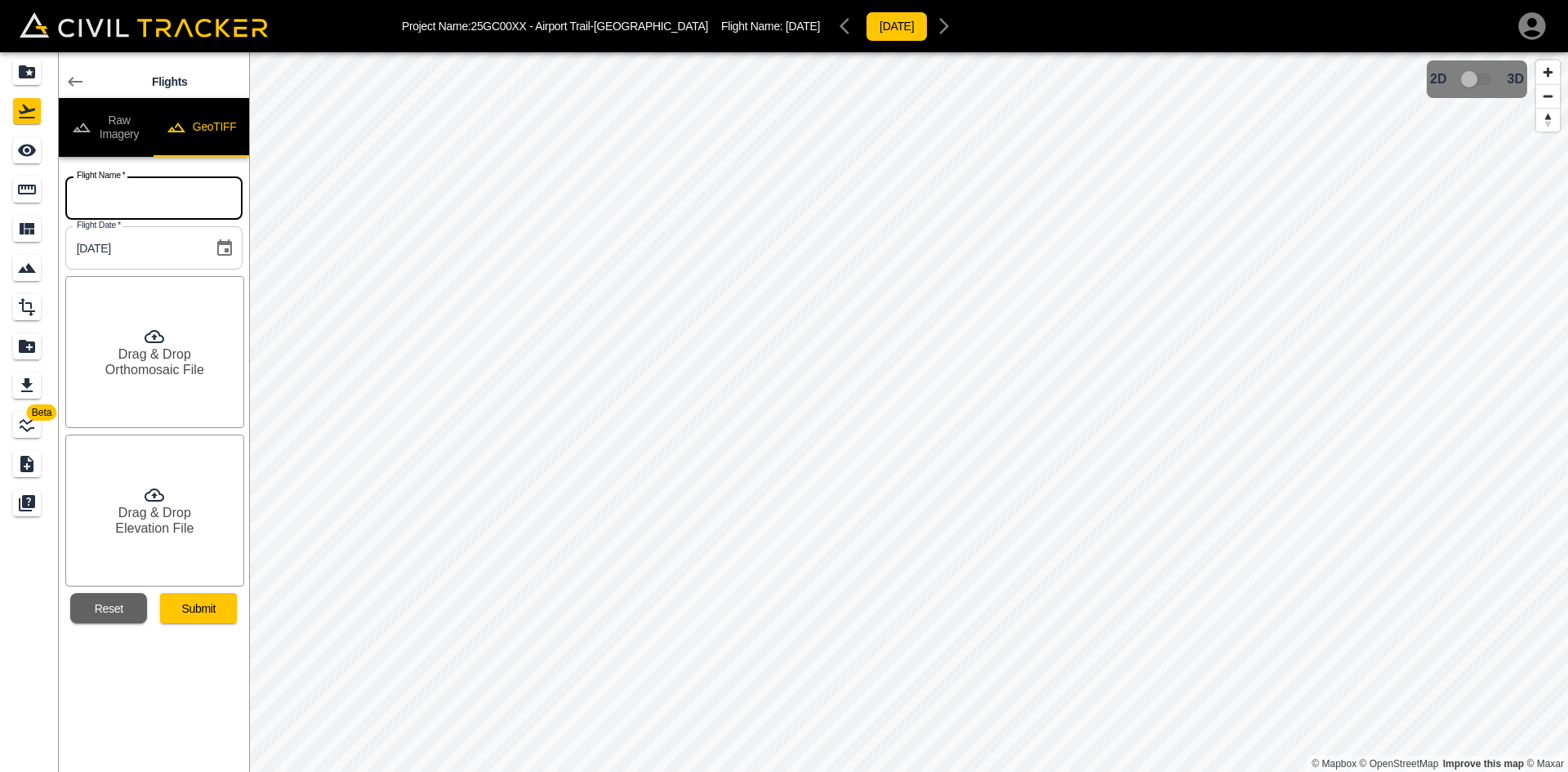
click at [132, 185] on input "text" at bounding box center [154, 198] width 177 height 43
type input "[DATE]"
click at [174, 367] on h6 "Orthomosaic File" at bounding box center [155, 369] width 99 height 15
click at [179, 523] on h6 "Elevation File" at bounding box center [154, 528] width 79 height 15
click at [217, 607] on button "Submit" at bounding box center [198, 607] width 77 height 30
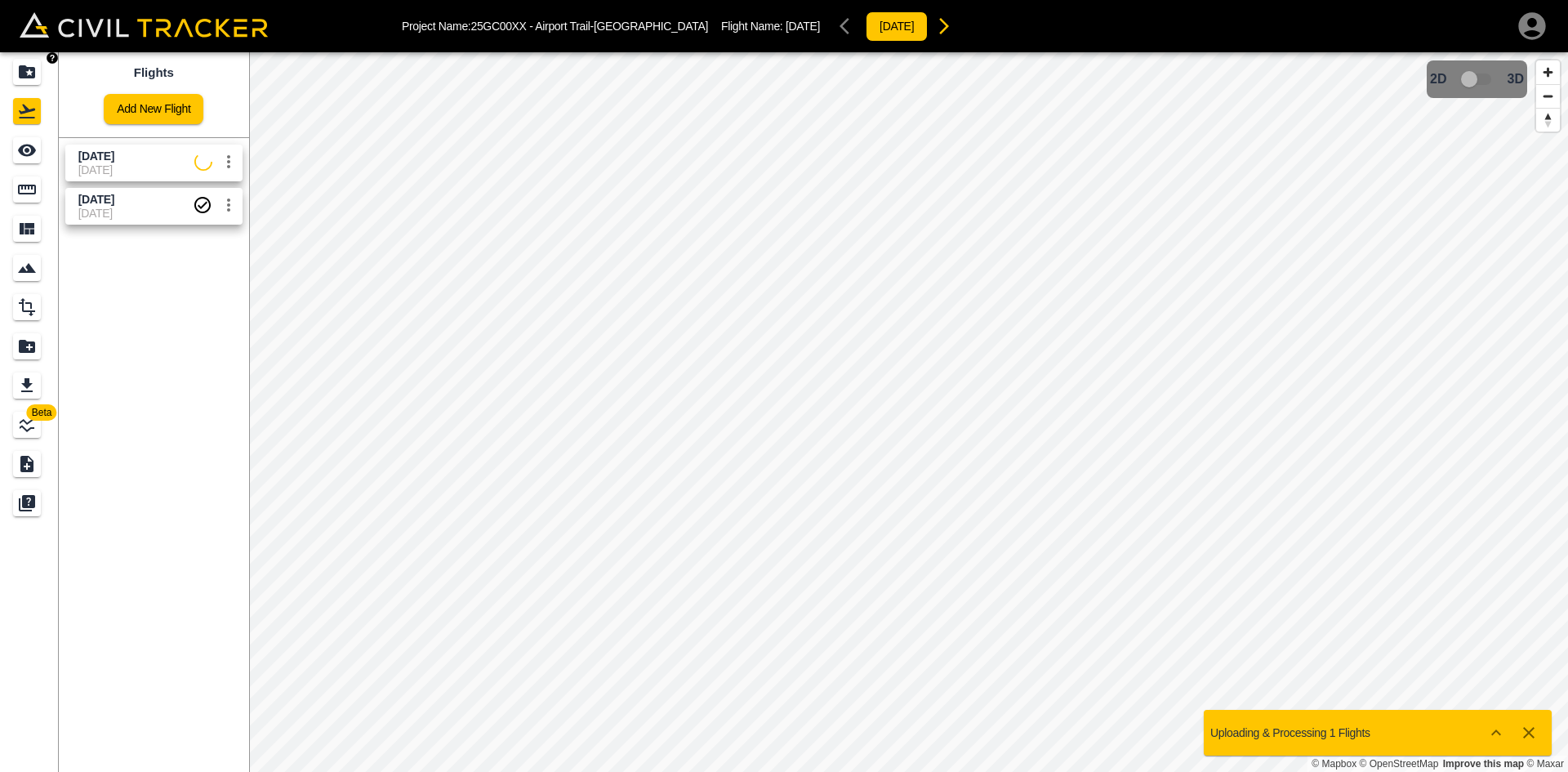
click at [33, 71] on icon "Projects" at bounding box center [27, 71] width 16 height 13
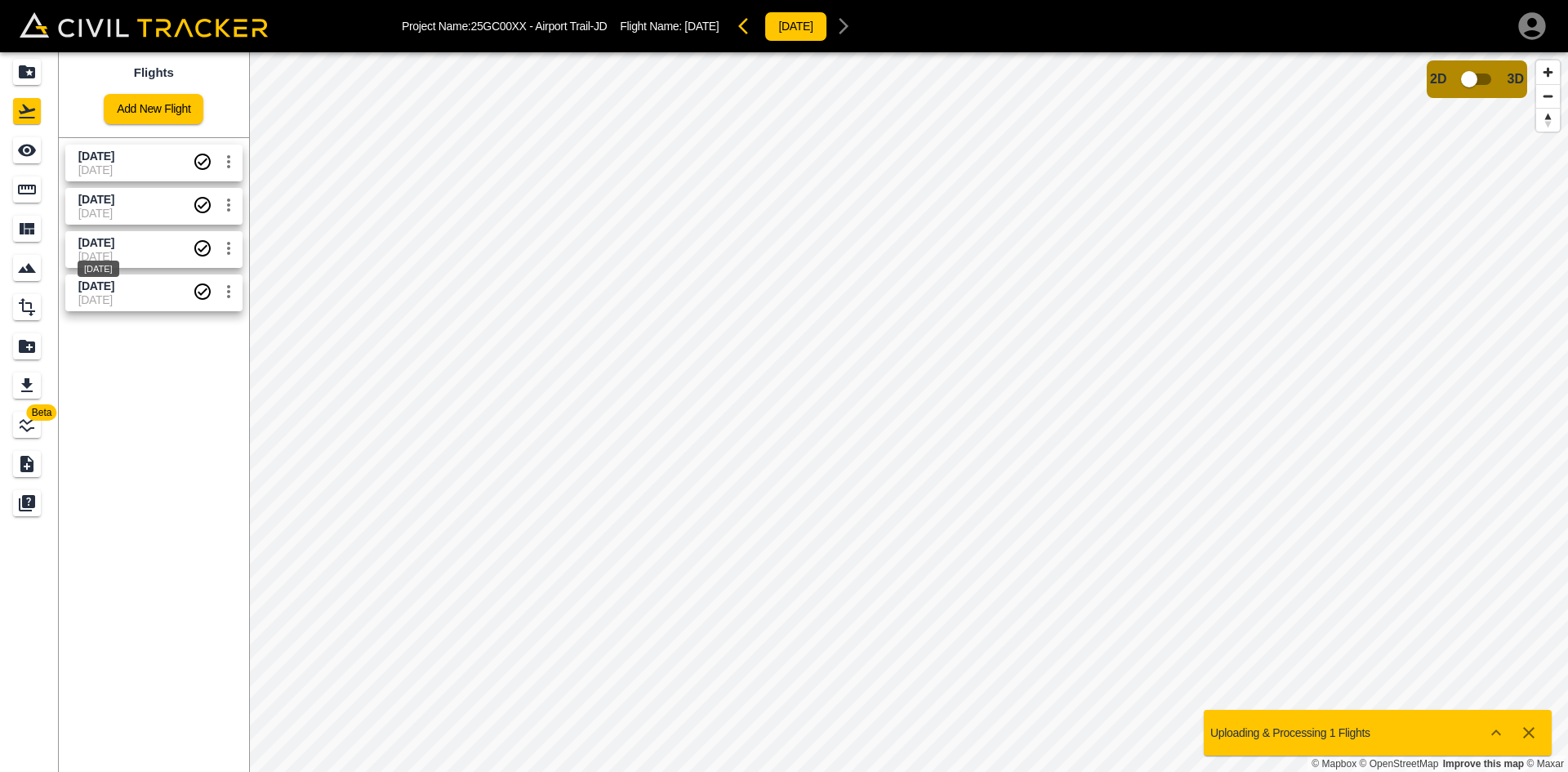
click at [115, 244] on span "[DATE]" at bounding box center [97, 242] width 36 height 13
click at [35, 155] on icon "See" at bounding box center [27, 150] width 20 height 20
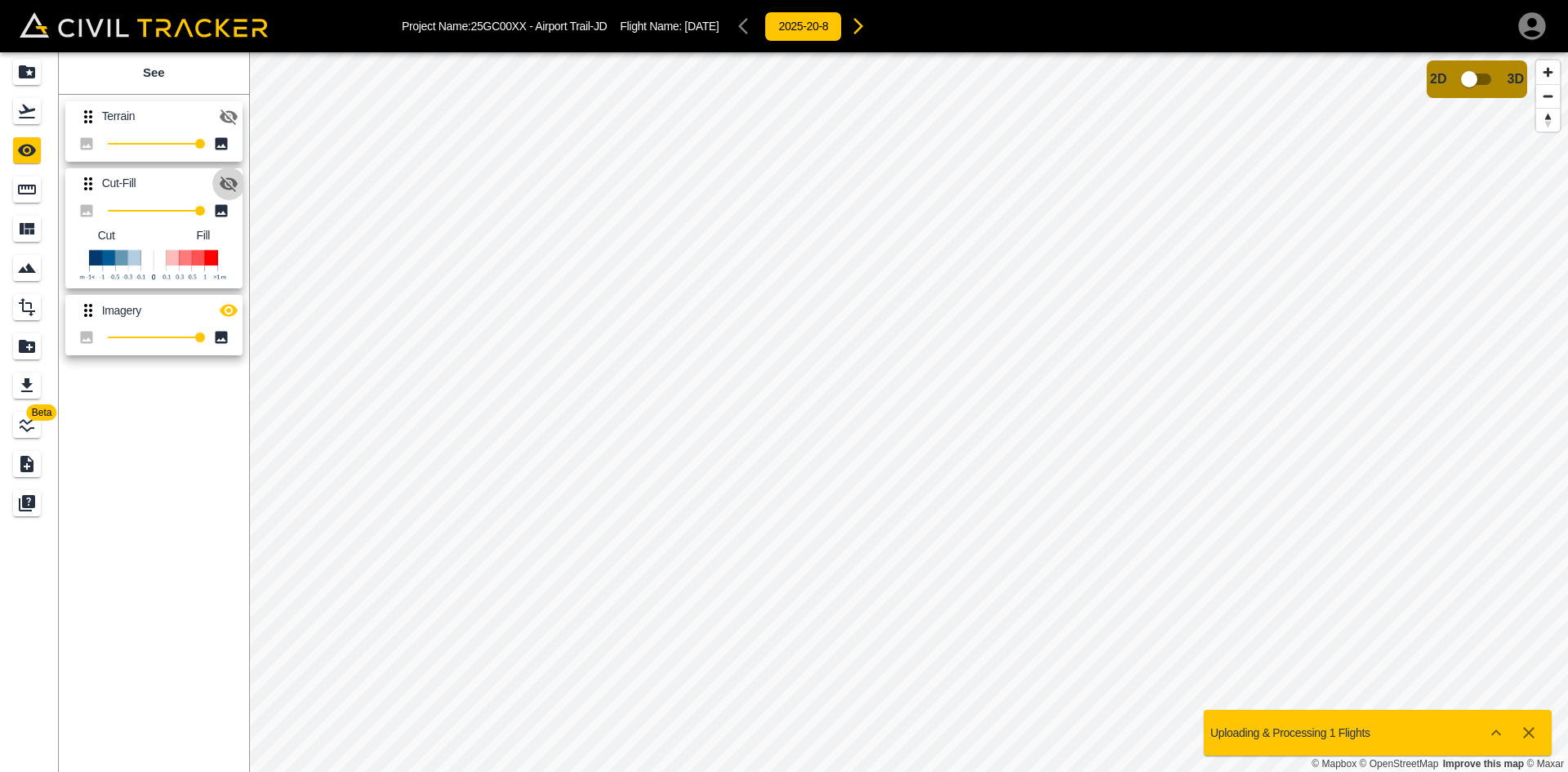
click at [228, 185] on icon "button" at bounding box center [229, 184] width 18 height 15
click at [229, 315] on icon "button" at bounding box center [229, 311] width 18 height 13
click at [31, 66] on icon "Projects" at bounding box center [27, 72] width 20 height 20
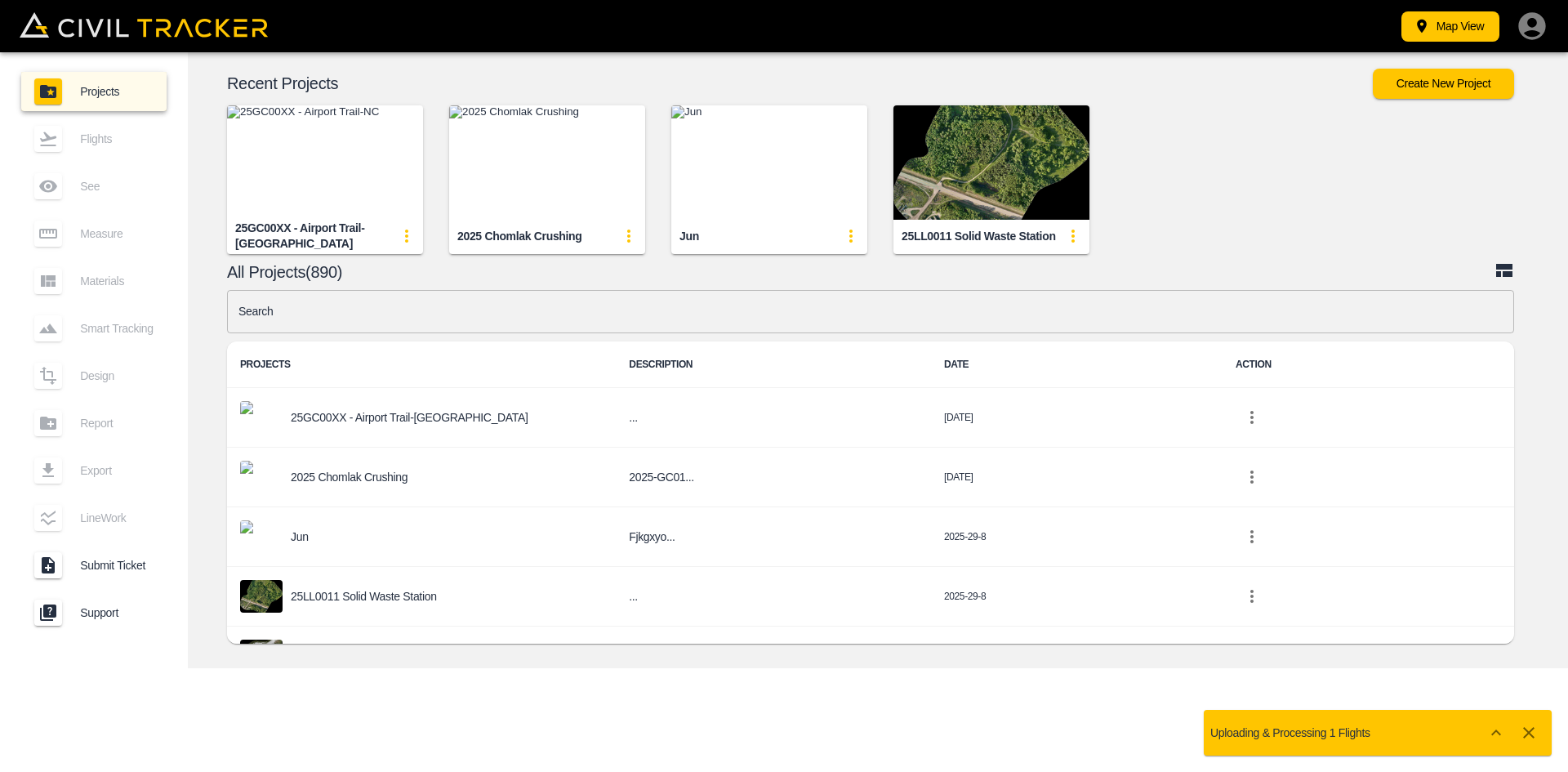
click at [359, 198] on img "button" at bounding box center [324, 163] width 196 height 115
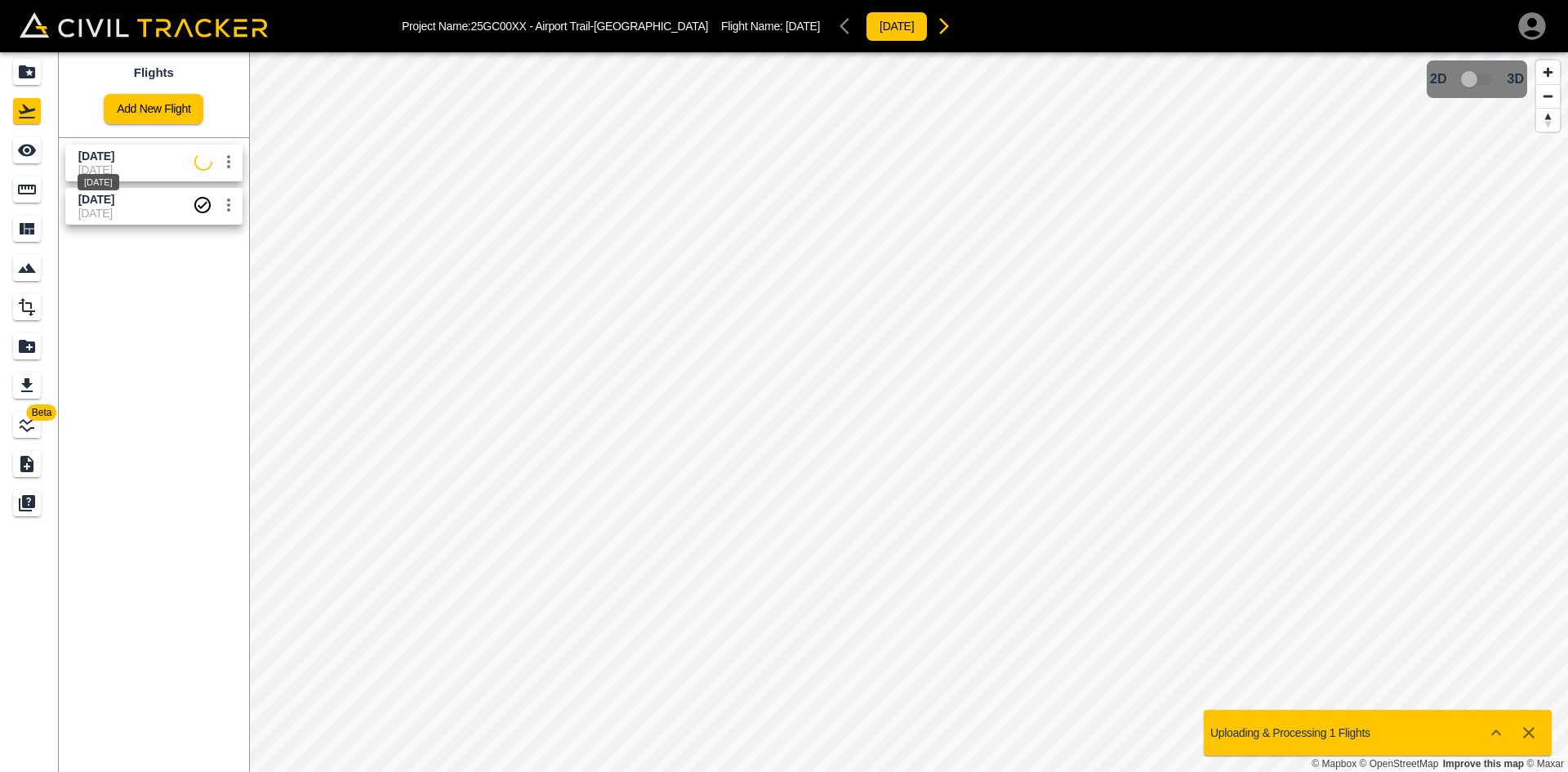
click at [115, 158] on span "[DATE]" at bounding box center [97, 155] width 36 height 13
click at [33, 153] on icon "See" at bounding box center [27, 151] width 18 height 13
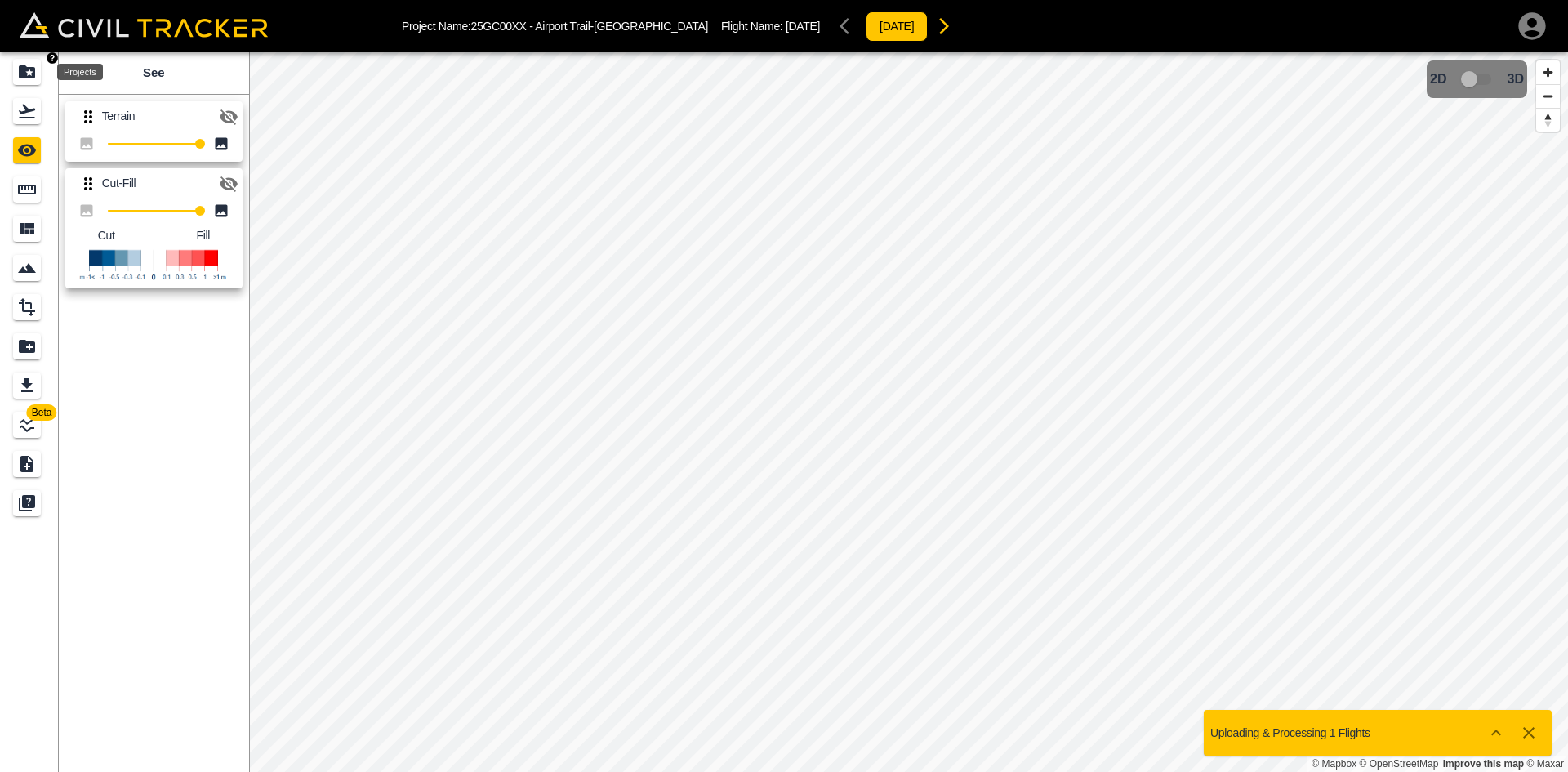
click at [35, 64] on icon "Projects" at bounding box center [27, 72] width 20 height 20
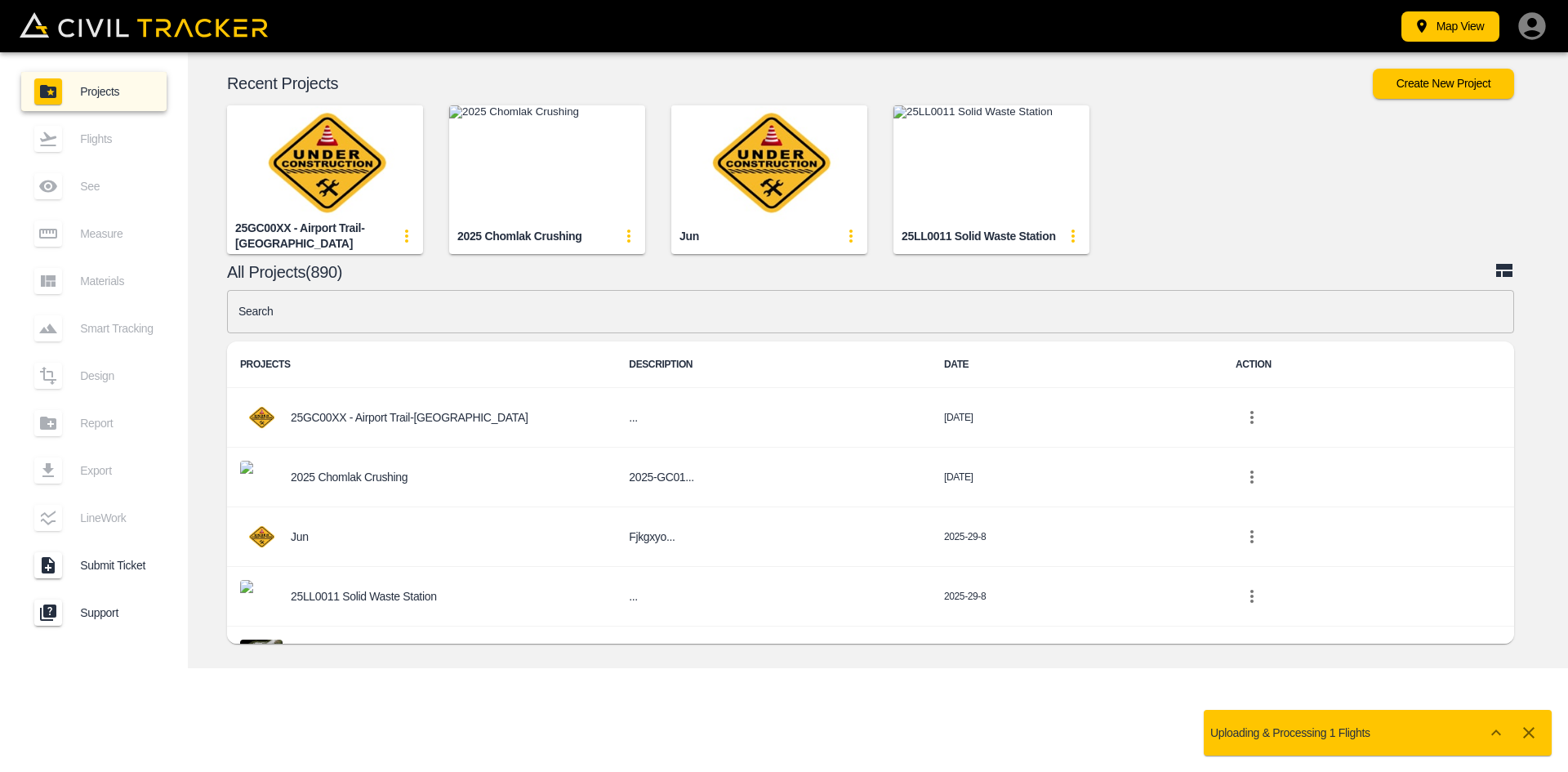
click at [572, 151] on img "button" at bounding box center [547, 163] width 196 height 115
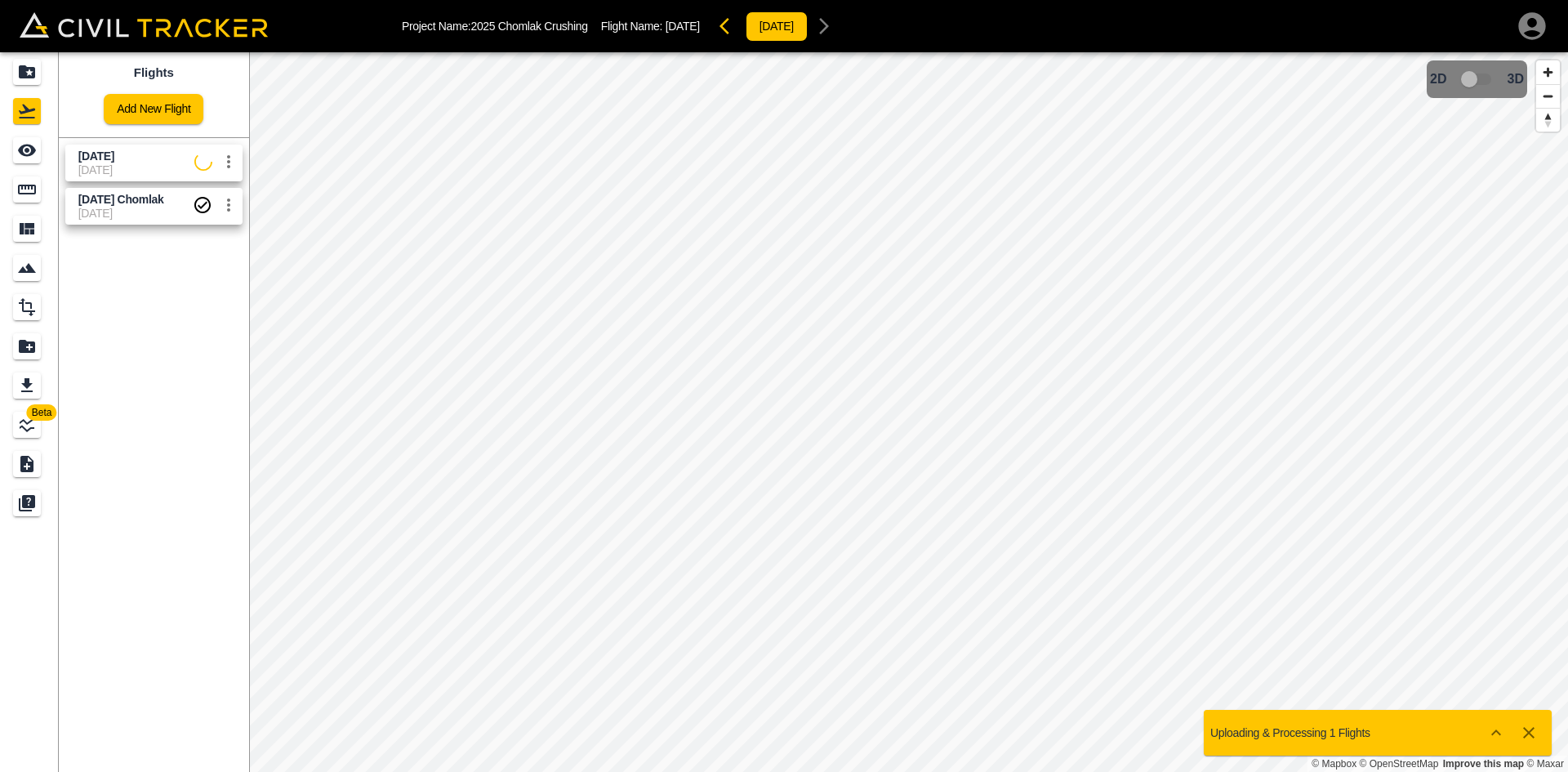
click at [80, 165] on span "[DATE]" at bounding box center [136, 170] width 116 height 13
drag, startPoint x: 12, startPoint y: 160, endPoint x: 30, endPoint y: 154, distance: 19.0
click at [12, 160] on link at bounding box center [29, 150] width 59 height 39
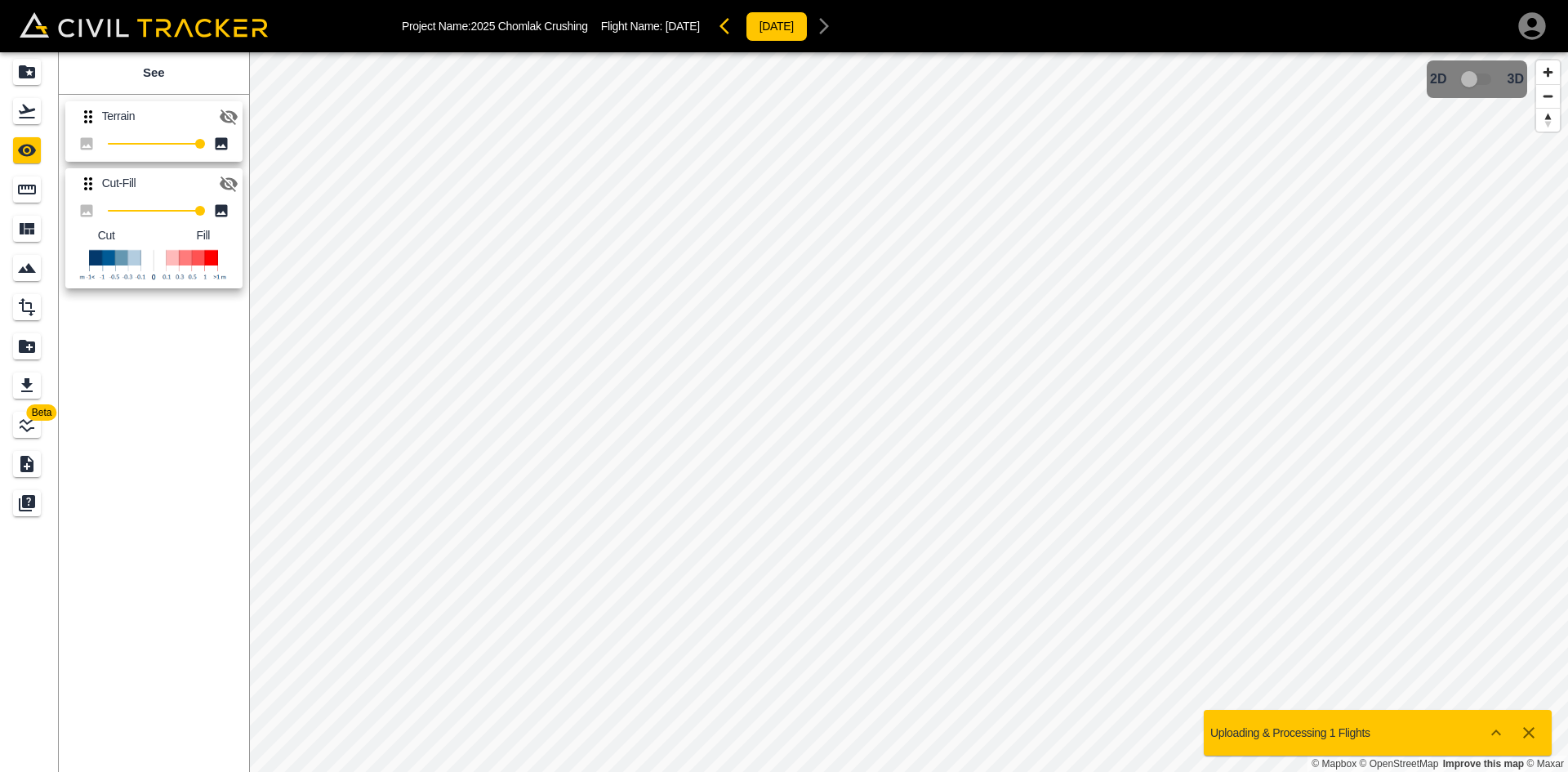
click at [228, 183] on icon "button" at bounding box center [229, 184] width 20 height 20
click at [233, 109] on icon "button" at bounding box center [229, 117] width 20 height 20
click at [232, 182] on icon "button" at bounding box center [229, 184] width 20 height 20
drag, startPoint x: 30, startPoint y: 110, endPoint x: 30, endPoint y: 83, distance: 27.0
click at [30, 110] on icon "Flights" at bounding box center [27, 111] width 16 height 14
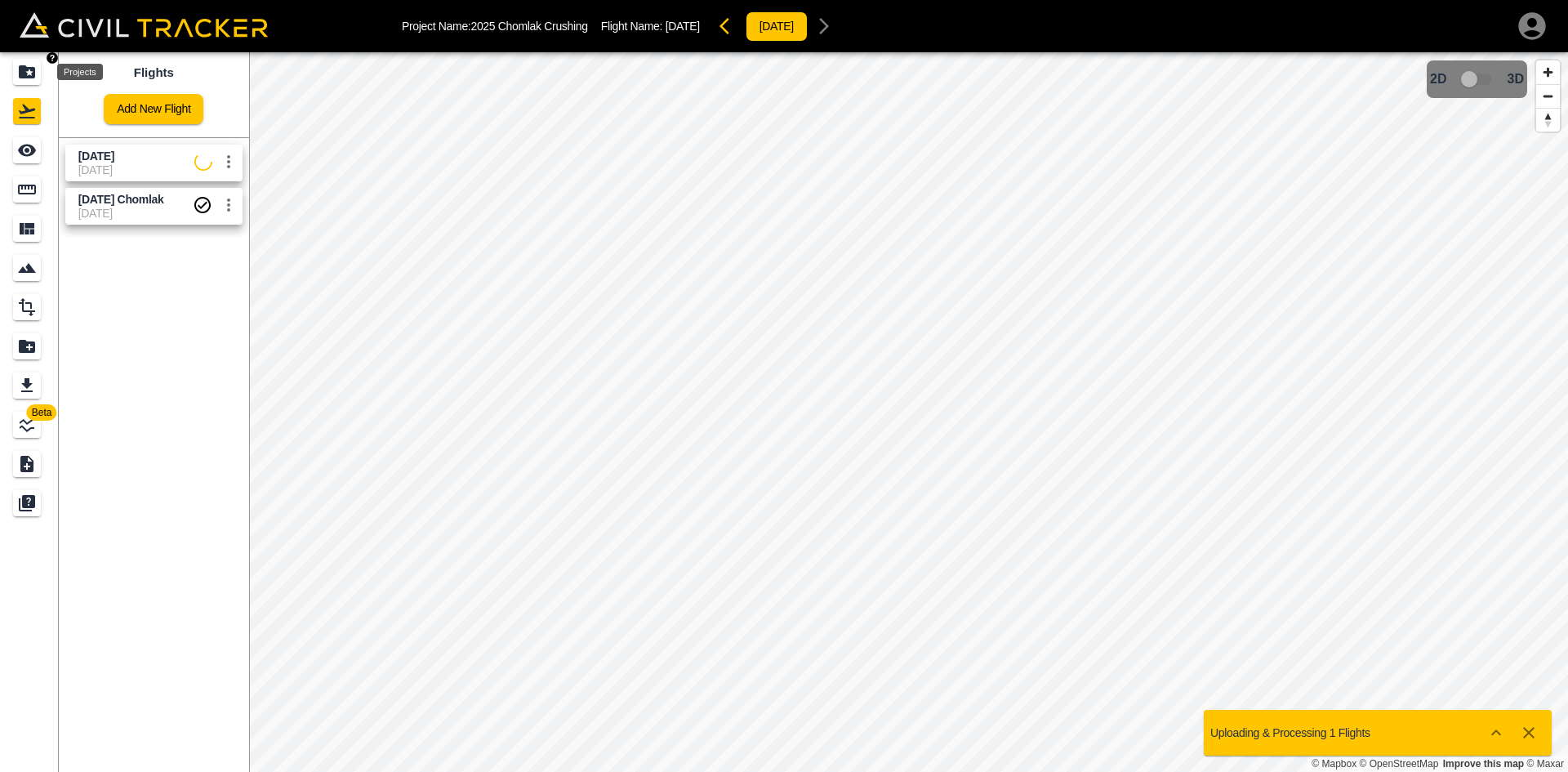
click at [28, 63] on icon "Projects" at bounding box center [27, 72] width 20 height 20
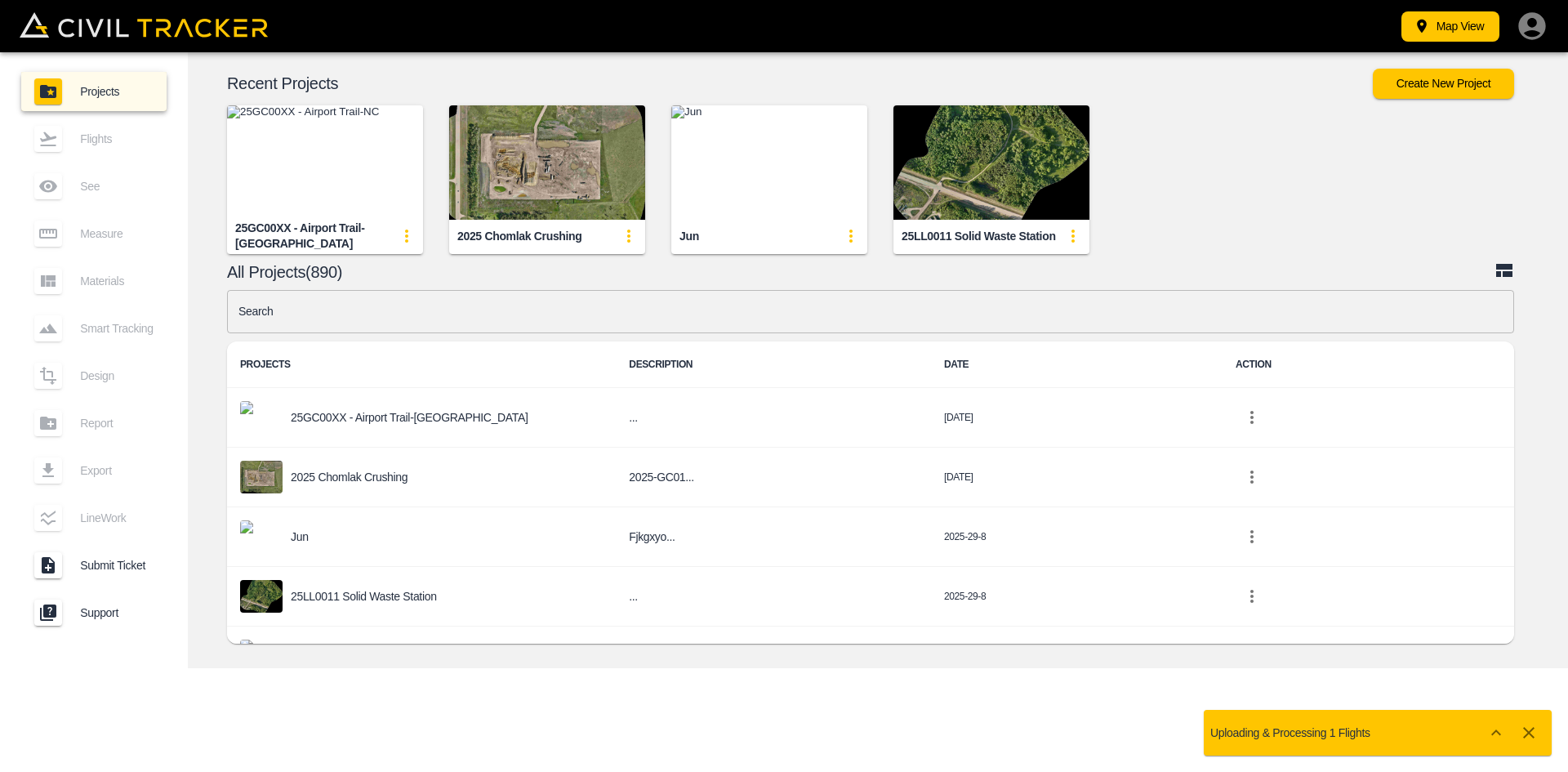
click at [1057, 732] on div "Map View Projects Flights See Measure Materials Smart Tracking Design Report Ex…" at bounding box center [784, 386] width 1568 height 772
click at [366, 161] on img "button" at bounding box center [324, 163] width 196 height 115
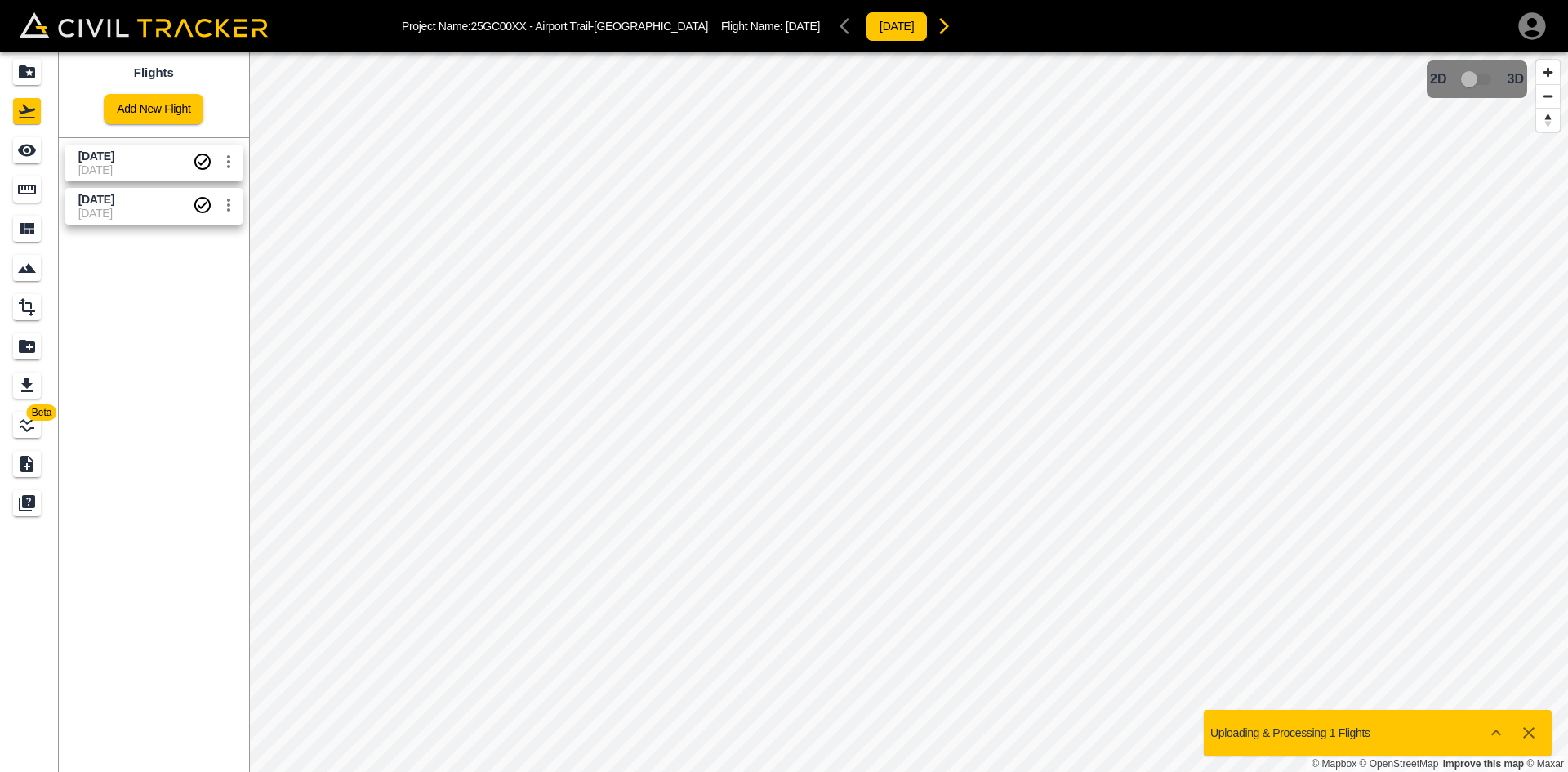
click at [183, 116] on link "Add New Flight" at bounding box center [154, 108] width 99 height 30
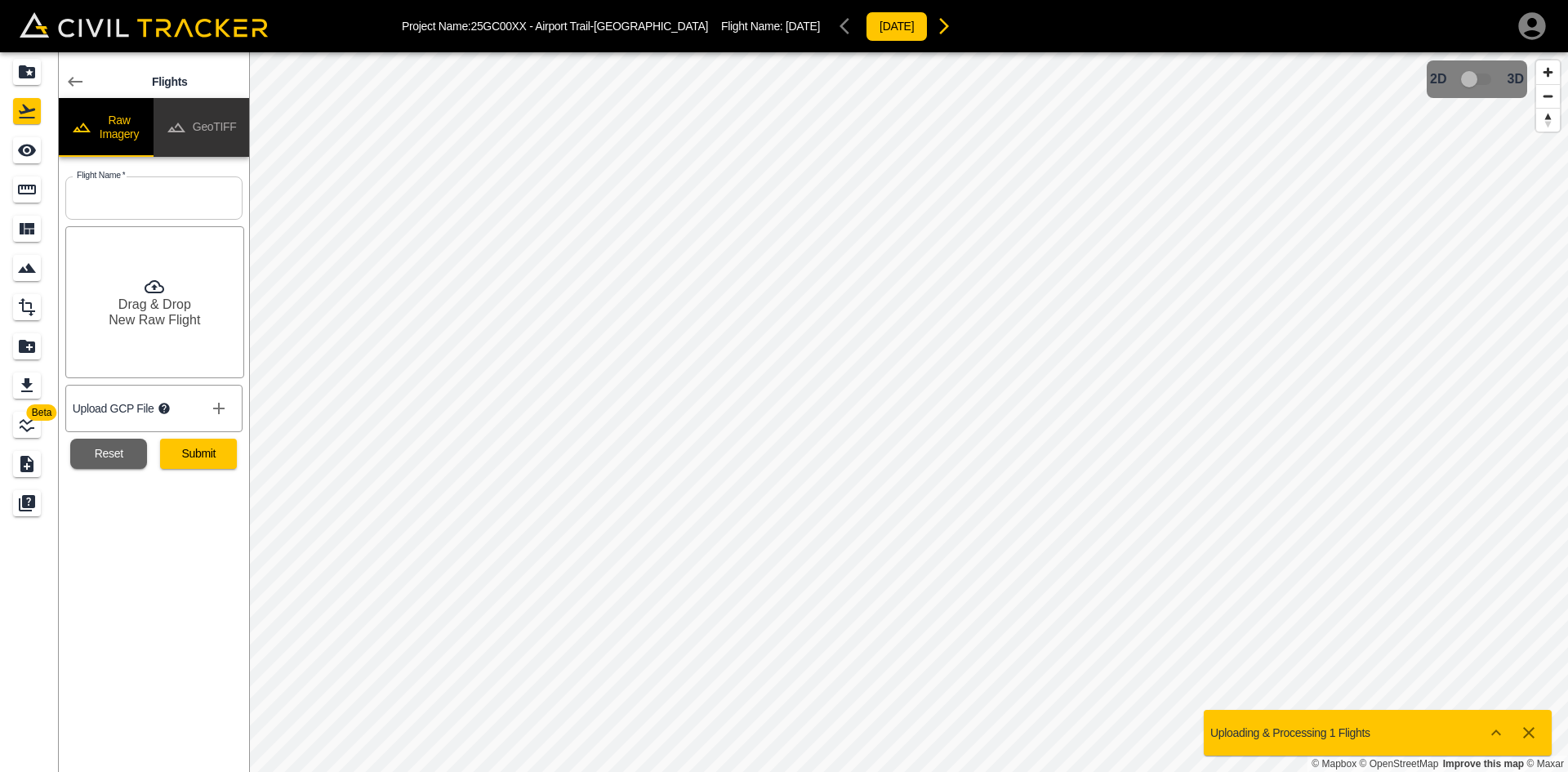
click at [213, 127] on button "GeoTIFF" at bounding box center [202, 127] width 96 height 59
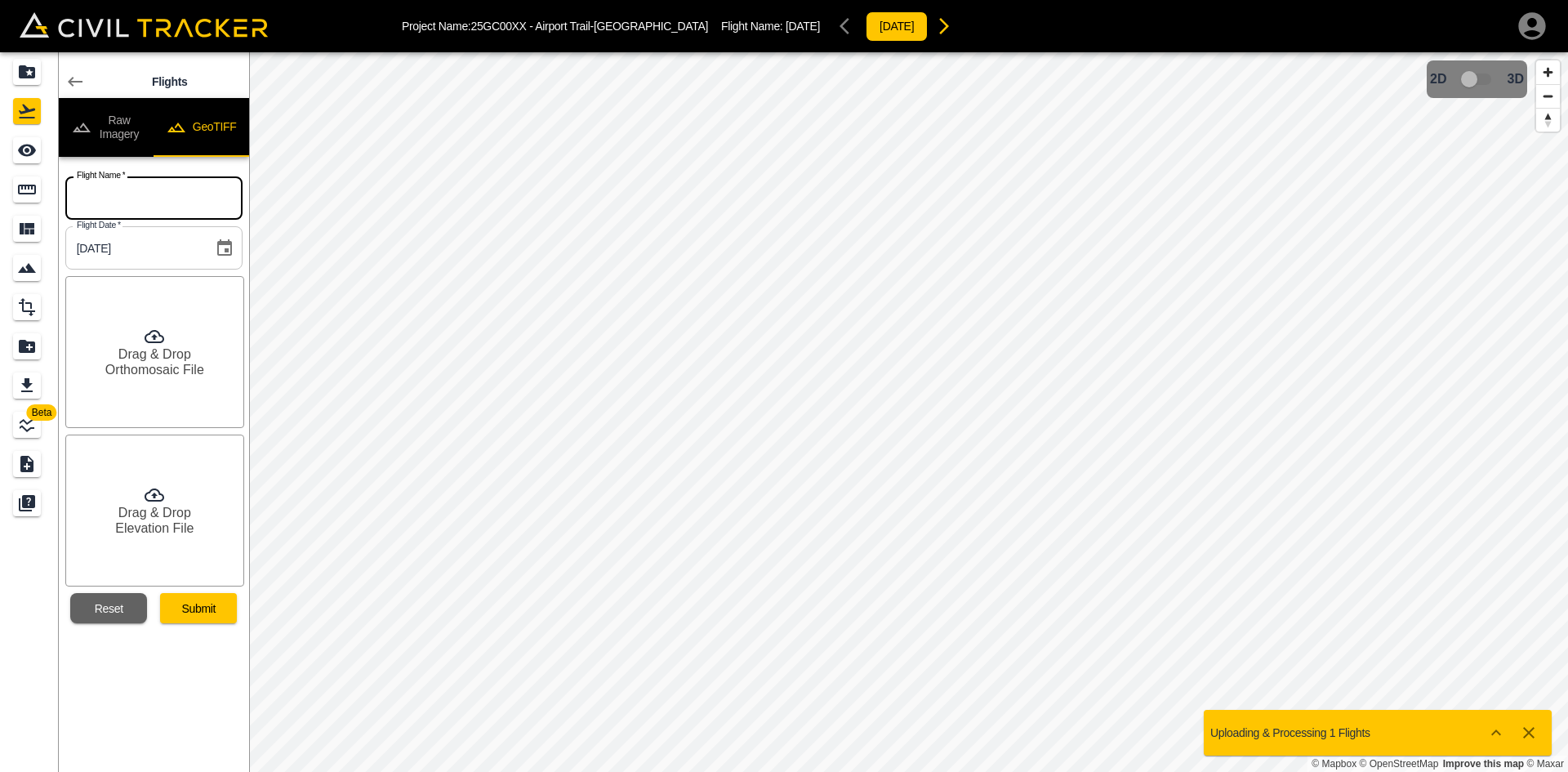
click at [183, 206] on input "text" at bounding box center [154, 198] width 177 height 43
type input "[DATE]"
click at [183, 369] on h6 "Orthomosaic File" at bounding box center [155, 369] width 99 height 15
click at [139, 516] on h6 "Drag & Drop" at bounding box center [155, 513] width 72 height 15
click at [197, 617] on button "Submit" at bounding box center [198, 607] width 77 height 30
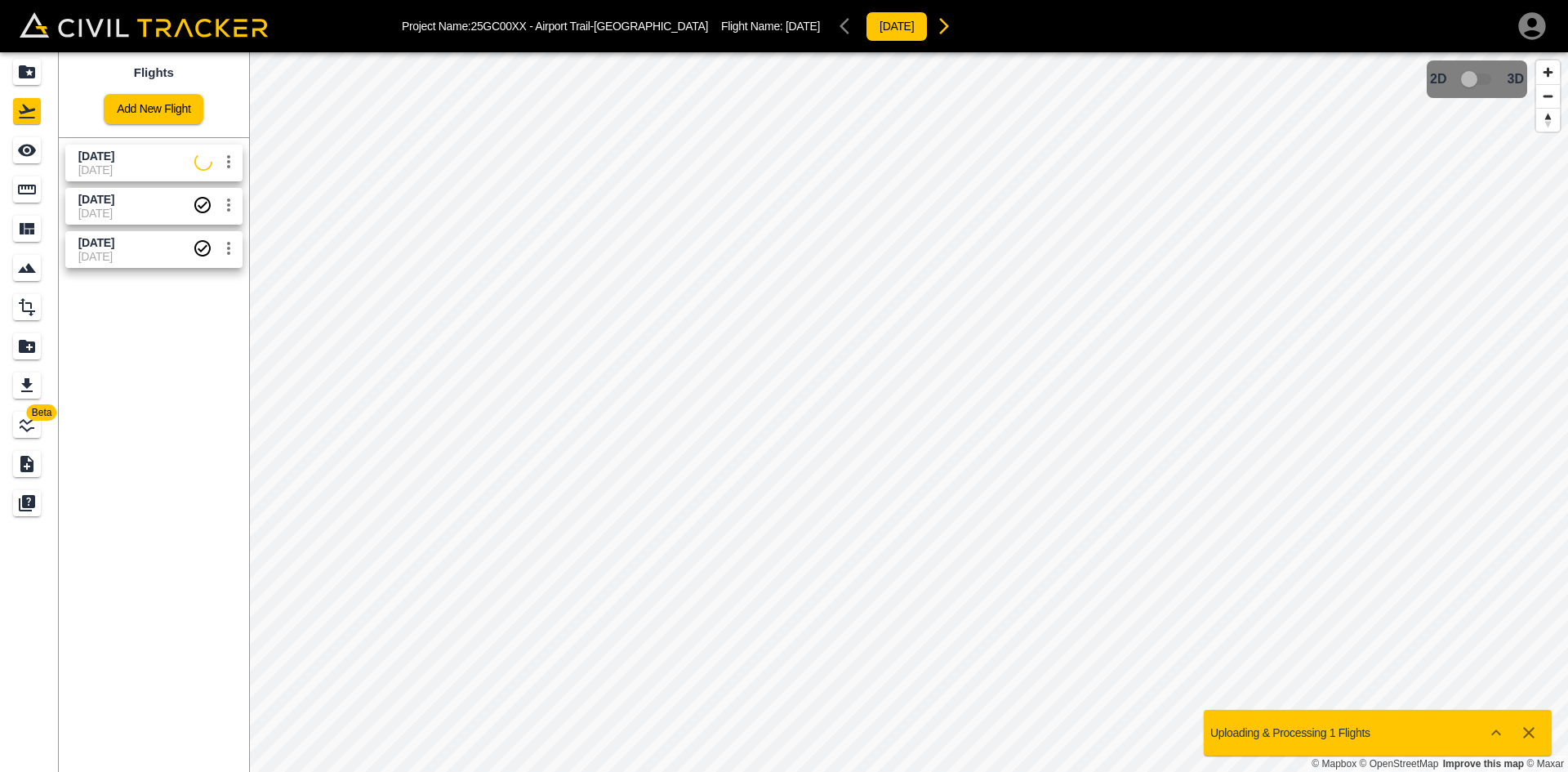
click at [144, 173] on span "[DATE]" at bounding box center [136, 170] width 116 height 13
click at [55, 158] on link at bounding box center [29, 150] width 59 height 39
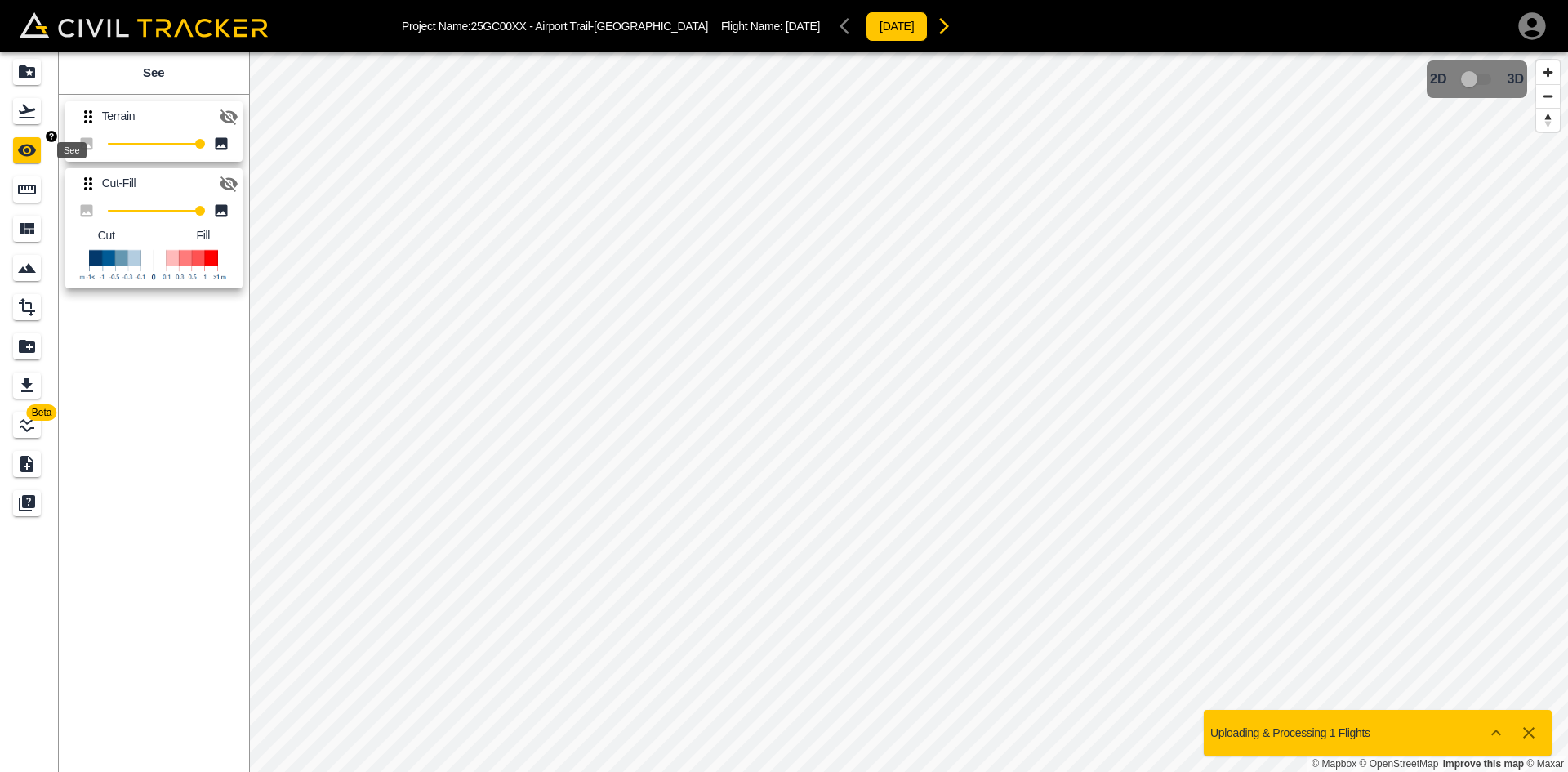
click at [33, 157] on icon "See" at bounding box center [27, 150] width 20 height 20
click at [225, 197] on button "button" at bounding box center [229, 184] width 33 height 33
click at [226, 118] on icon "button" at bounding box center [229, 117] width 20 height 20
click at [233, 122] on icon "button" at bounding box center [229, 117] width 20 height 20
click at [28, 71] on icon "Projects" at bounding box center [27, 71] width 16 height 13
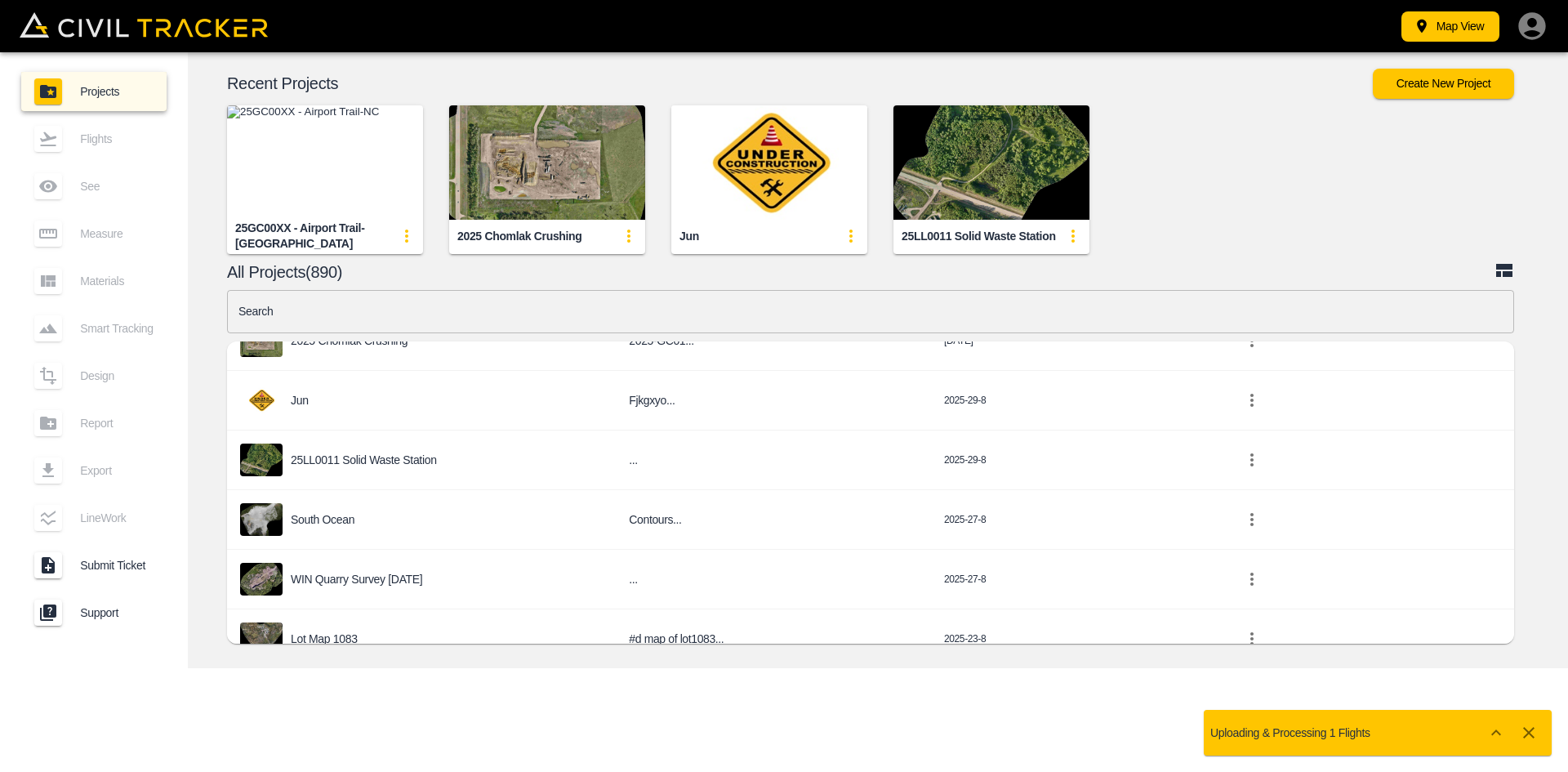
scroll to position [341, 0]
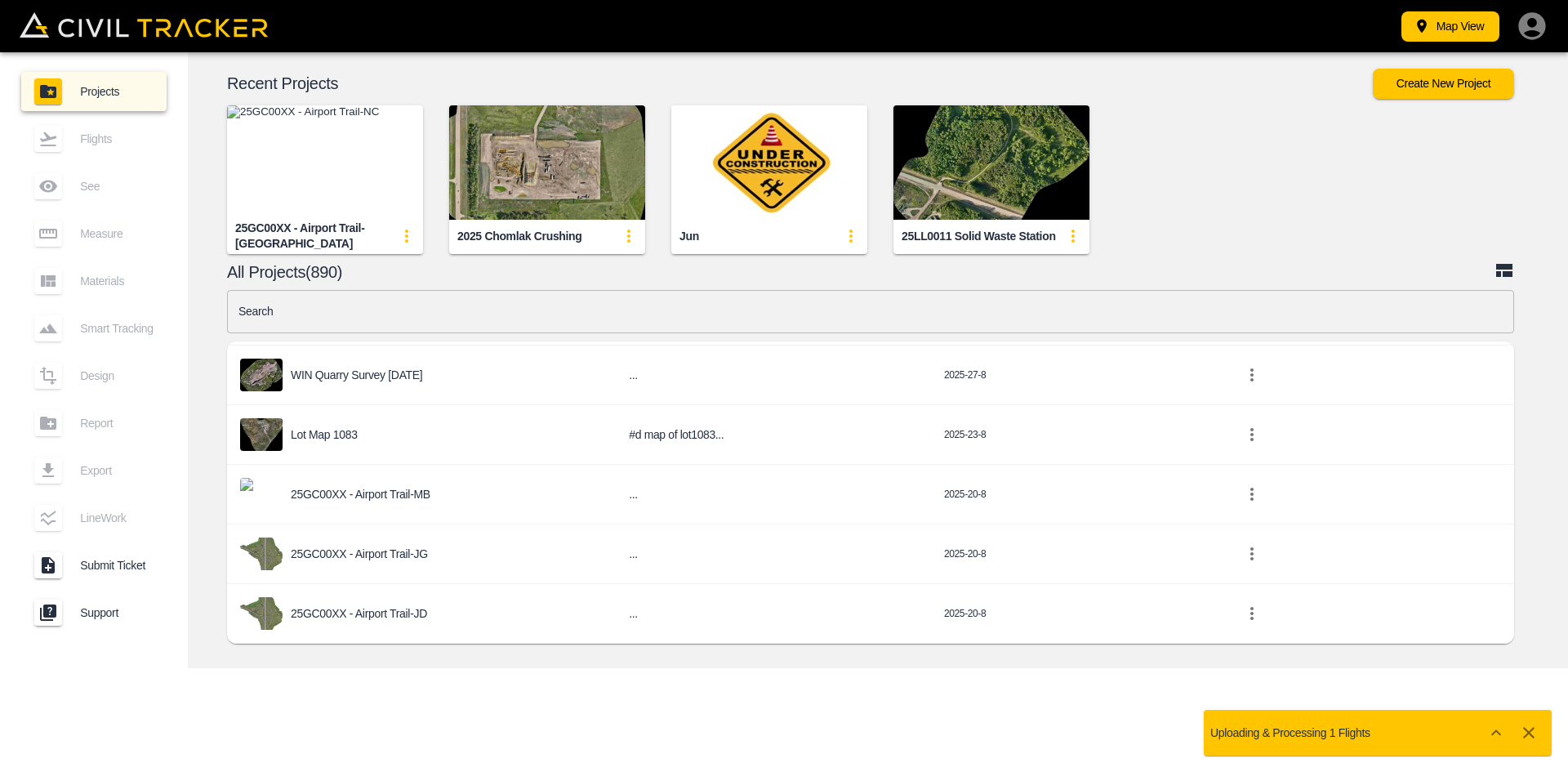
click at [413, 606] on div "25GC00XX - Airport Trail-JD" at bounding box center [421, 614] width 362 height 33
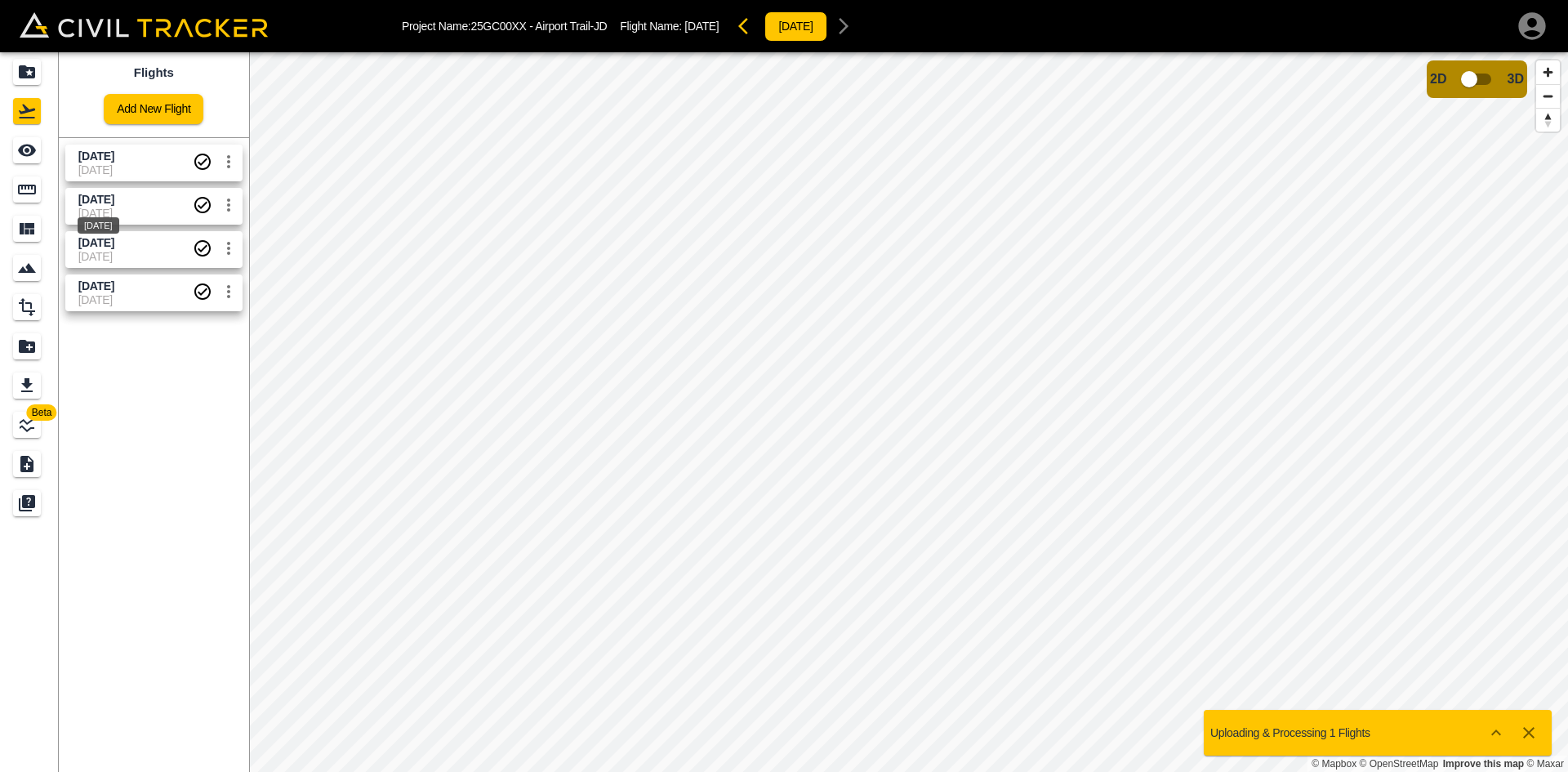
click at [99, 213] on div "[DATE]" at bounding box center [99, 221] width 45 height 30
drag, startPoint x: 30, startPoint y: 160, endPoint x: 55, endPoint y: 165, distance: 25.5
click at [30, 160] on div "See" at bounding box center [26, 150] width 28 height 26
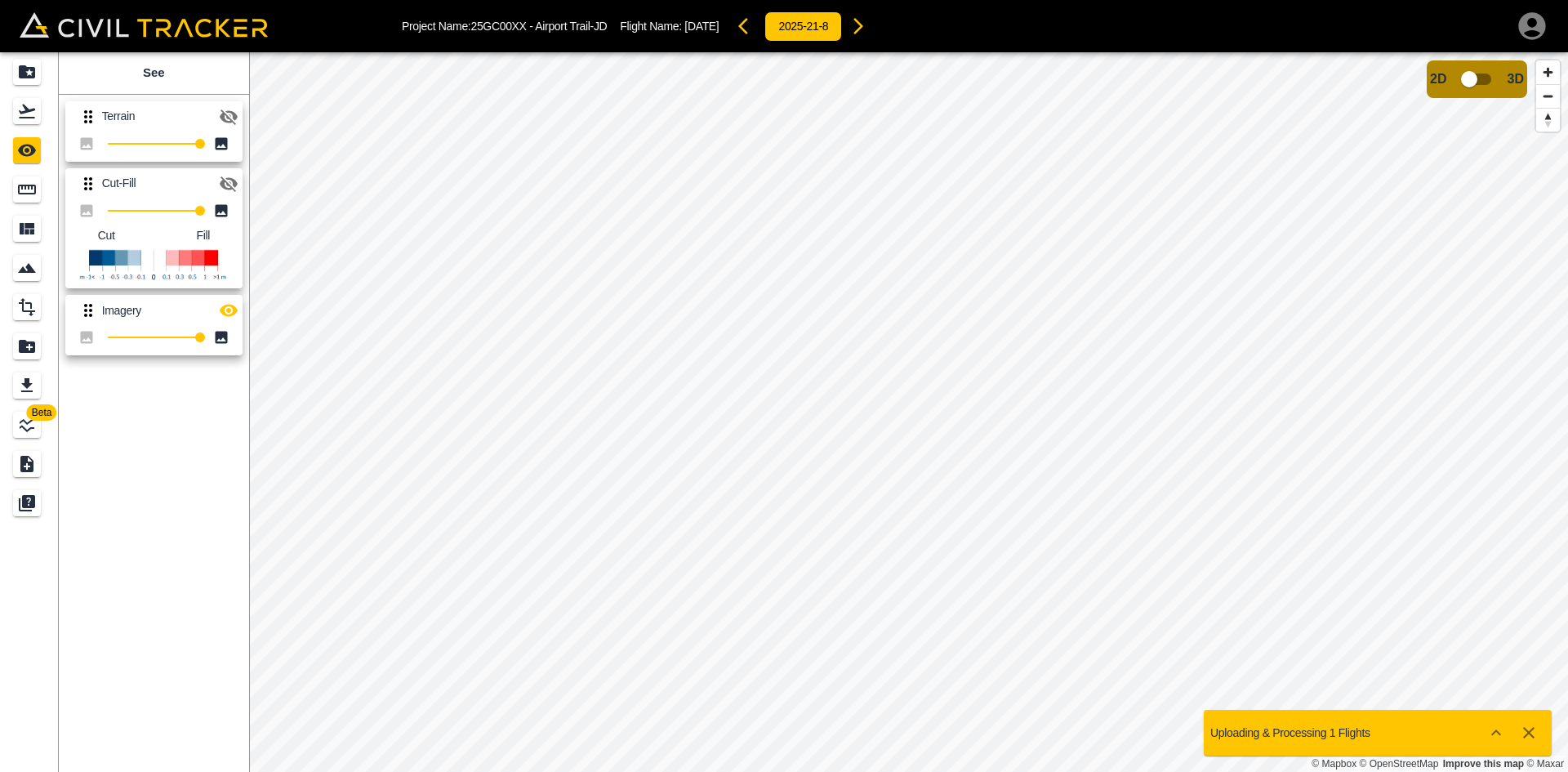
drag, startPoint x: 235, startPoint y: 310, endPoint x: 226, endPoint y: 223, distance: 87.5
click at [235, 303] on icon "button" at bounding box center [229, 311] width 20 height 20
click at [230, 182] on icon "button" at bounding box center [229, 184] width 20 height 20
click at [23, 92] on link at bounding box center [29, 110] width 59 height 39
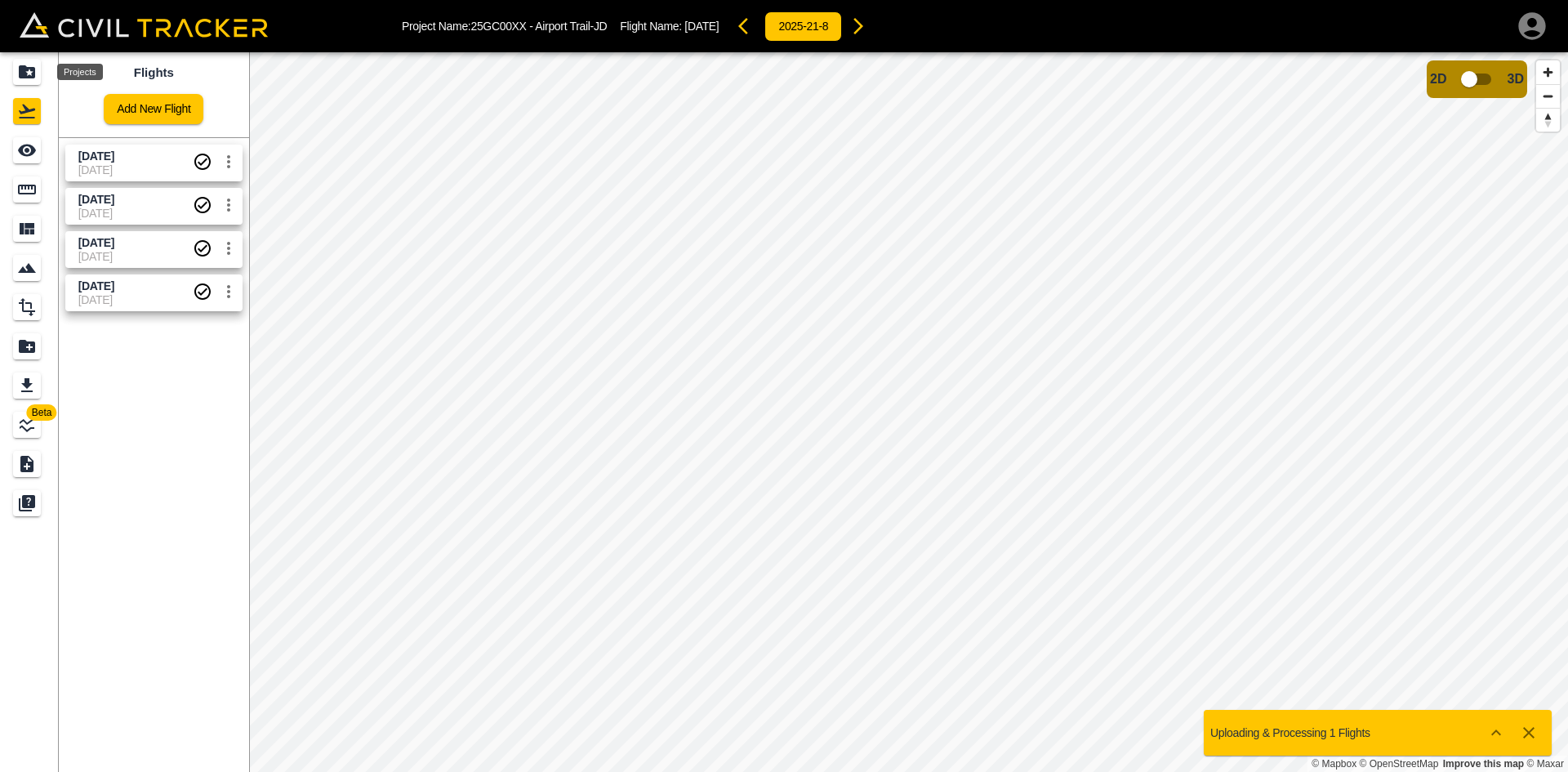
drag, startPoint x: 23, startPoint y: 60, endPoint x: 86, endPoint y: 0, distance: 87.0
click at [24, 59] on div "Projects" at bounding box center [26, 71] width 28 height 26
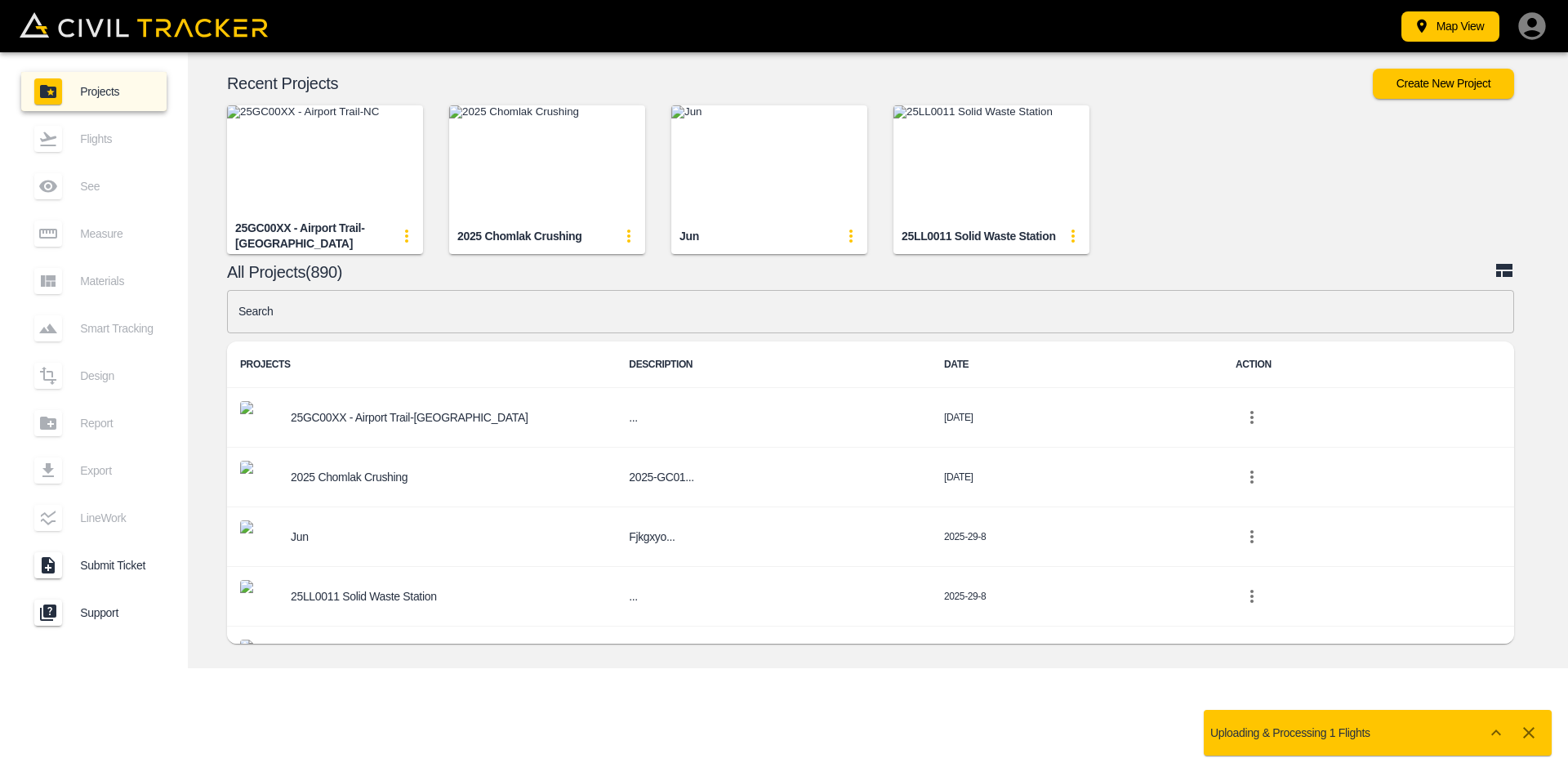
click at [535, 187] on img "button" at bounding box center [547, 163] width 196 height 115
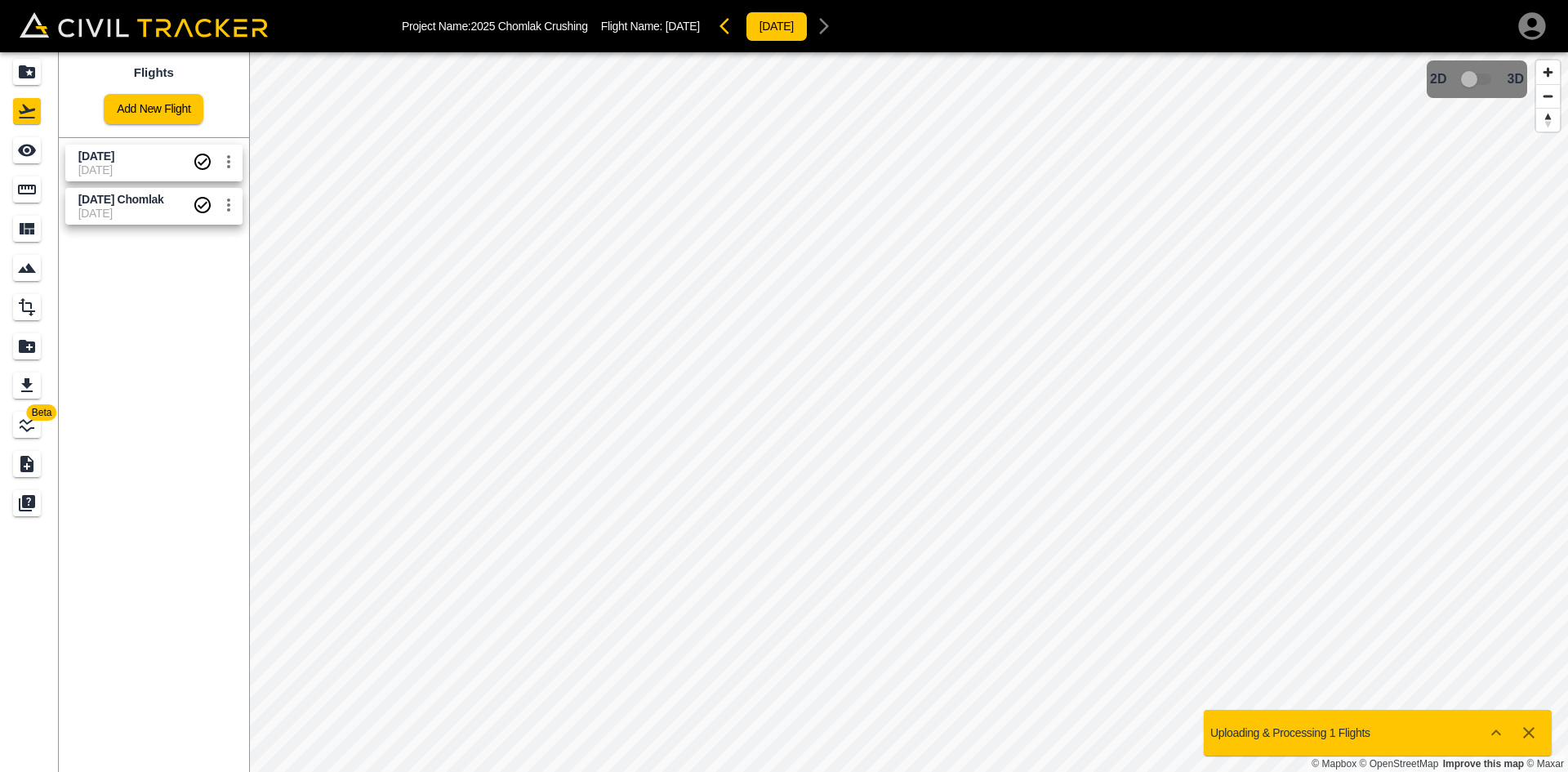
click at [161, 167] on span "[DATE]" at bounding box center [136, 170] width 115 height 13
click at [30, 153] on icon "See" at bounding box center [27, 150] width 20 height 20
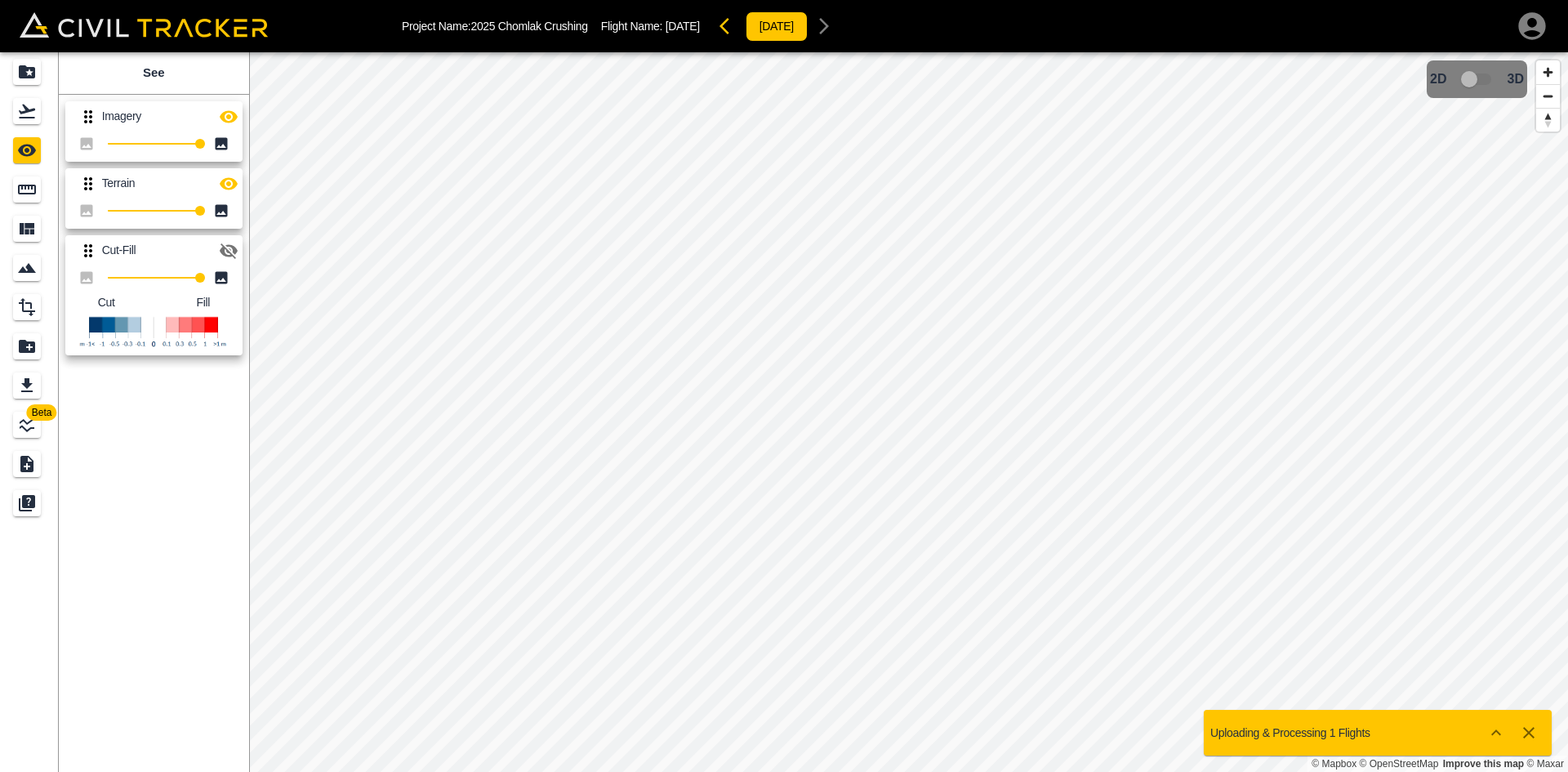
drag, startPoint x: 229, startPoint y: 121, endPoint x: 233, endPoint y: 164, distance: 43.2
click at [230, 120] on icon "button" at bounding box center [229, 117] width 20 height 20
click at [234, 184] on icon "button" at bounding box center [229, 184] width 18 height 13
click at [225, 259] on icon "button" at bounding box center [229, 251] width 20 height 20
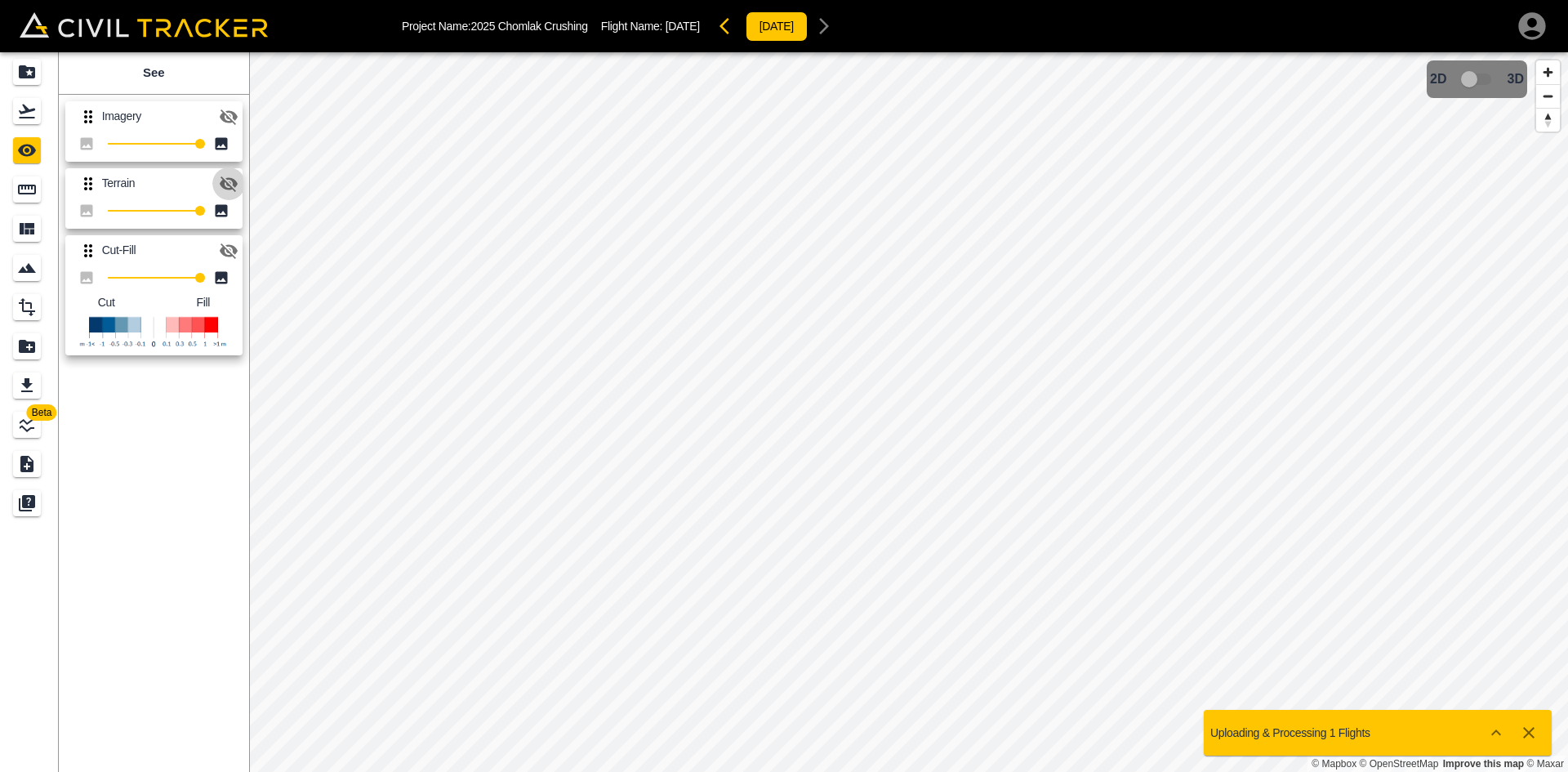
click at [230, 178] on icon "button" at bounding box center [229, 184] width 18 height 15
click at [230, 178] on icon "button" at bounding box center [229, 184] width 18 height 13
click at [230, 116] on icon "button" at bounding box center [229, 117] width 20 height 20
click at [230, 116] on icon "button" at bounding box center [229, 117] width 18 height 13
click at [28, 115] on icon "Flights" at bounding box center [27, 111] width 20 height 20
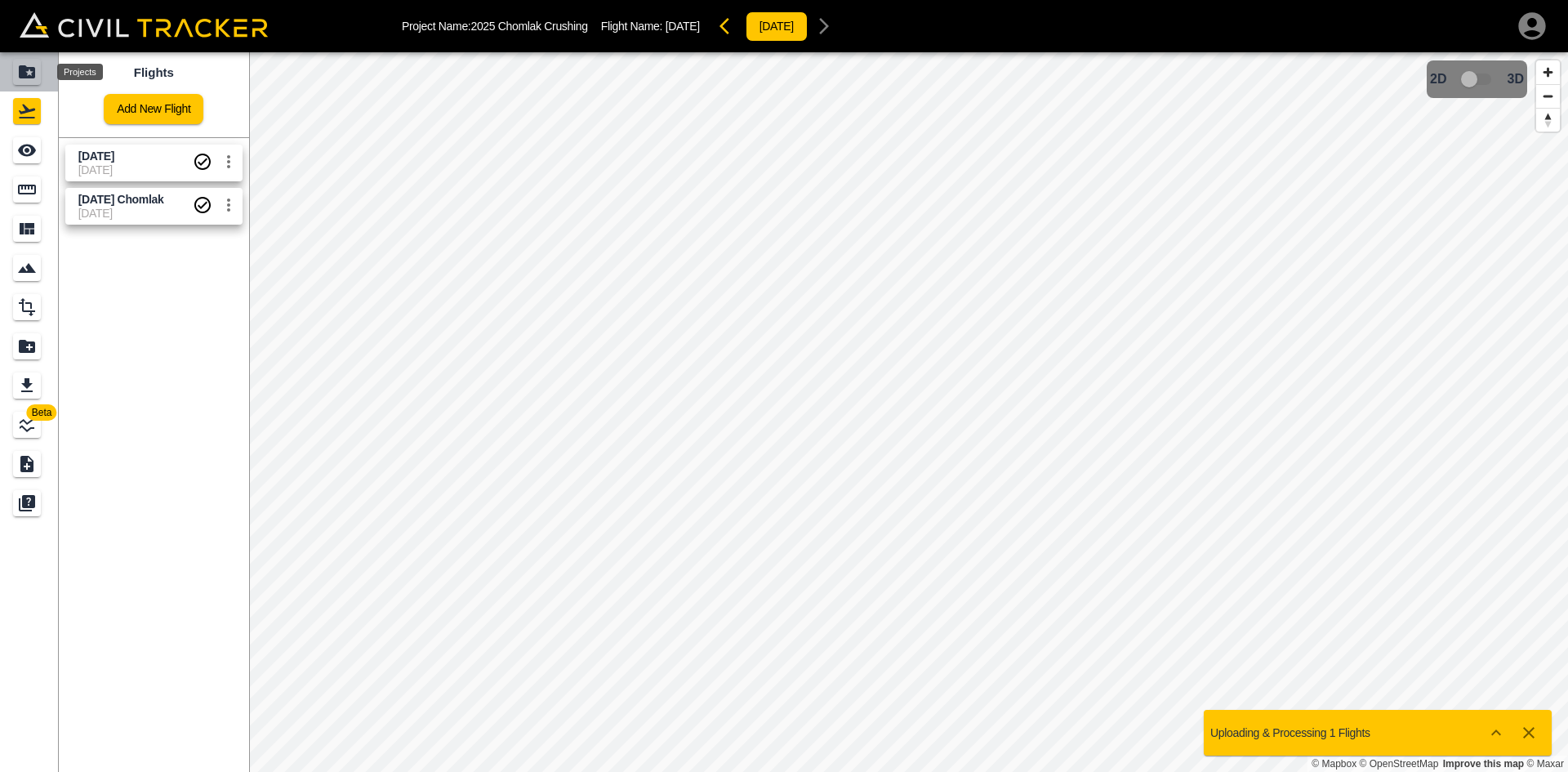
click at [28, 79] on icon "Projects" at bounding box center [27, 71] width 16 height 13
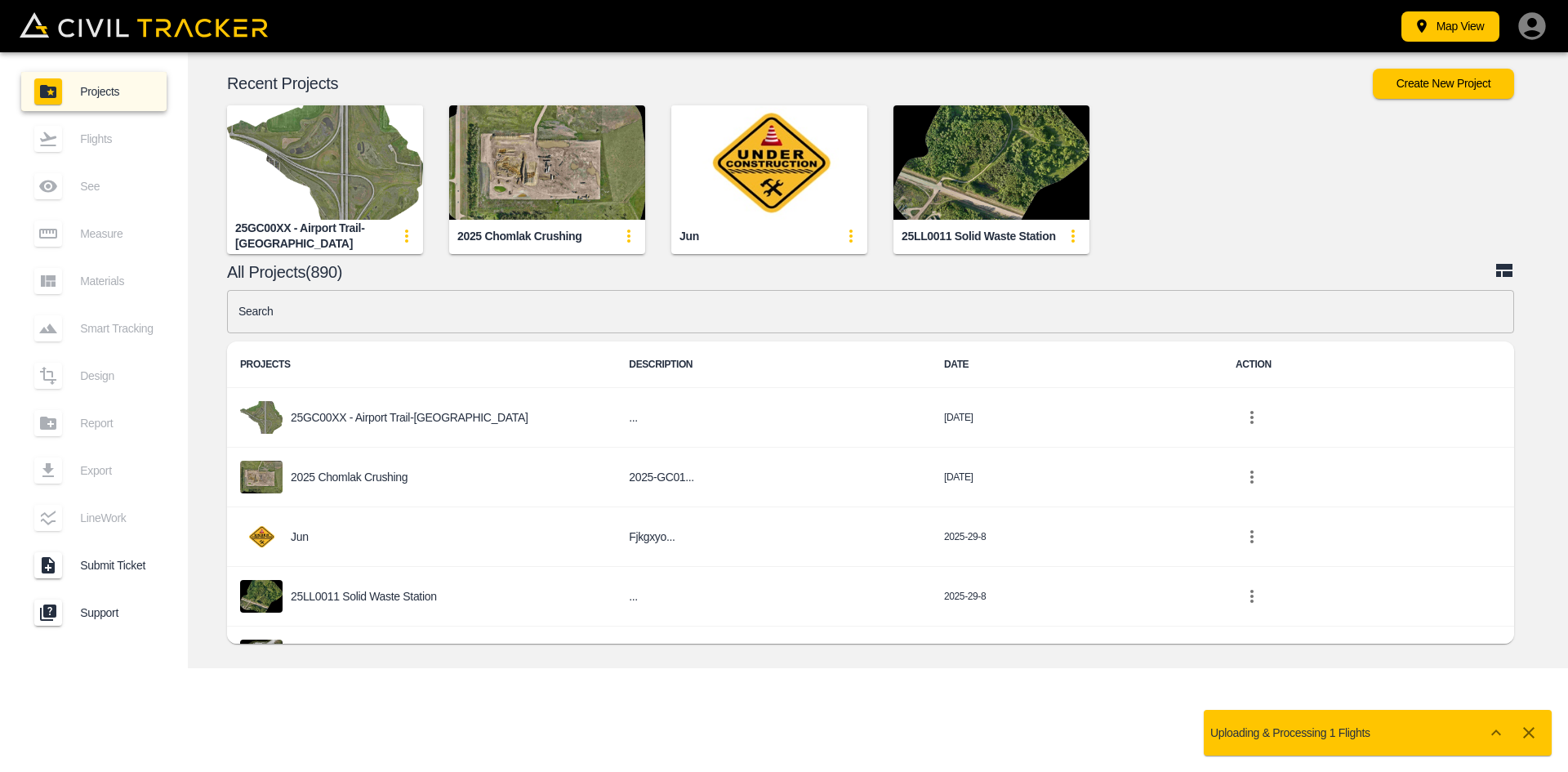
click at [336, 173] on img "button" at bounding box center [324, 163] width 196 height 115
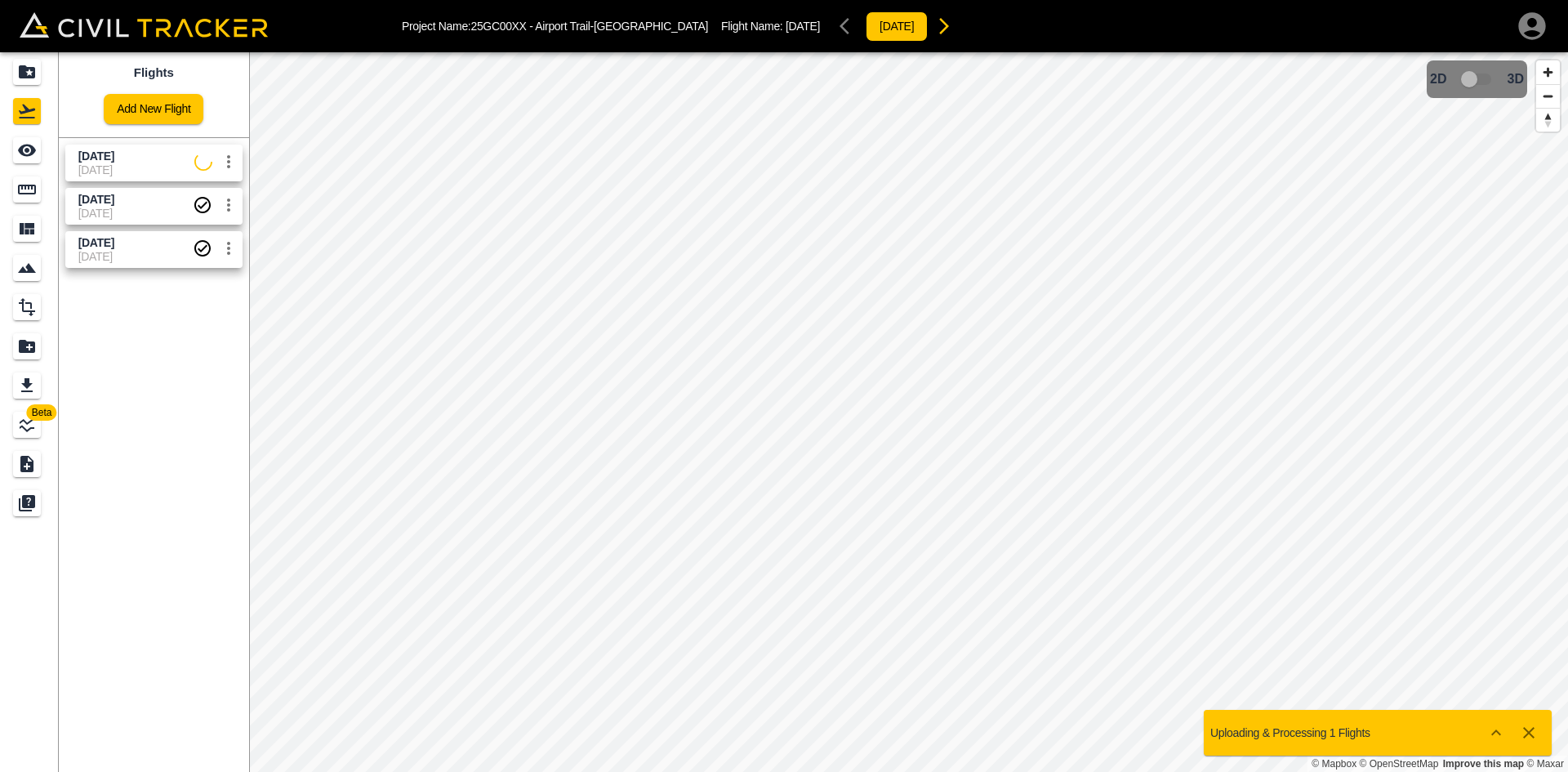
click at [148, 110] on link "Add New Flight" at bounding box center [154, 108] width 99 height 30
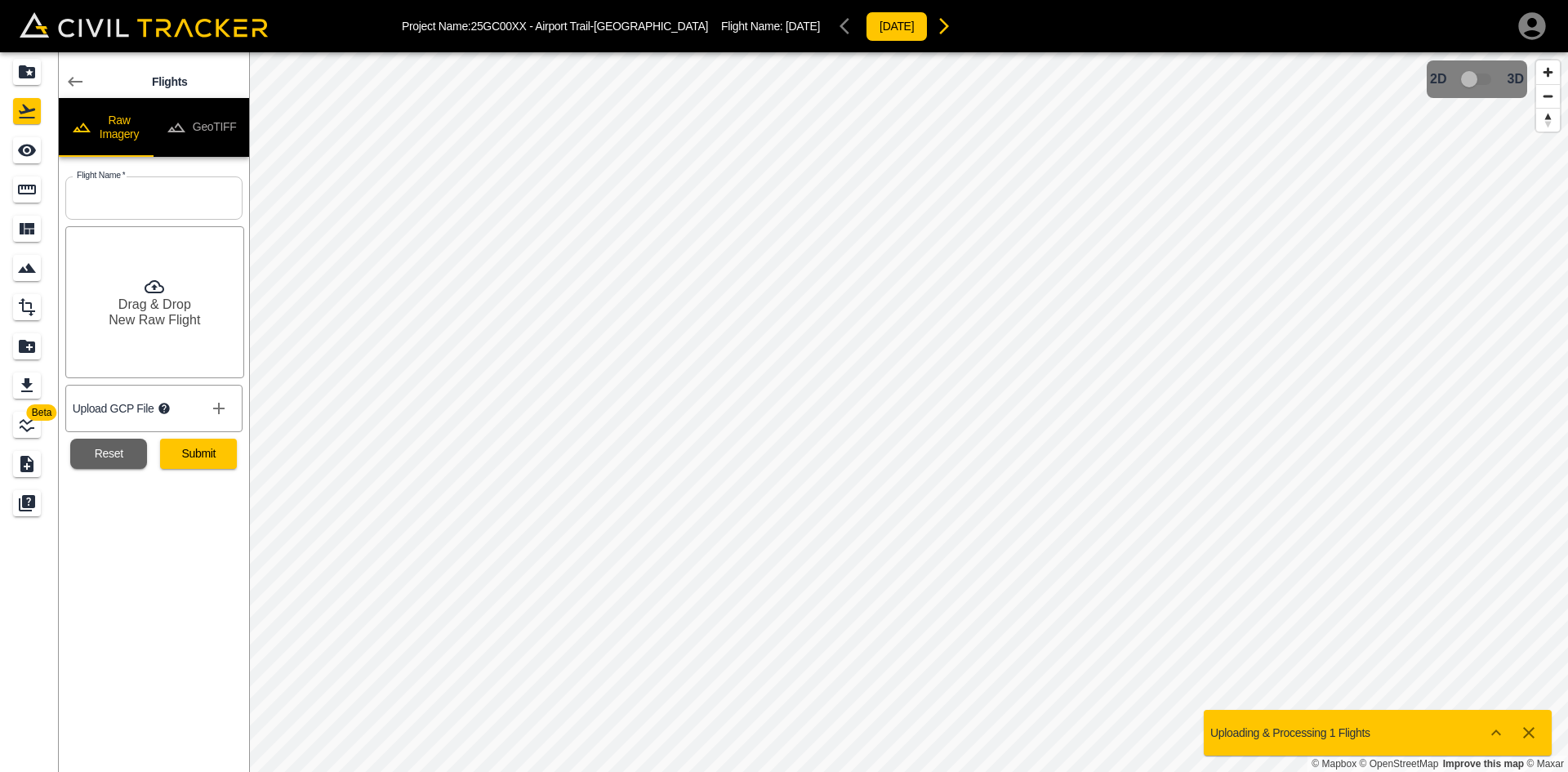
click at [71, 83] on icon at bounding box center [75, 81] width 14 height 10
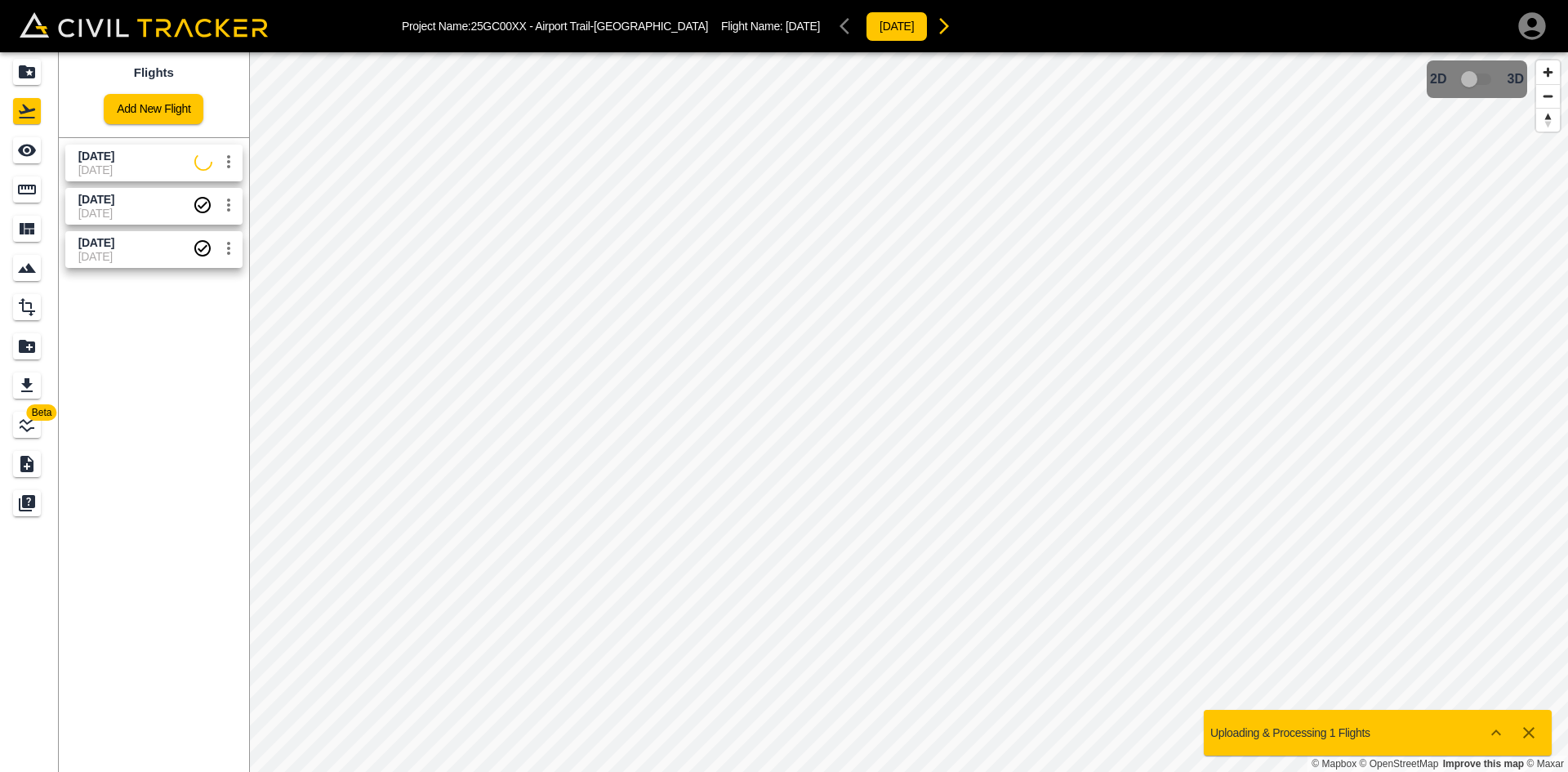
click at [147, 108] on link "Add New Flight" at bounding box center [154, 108] width 99 height 30
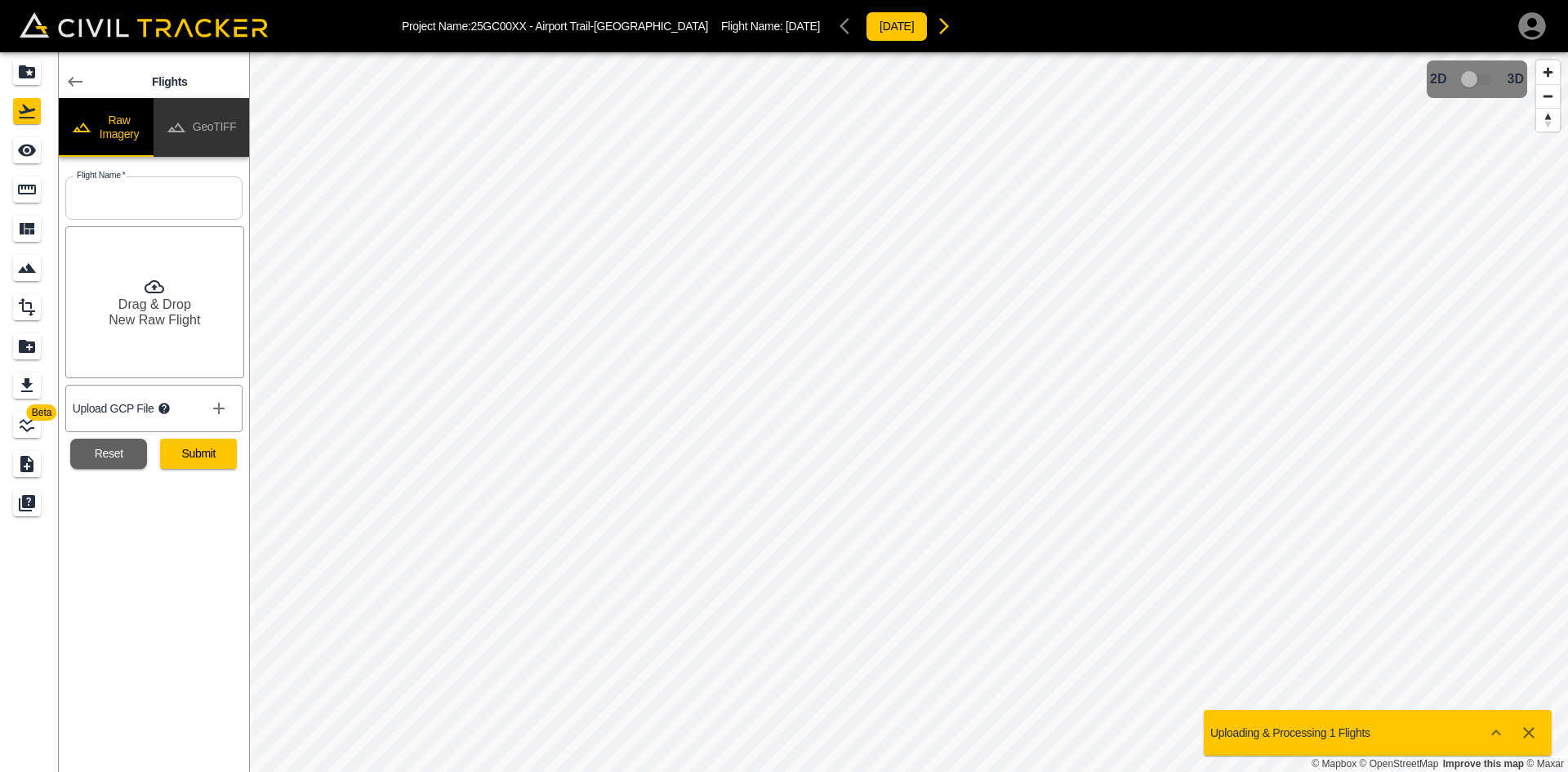
click at [218, 120] on button "GeoTIFF" at bounding box center [202, 127] width 96 height 59
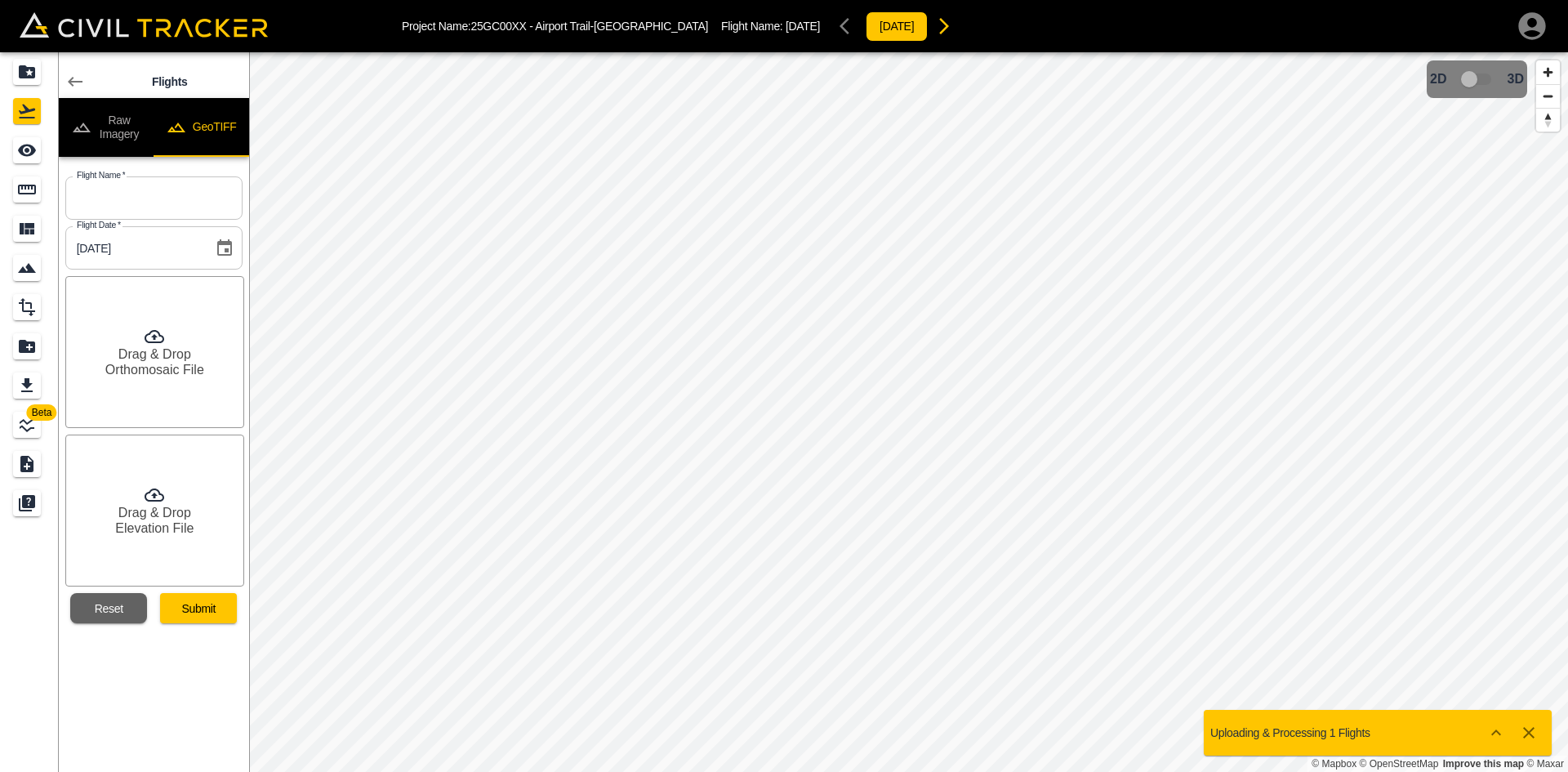
click at [174, 204] on input "text" at bounding box center [154, 198] width 177 height 43
type input "[DATE]"
click at [144, 355] on h6 "Drag & Drop" at bounding box center [155, 353] width 72 height 15
click at [166, 524] on h6 "Elevation File" at bounding box center [154, 528] width 79 height 15
click at [211, 615] on button "Submit" at bounding box center [198, 607] width 77 height 30
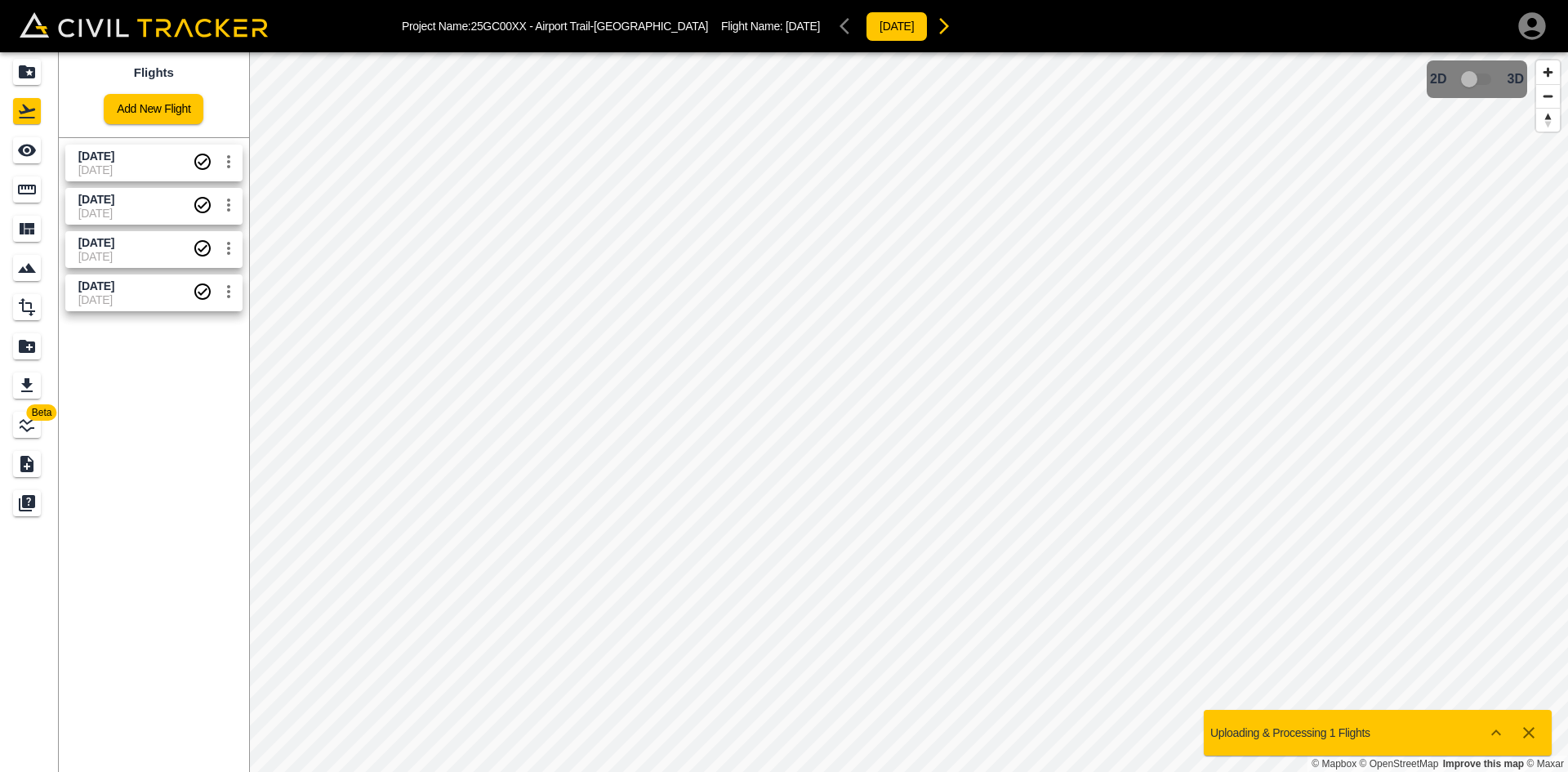
click at [1532, 33] on icon "button" at bounding box center [1532, 26] width 33 height 33
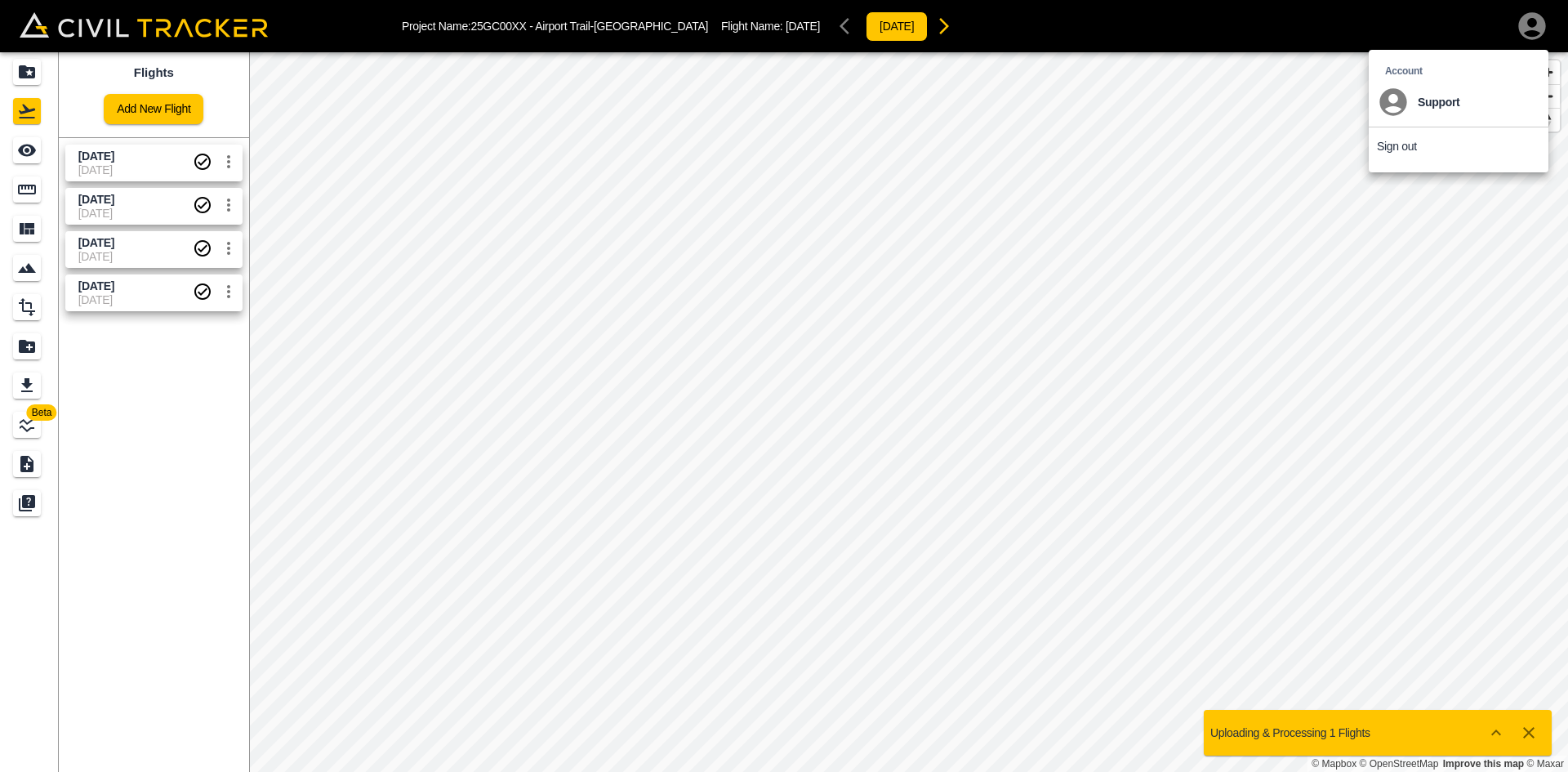
click at [18, 74] on div at bounding box center [784, 386] width 1568 height 772
